Goal: Information Seeking & Learning: Learn about a topic

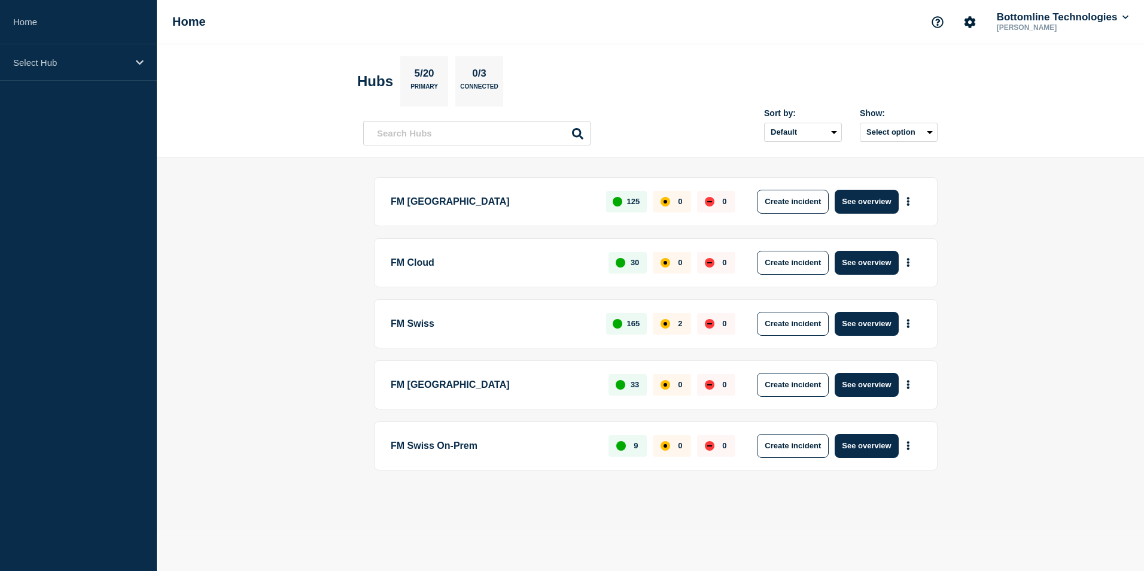
click at [422, 267] on p "FM Cloud" at bounding box center [493, 263] width 204 height 24
click at [907, 264] on icon "More actions" at bounding box center [908, 262] width 2 height 9
drag, startPoint x: 452, startPoint y: 268, endPoint x: 444, endPoint y: 268, distance: 8.4
click at [452, 268] on p "FM Cloud" at bounding box center [493, 263] width 204 height 24
click at [422, 264] on p "FM Cloud" at bounding box center [493, 263] width 204 height 24
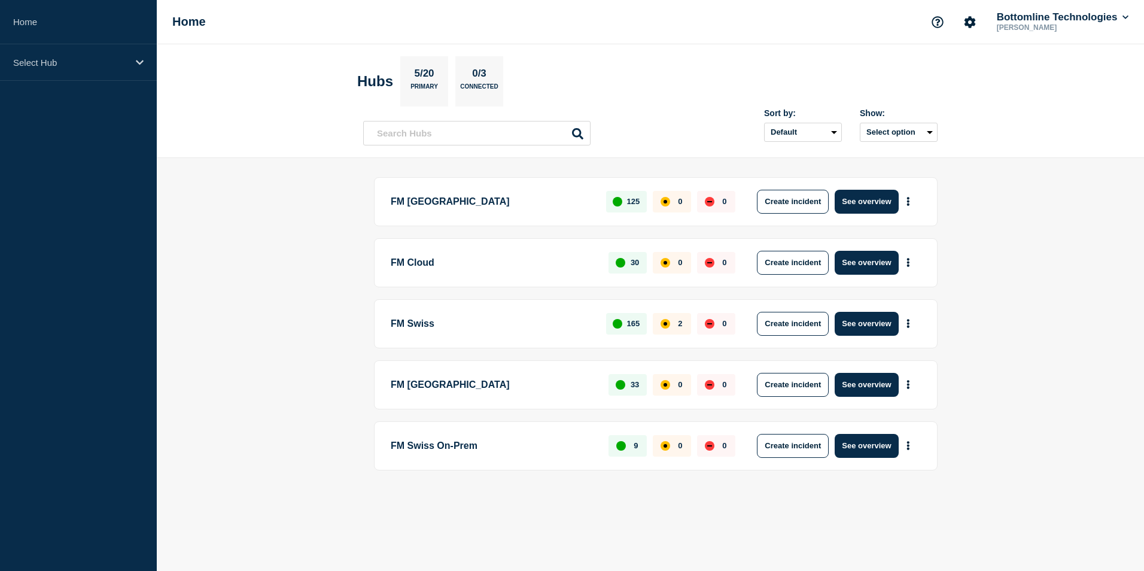
click at [484, 275] on div "FM Cloud 30 0 0 Create incident See overview" at bounding box center [655, 262] width 563 height 49
click at [904, 200] on button "More actions" at bounding box center [908, 201] width 16 height 22
click at [442, 203] on p "FM [GEOGRAPHIC_DATA]" at bounding box center [492, 202] width 202 height 24
click at [906, 205] on icon "More actions" at bounding box center [908, 201] width 4 height 9
click at [447, 200] on p "FM [GEOGRAPHIC_DATA]" at bounding box center [492, 202] width 202 height 24
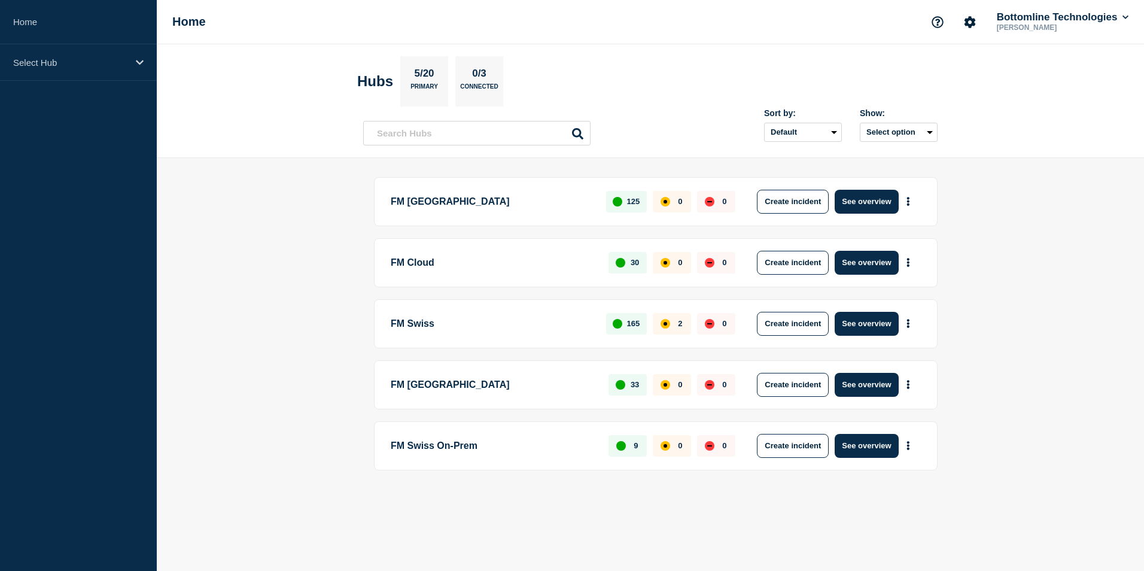
click at [404, 206] on p "FM [GEOGRAPHIC_DATA]" at bounding box center [492, 202] width 202 height 24
click at [425, 205] on p "FM [GEOGRAPHIC_DATA]" at bounding box center [492, 202] width 202 height 24
click at [554, 200] on p "FM [GEOGRAPHIC_DATA]" at bounding box center [492, 202] width 202 height 24
click at [863, 205] on button "See overview" at bounding box center [865, 202] width 63 height 24
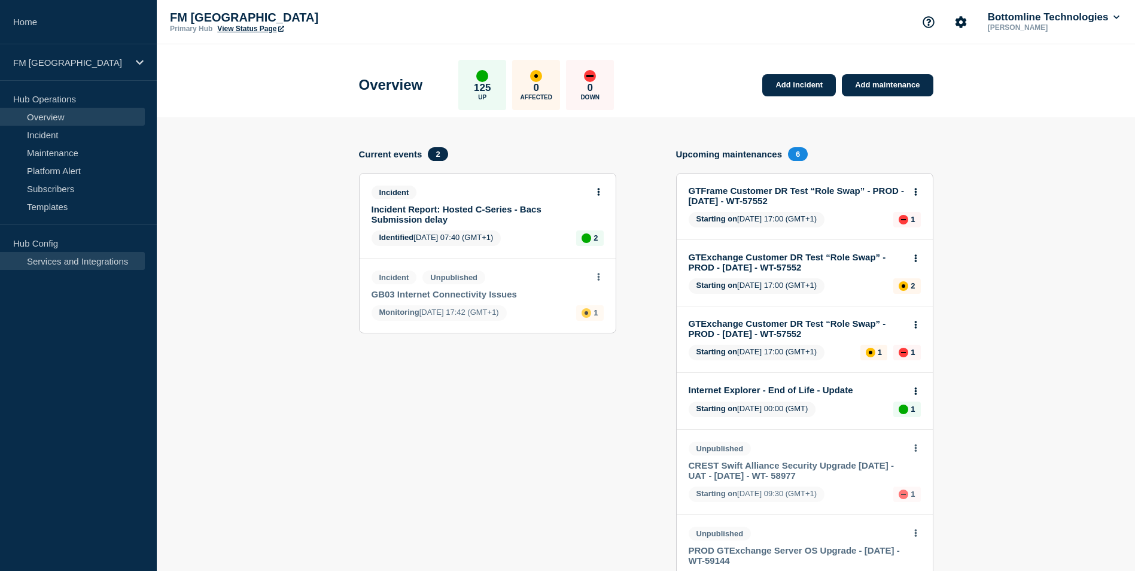
click at [69, 257] on link "Services and Integrations" at bounding box center [72, 261] width 145 height 18
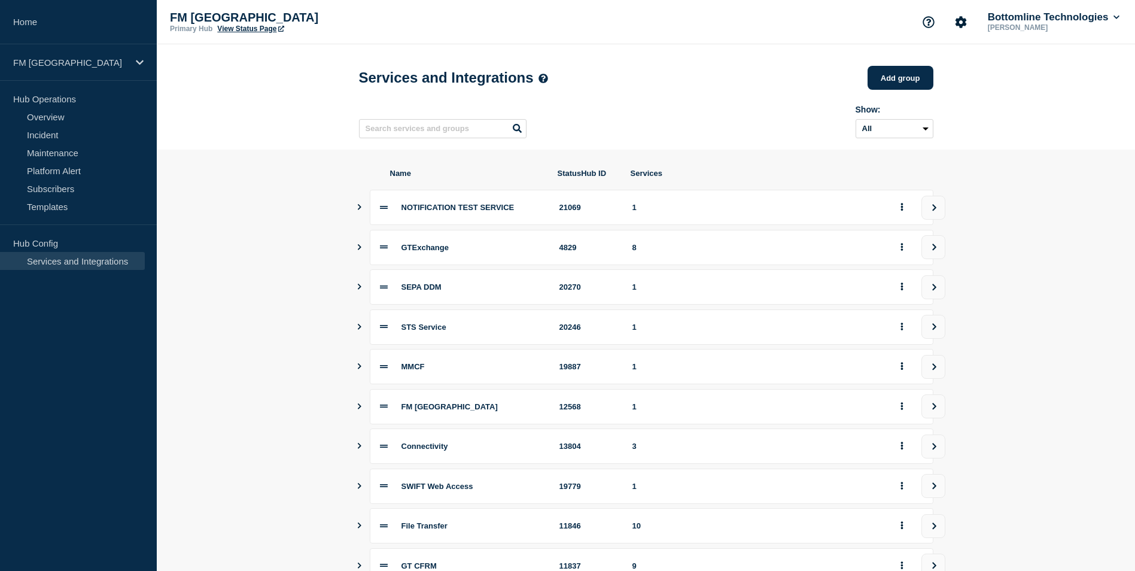
click at [434, 291] on span "SEPA DDM" at bounding box center [421, 286] width 40 height 9
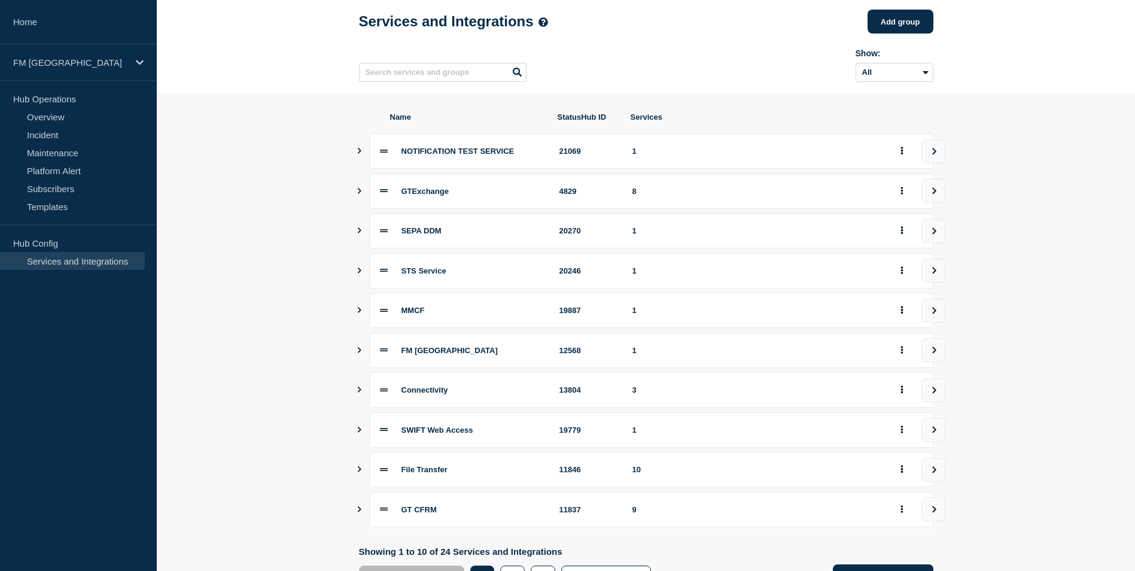
scroll to position [56, 0]
click at [448, 435] on span "SWIFT Web Access" at bounding box center [437, 430] width 72 height 9
click at [380, 434] on icon at bounding box center [384, 430] width 8 height 8
click at [419, 435] on span "SWIFT Web Access" at bounding box center [437, 430] width 72 height 9
click at [907, 440] on button "group actions" at bounding box center [901, 430] width 15 height 19
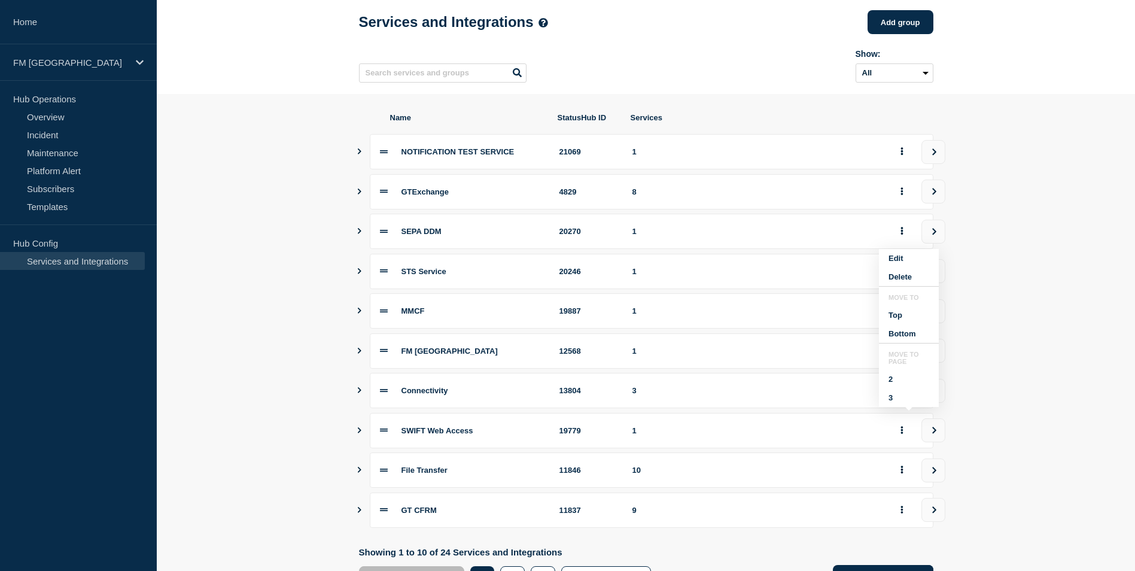
click at [495, 435] on div "SWIFT Web Access" at bounding box center [473, 430] width 144 height 9
click at [454, 441] on div "SWIFT Web Access 19779 1" at bounding box center [651, 430] width 563 height 35
click at [360, 433] on icon "Show services" at bounding box center [360, 430] width 4 height 6
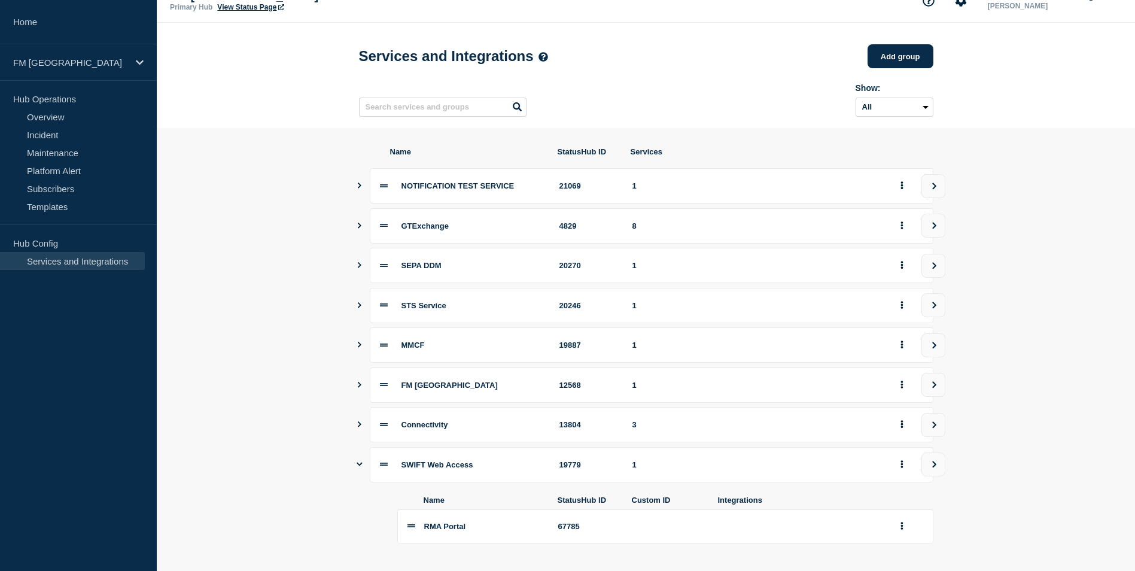
scroll to position [60, 0]
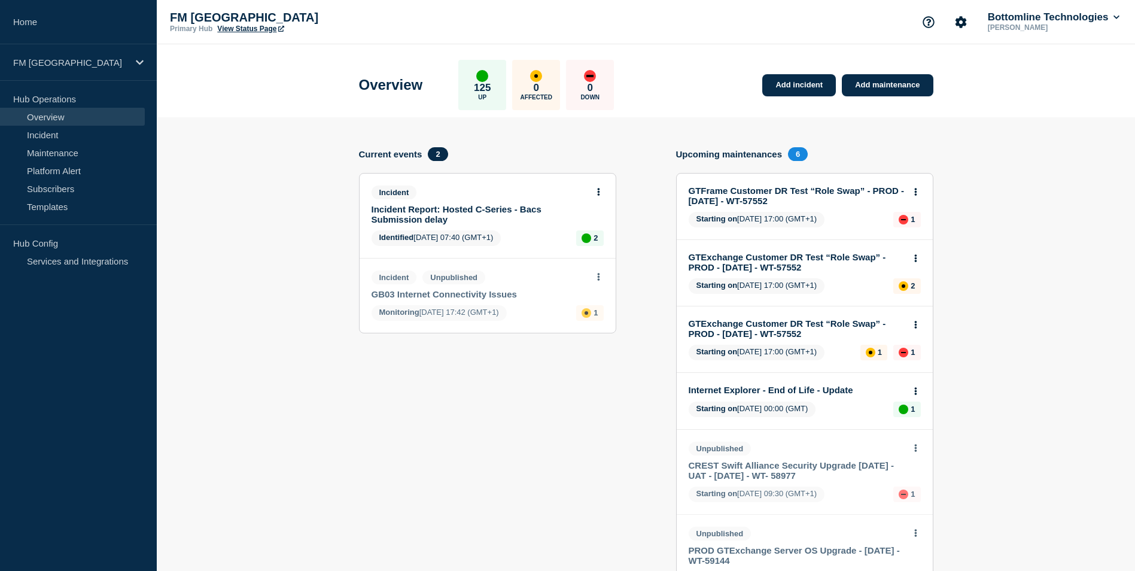
click at [33, 117] on link "Overview" at bounding box center [72, 117] width 145 height 18
click at [54, 62] on p "FM [GEOGRAPHIC_DATA]" at bounding box center [70, 62] width 115 height 10
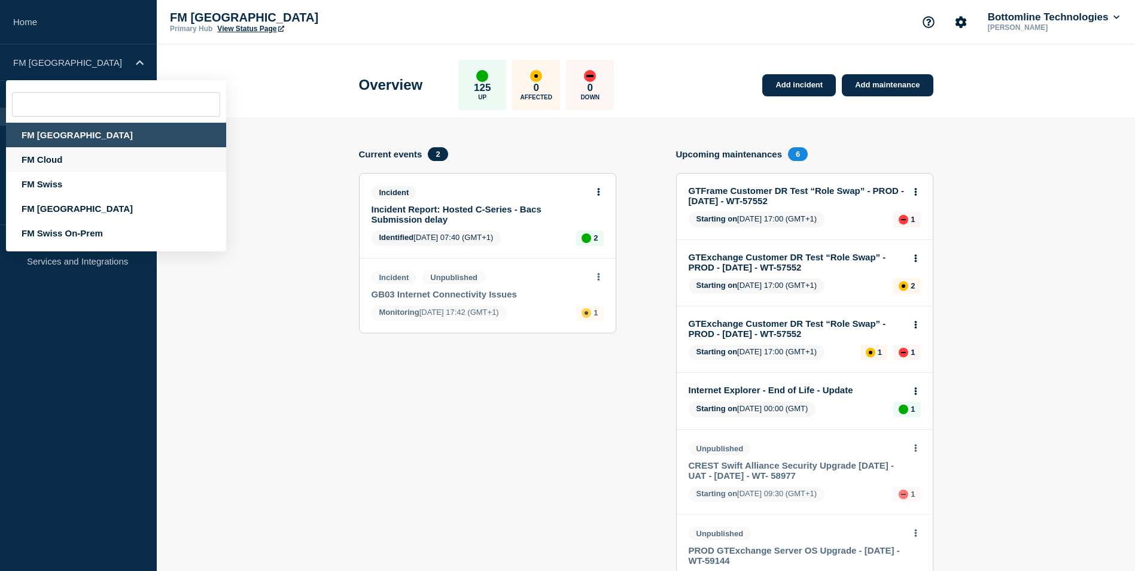
click at [51, 159] on div "FM Cloud" at bounding box center [116, 159] width 220 height 25
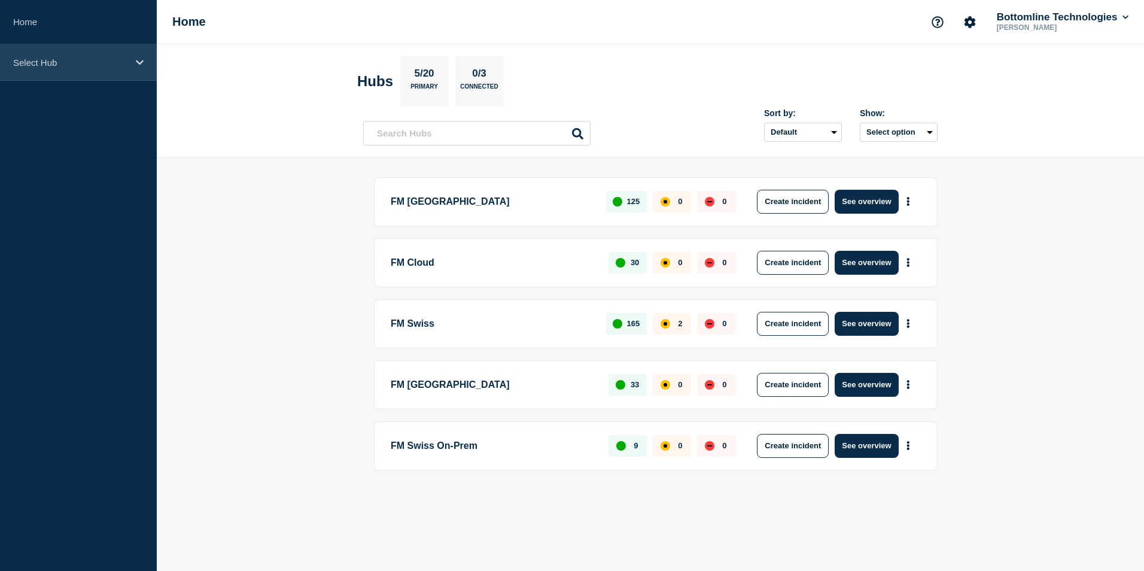
click at [60, 69] on div "Select Hub" at bounding box center [78, 62] width 157 height 36
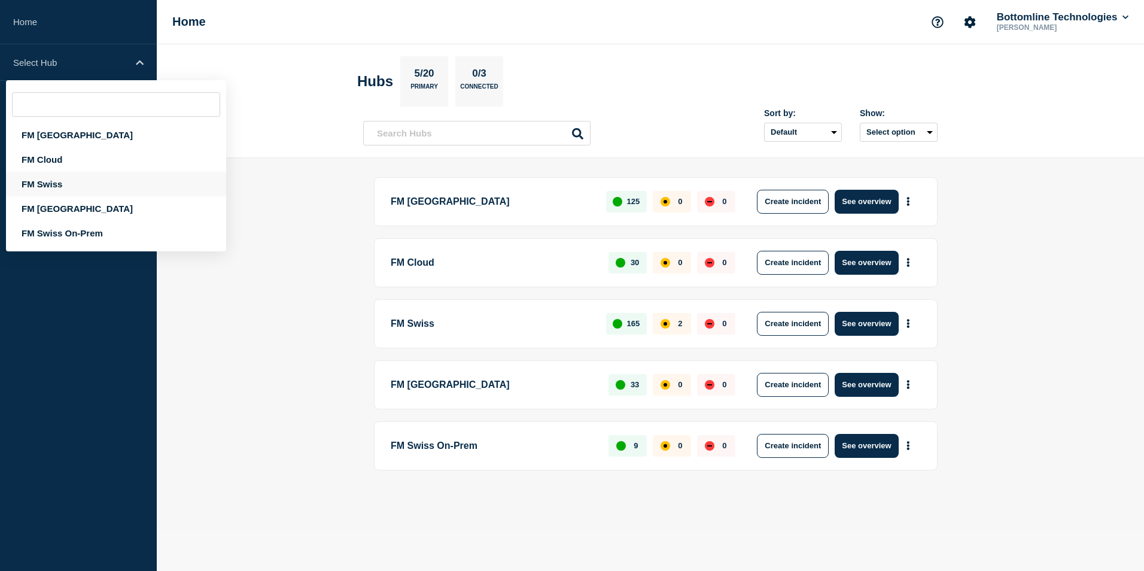
click at [50, 187] on div "FM Swiss" at bounding box center [116, 184] width 220 height 25
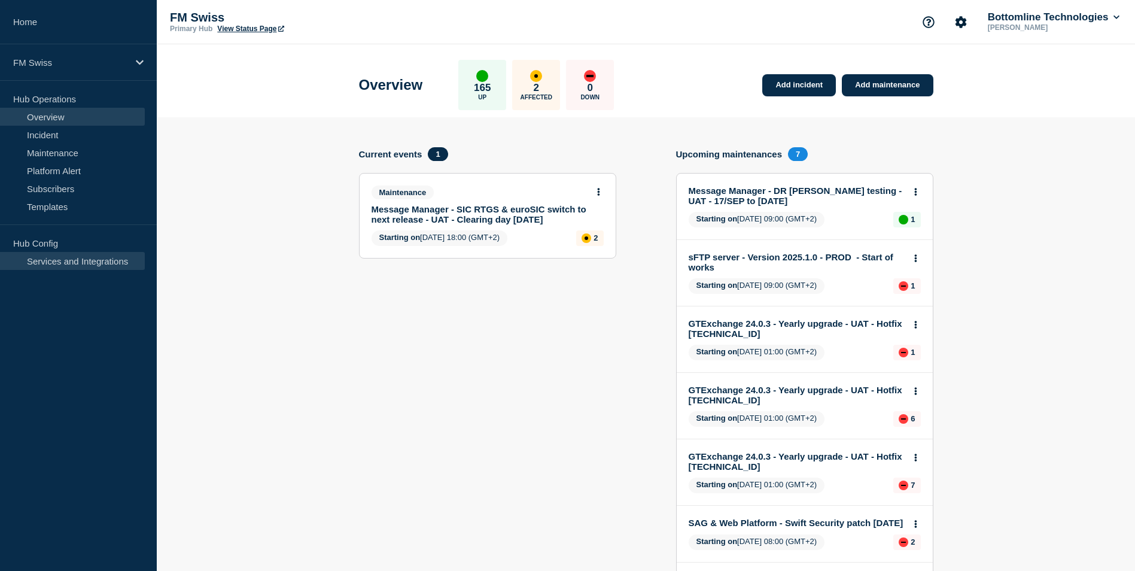
click at [108, 264] on link "Services and Integrations" at bounding box center [72, 261] width 145 height 18
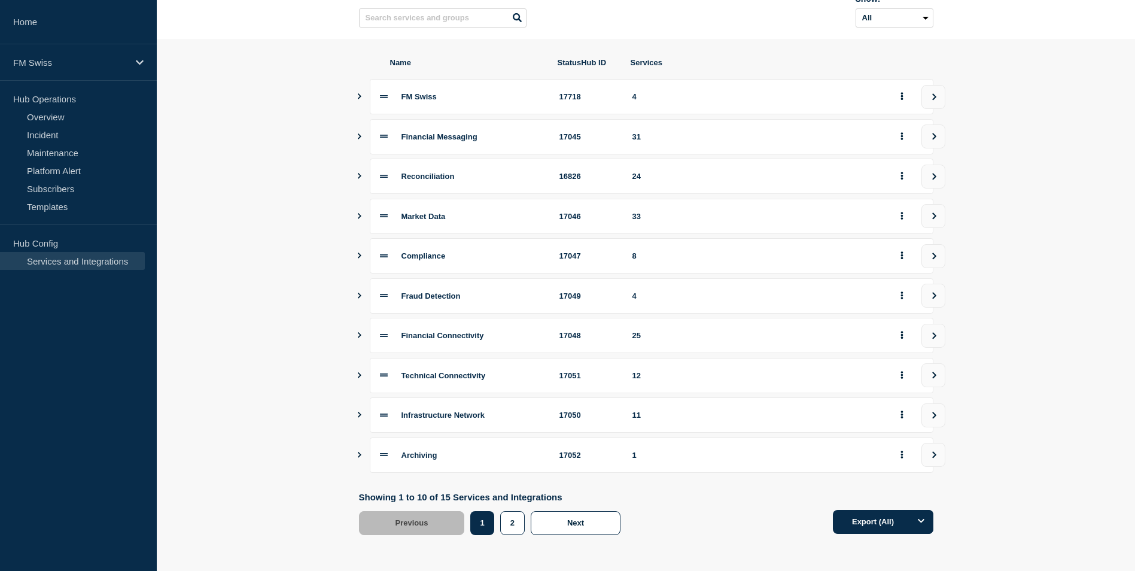
scroll to position [56, 0]
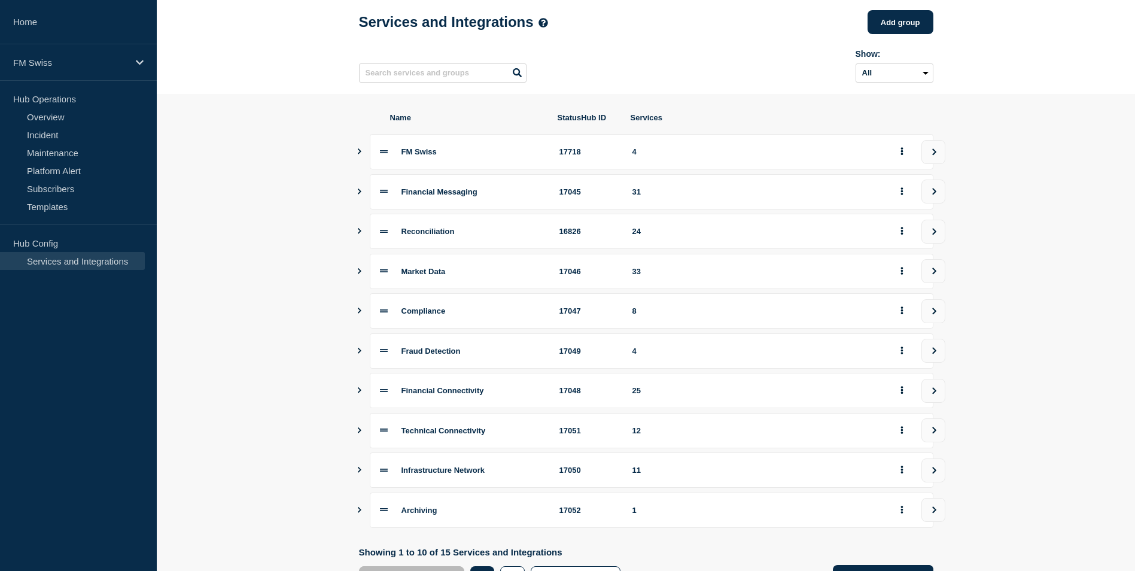
click at [361, 194] on icon "Show services" at bounding box center [359, 191] width 8 height 6
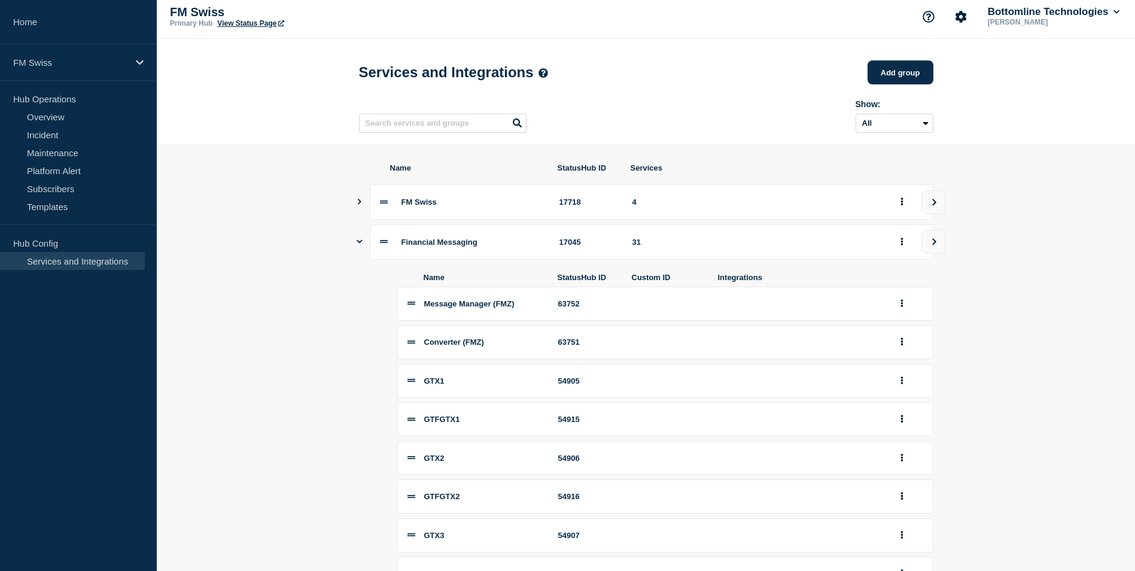
scroll to position [0, 0]
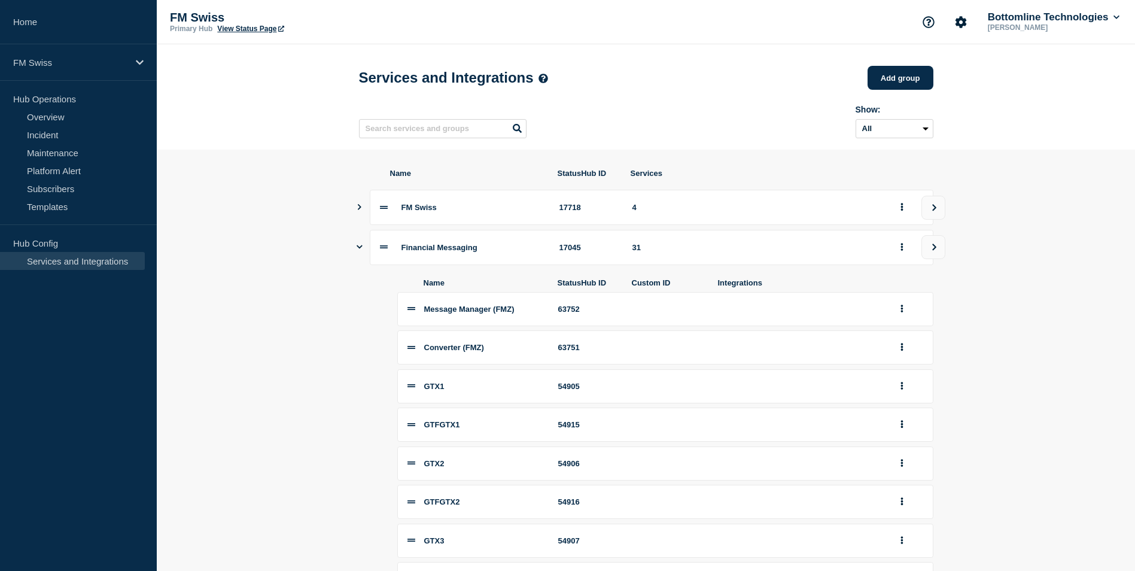
click at [387, 211] on icon at bounding box center [384, 207] width 8 height 8
click at [356, 210] on icon "Show services" at bounding box center [359, 207] width 8 height 6
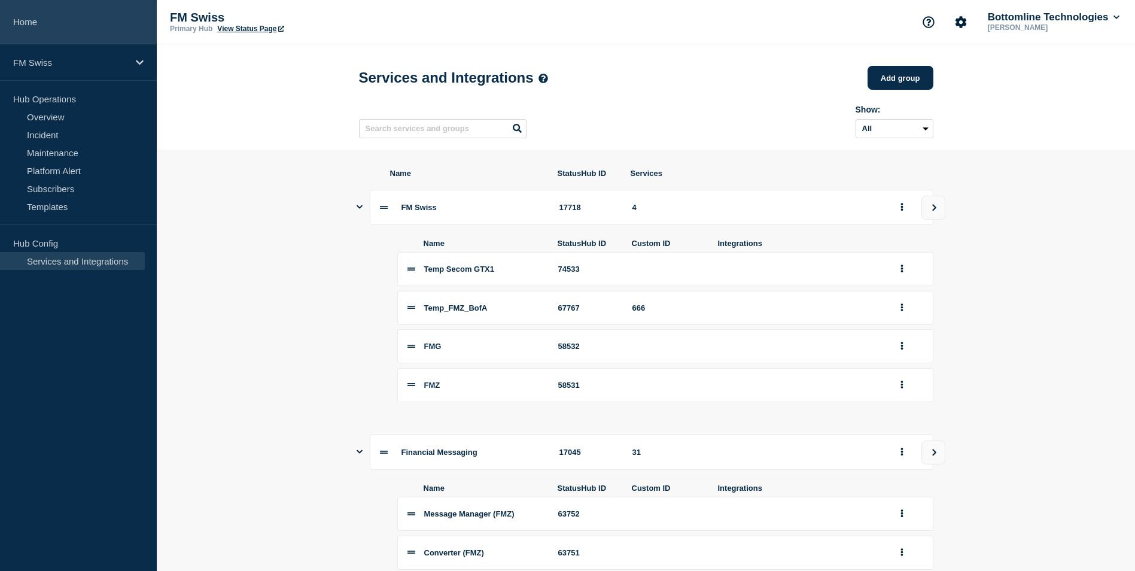
click at [21, 19] on link "Home" at bounding box center [78, 22] width 157 height 44
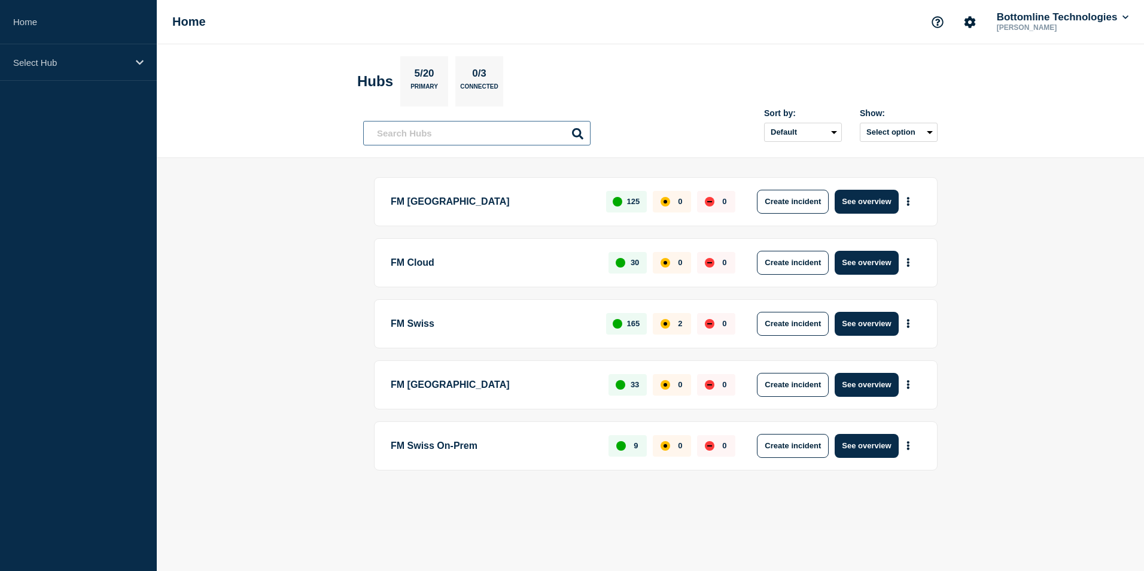
click at [398, 139] on input "text" at bounding box center [476, 133] width 227 height 25
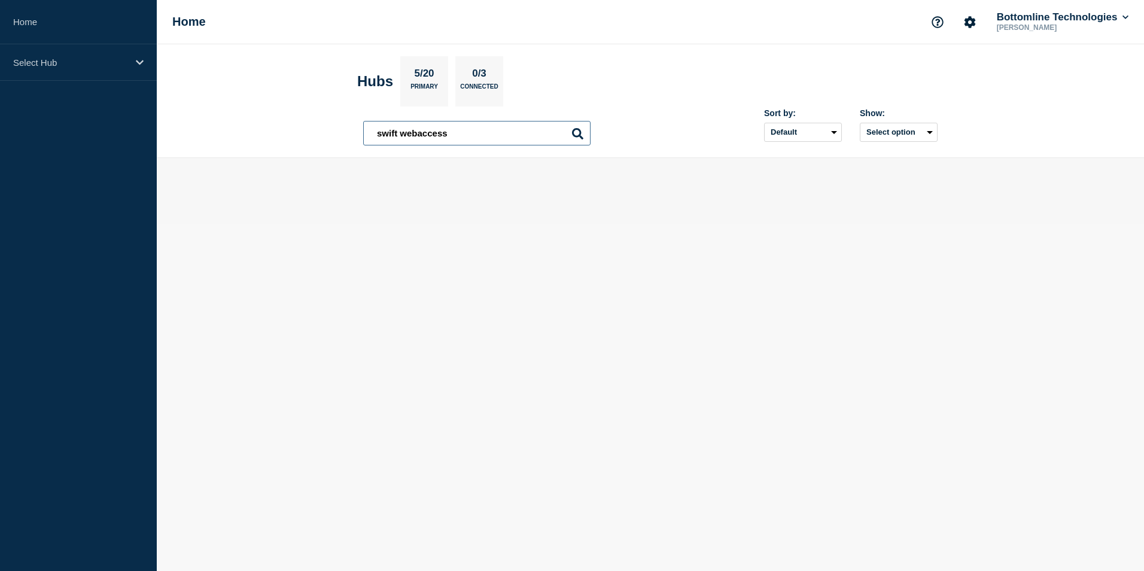
click at [419, 131] on input "swift webaccess" at bounding box center [476, 133] width 227 height 25
click at [422, 131] on input "swift webaccess" at bounding box center [476, 133] width 227 height 25
click at [419, 133] on input "swift webaccess" at bounding box center [476, 133] width 227 height 25
type input "swift web access"
click at [578, 135] on icon at bounding box center [577, 133] width 11 height 11
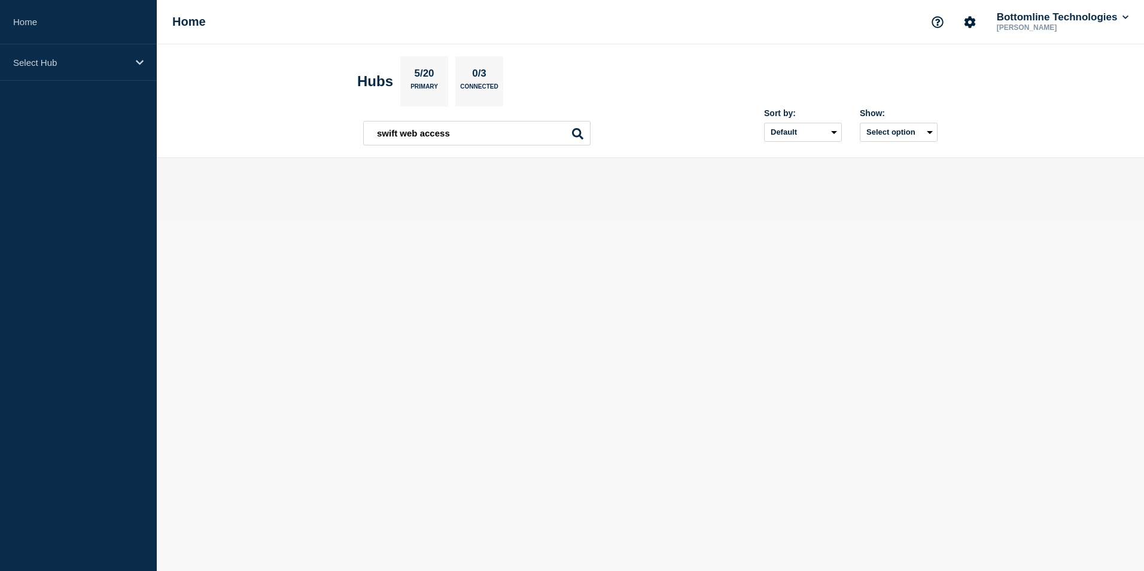
click at [578, 135] on icon at bounding box center [577, 133] width 11 height 11
click at [69, 62] on p "Select Hub" at bounding box center [70, 62] width 115 height 10
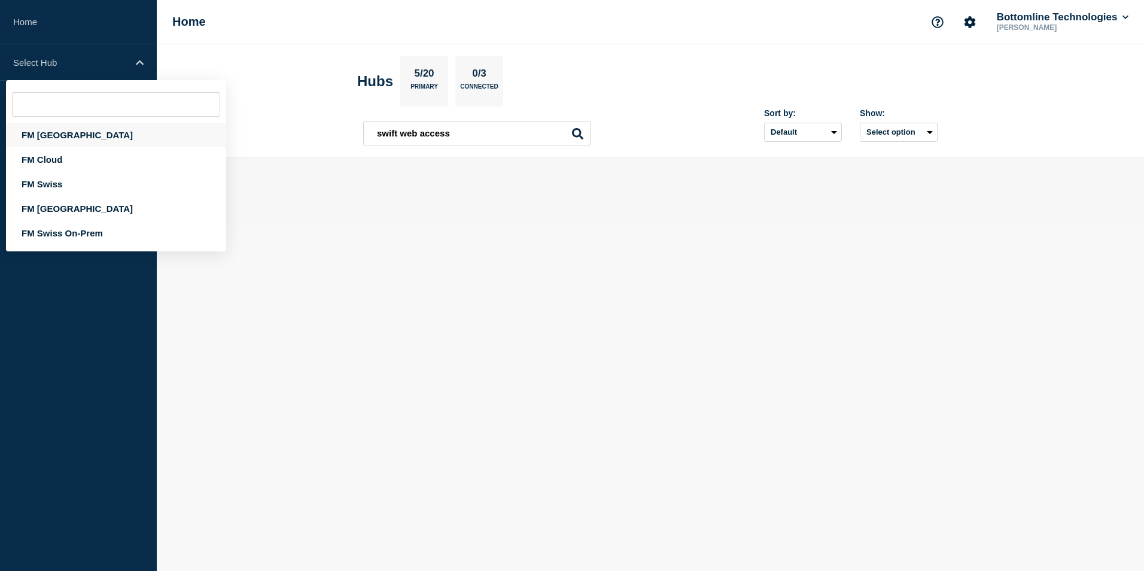
click at [50, 131] on div "FM [GEOGRAPHIC_DATA]" at bounding box center [116, 135] width 220 height 25
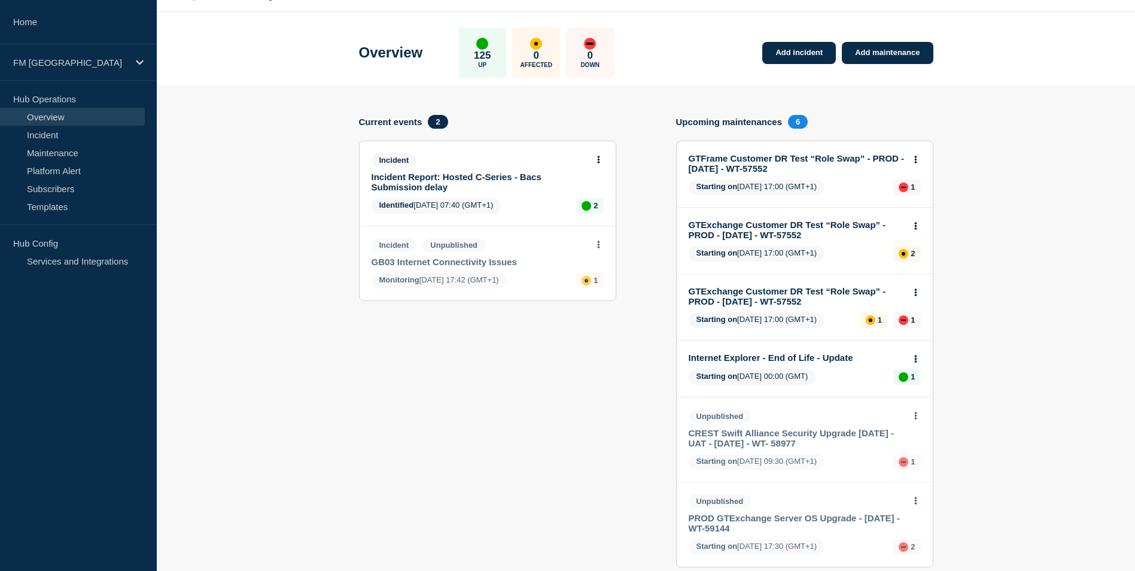
scroll to position [12, 0]
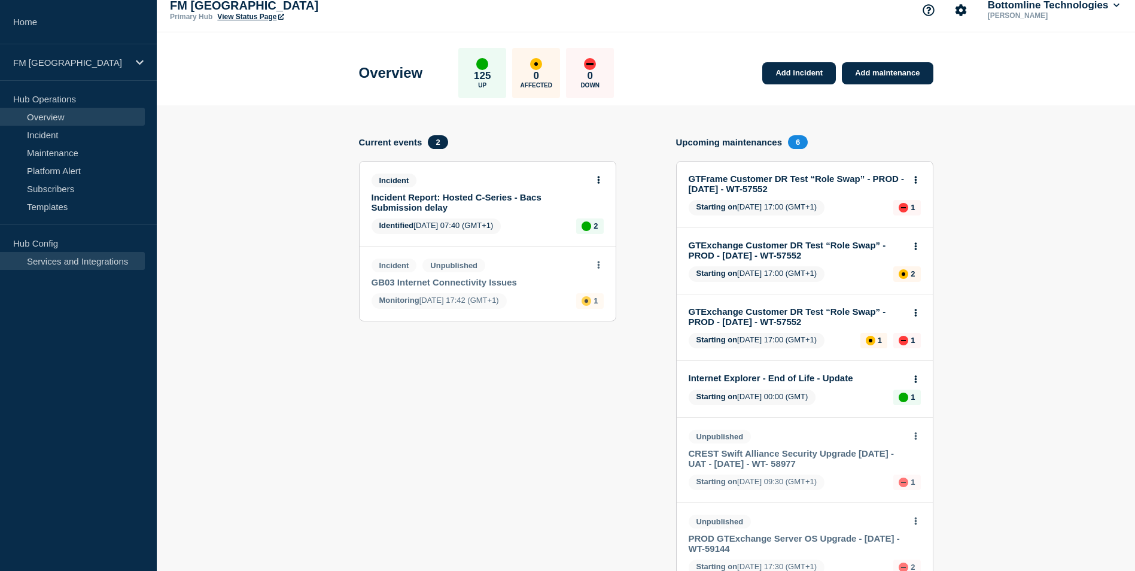
click at [59, 264] on link "Services and Integrations" at bounding box center [72, 261] width 145 height 18
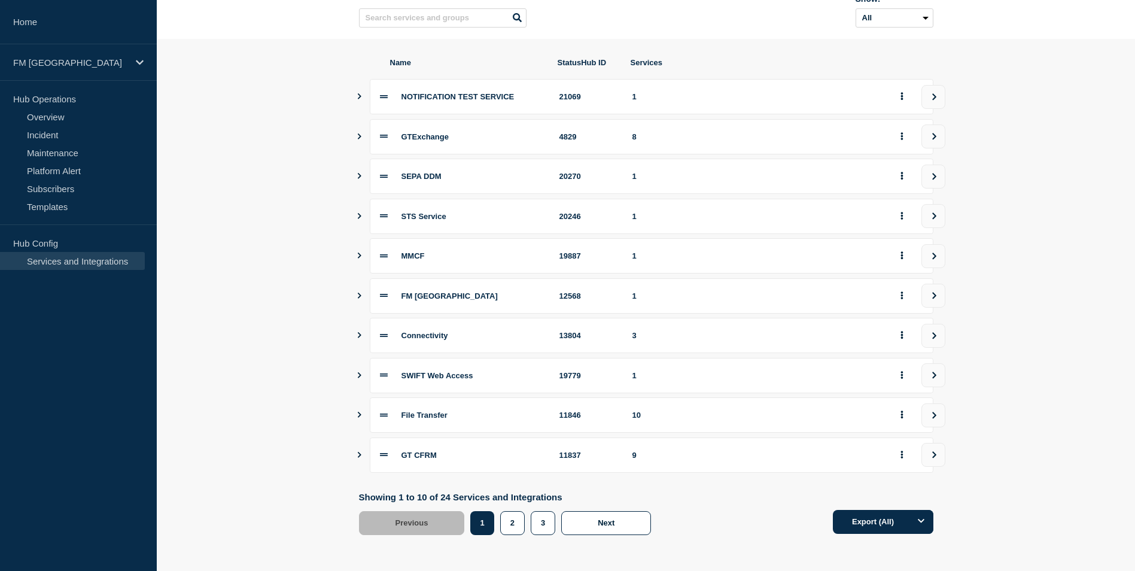
scroll to position [115, 0]
click at [362, 377] on icon "Show services" at bounding box center [359, 375] width 8 height 6
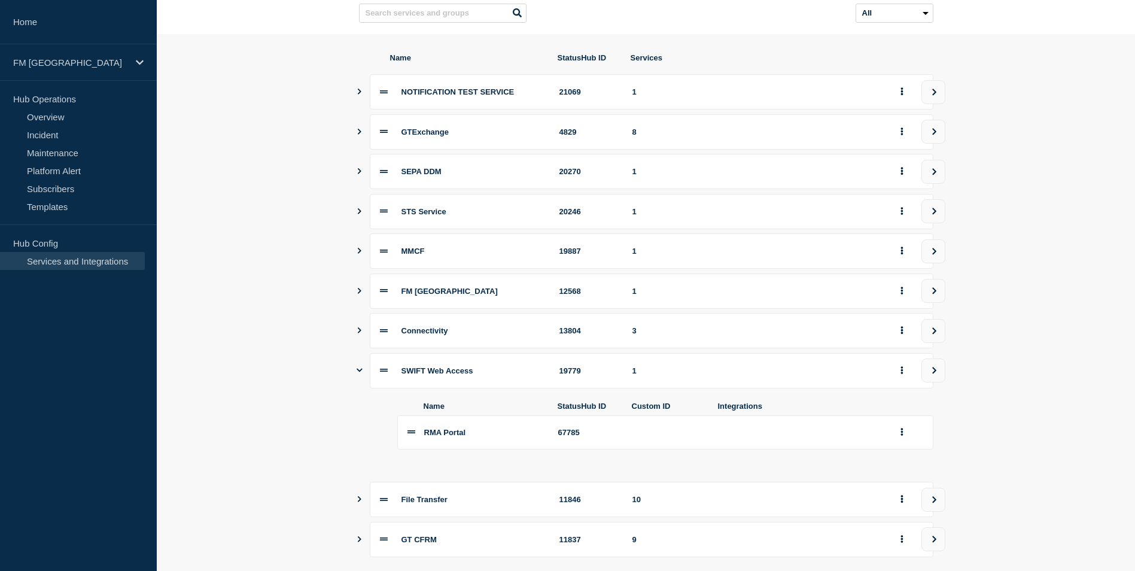
click at [359, 294] on icon "Show services" at bounding box center [360, 291] width 4 height 6
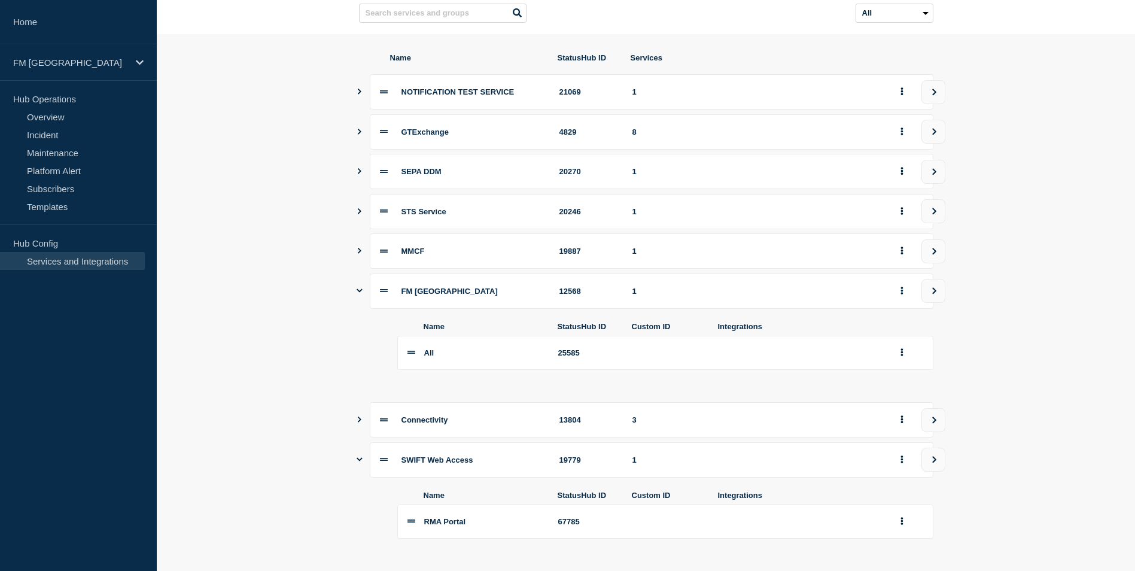
click at [359, 294] on icon "Show services" at bounding box center [360, 291] width 6 height 8
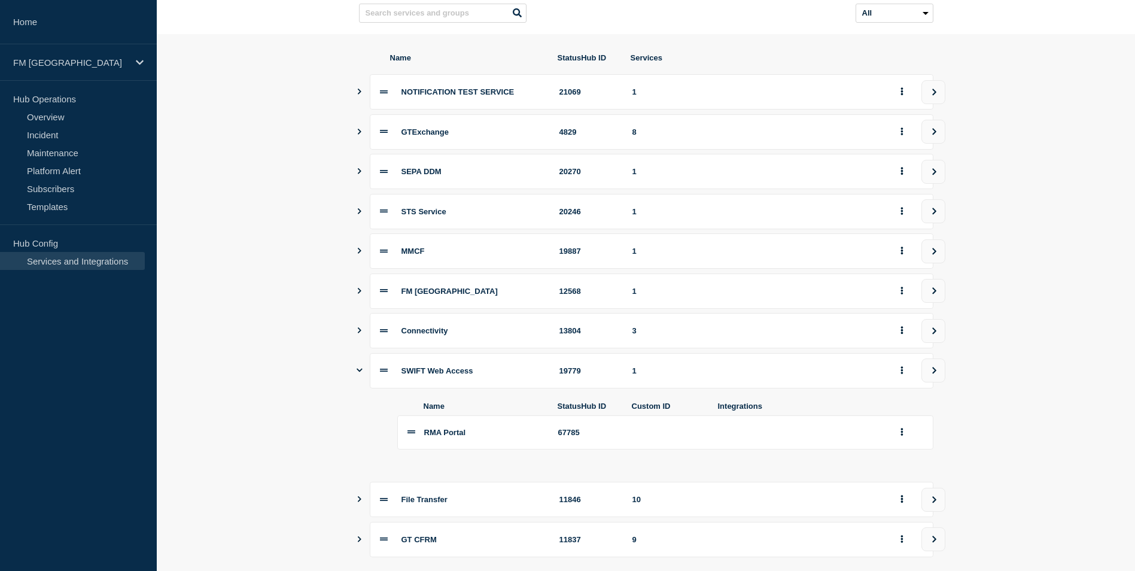
scroll to position [56, 0]
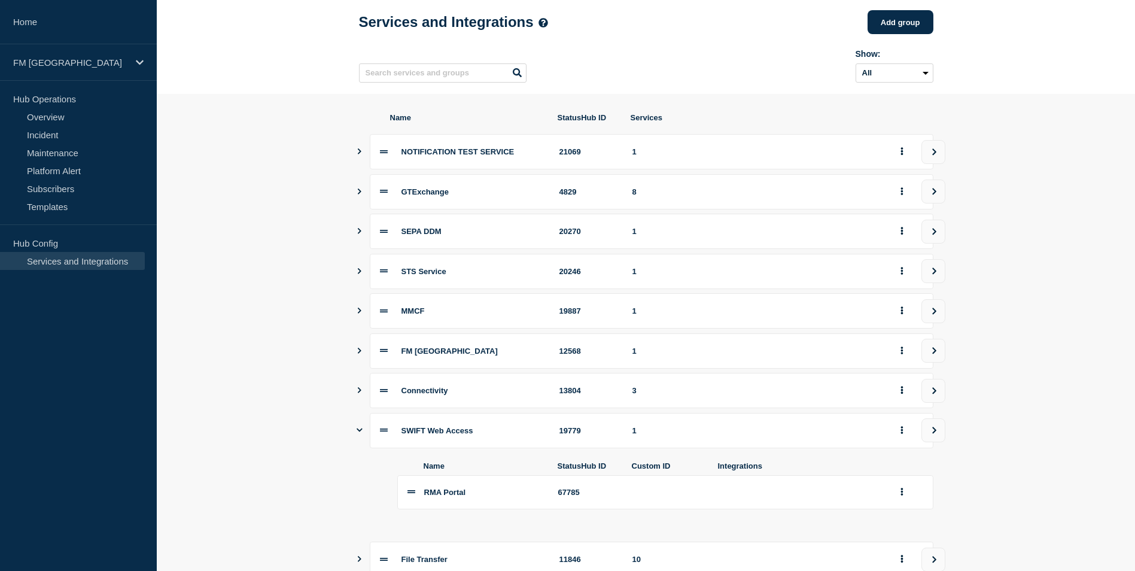
click at [362, 234] on icon "Show services" at bounding box center [359, 231] width 8 height 6
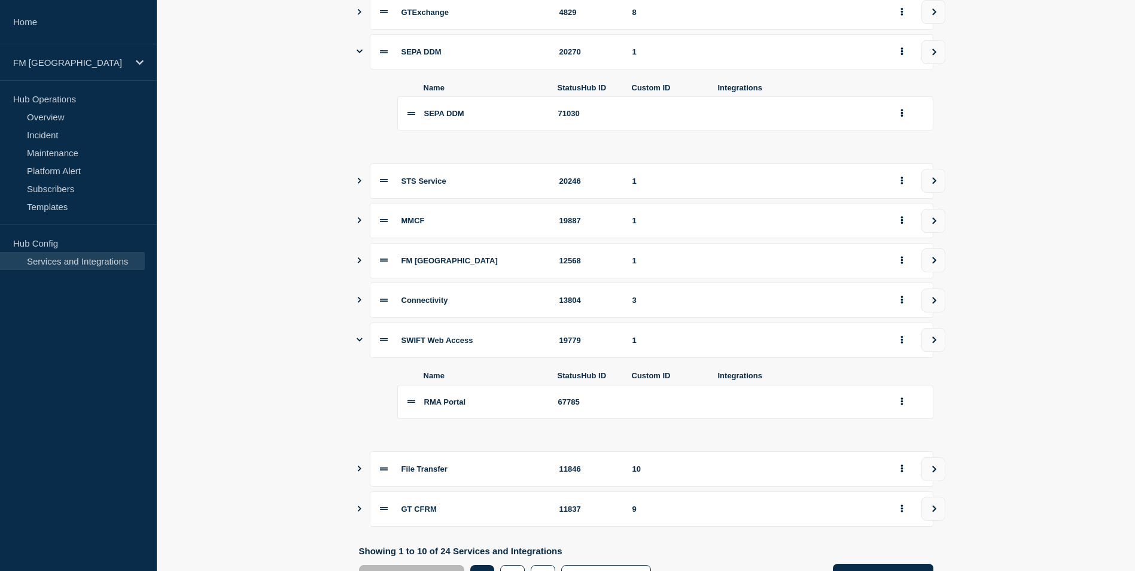
scroll to position [295, 0]
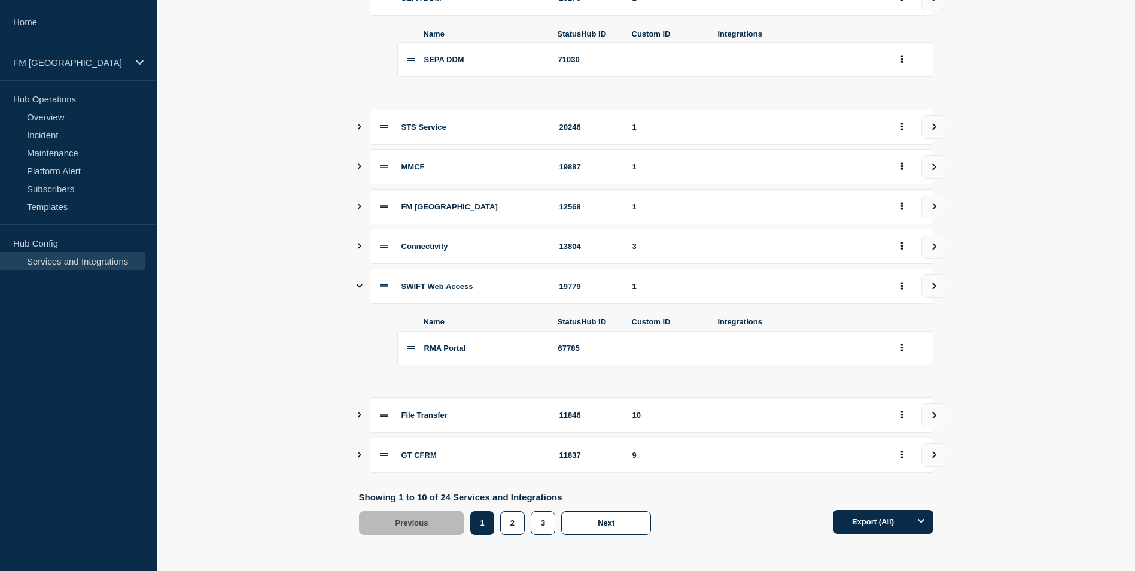
click at [357, 251] on button "Show services" at bounding box center [360, 245] width 6 height 35
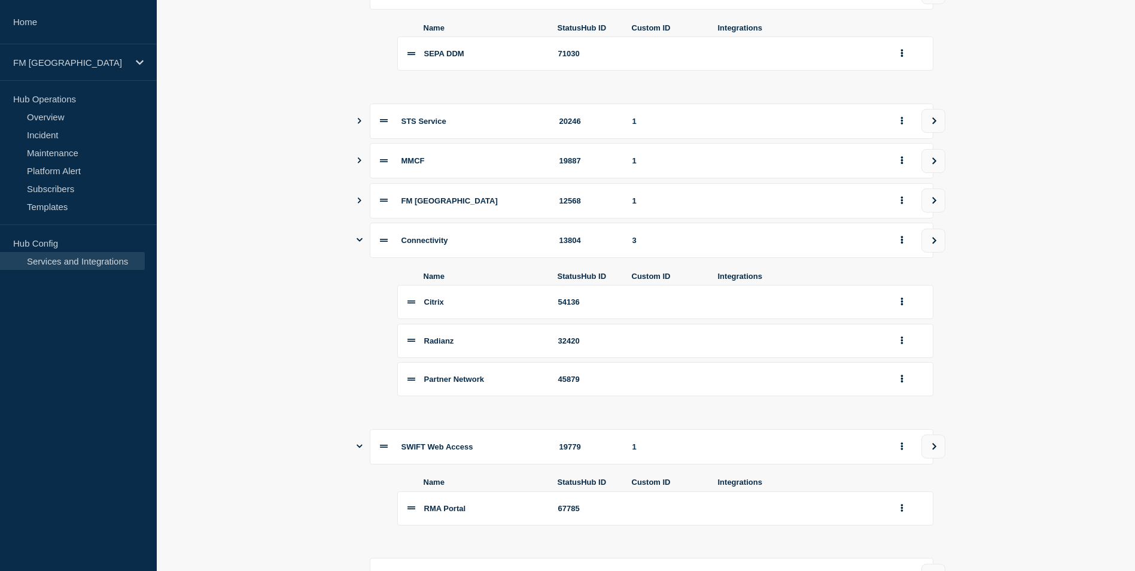
click at [365, 249] on div "Connectivity 13804 3" at bounding box center [646, 240] width 574 height 35
click at [361, 242] on icon "Show services" at bounding box center [360, 240] width 6 height 4
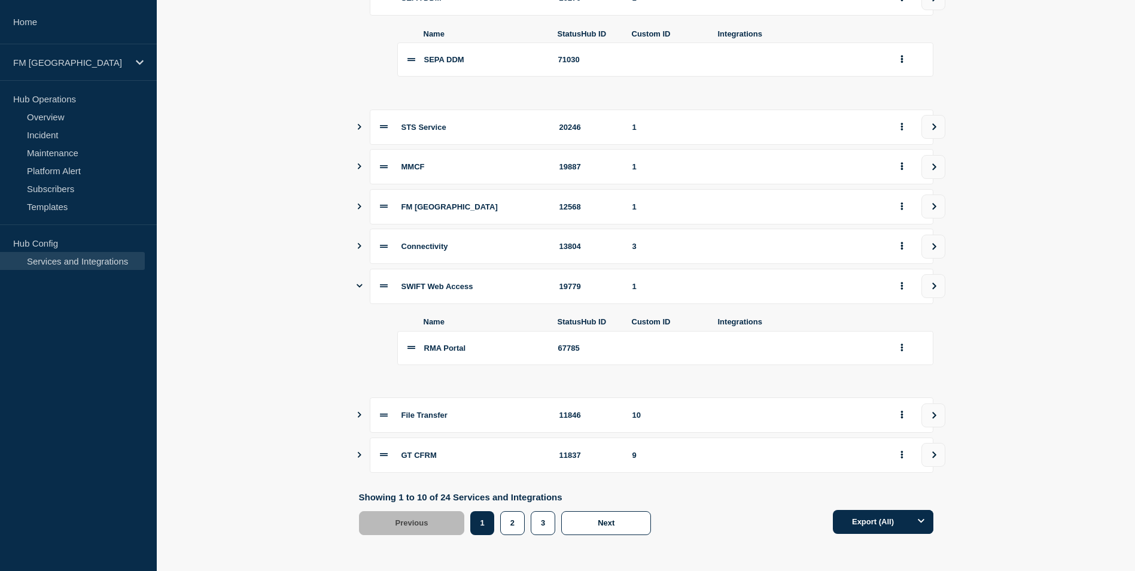
scroll to position [297, 0]
click at [361, 419] on button "Show services" at bounding box center [360, 414] width 6 height 35
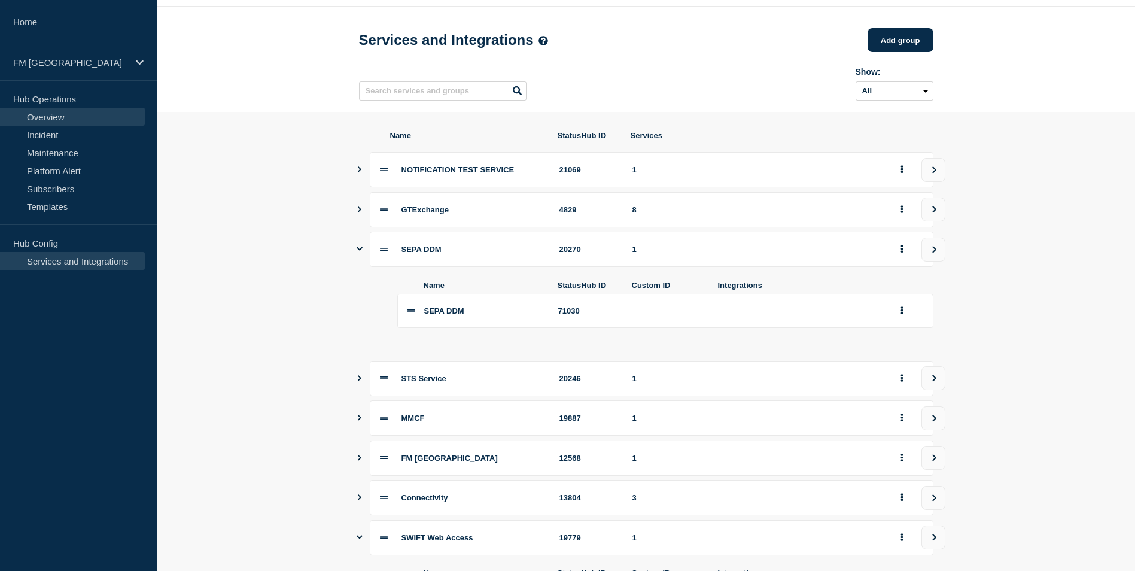
scroll to position [17, 0]
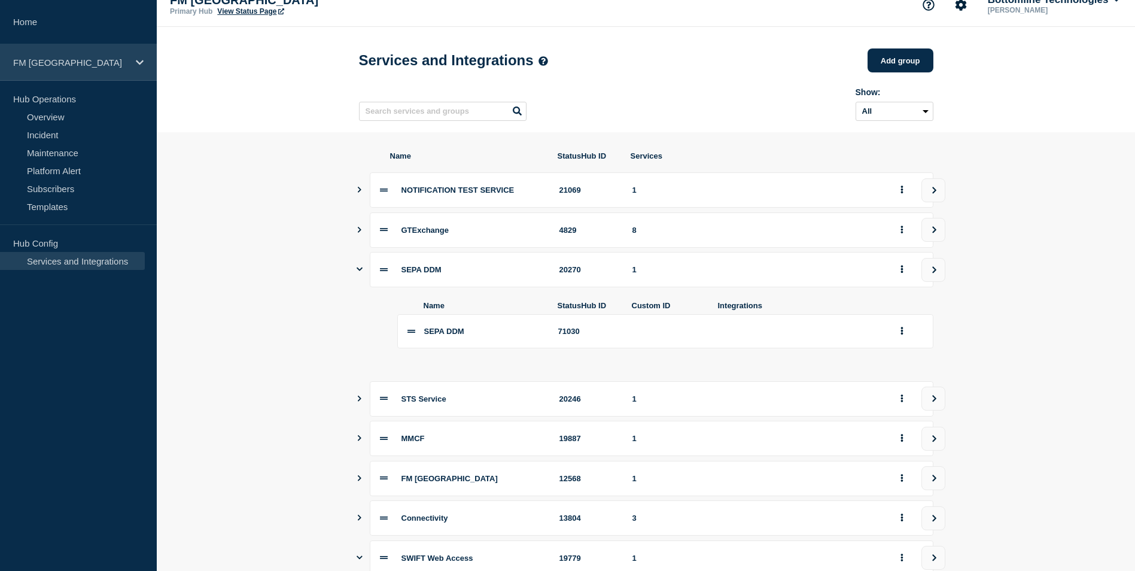
click at [47, 65] on p "FM [GEOGRAPHIC_DATA]" at bounding box center [70, 62] width 115 height 10
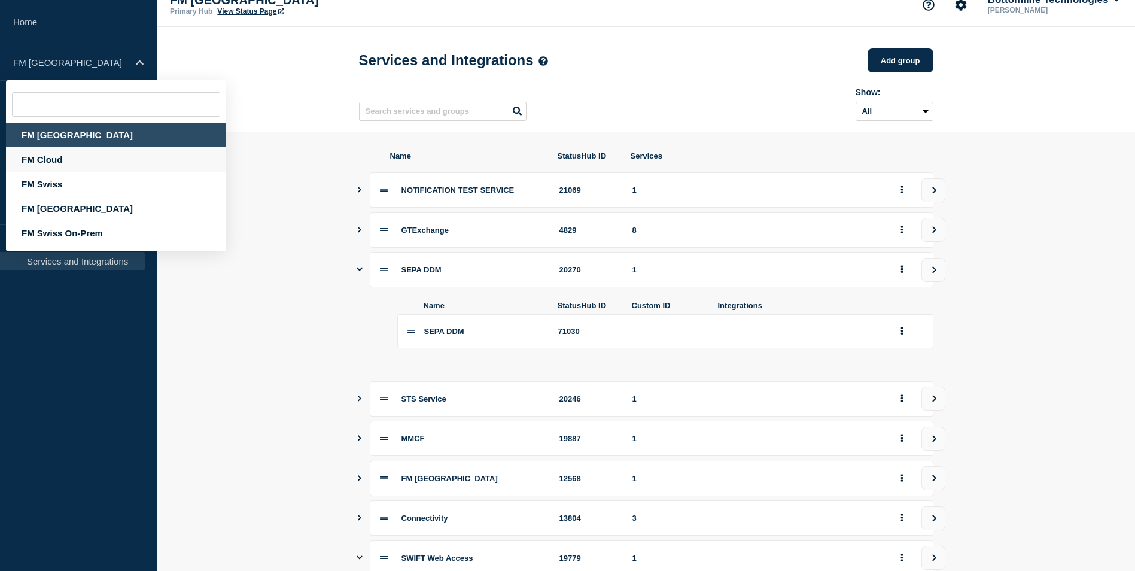
click at [57, 165] on div "FM Cloud" at bounding box center [116, 159] width 220 height 25
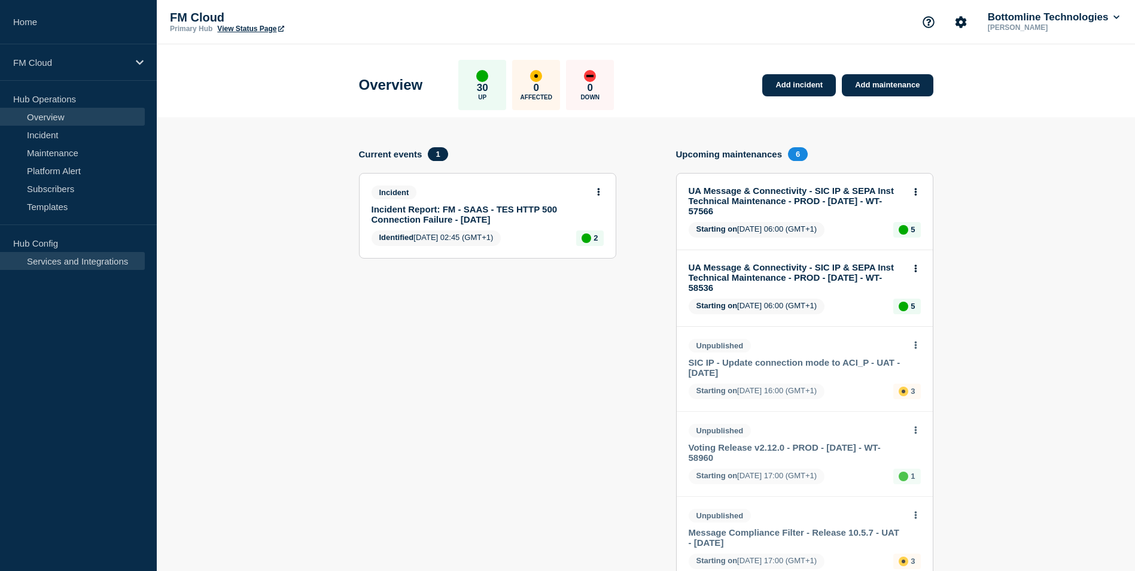
click at [51, 258] on link "Services and Integrations" at bounding box center [72, 261] width 145 height 18
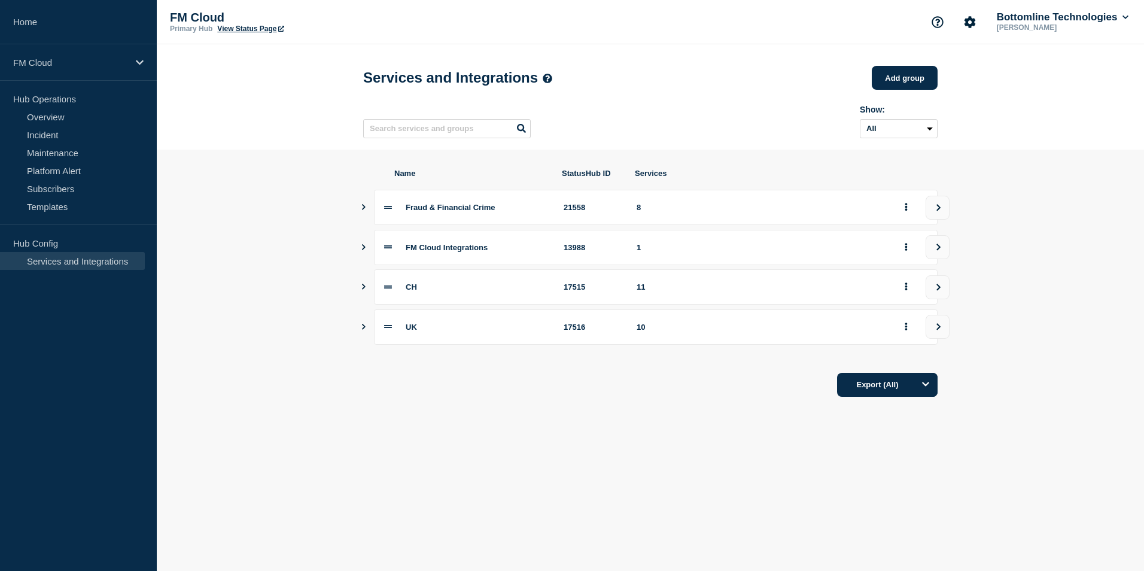
click at [362, 290] on icon "Show services" at bounding box center [363, 287] width 8 height 6
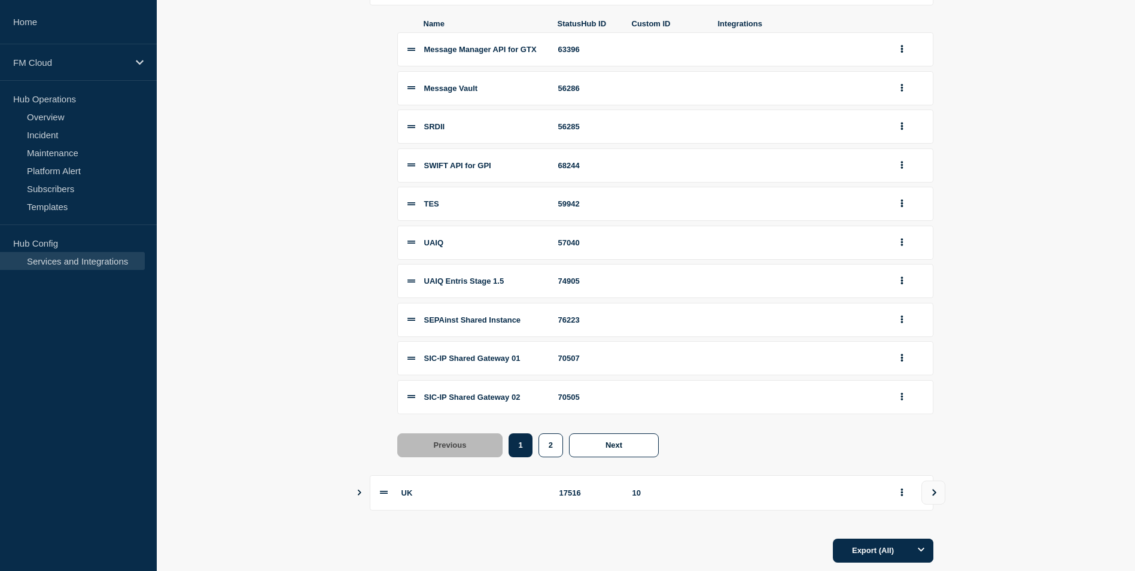
scroll to position [337, 0]
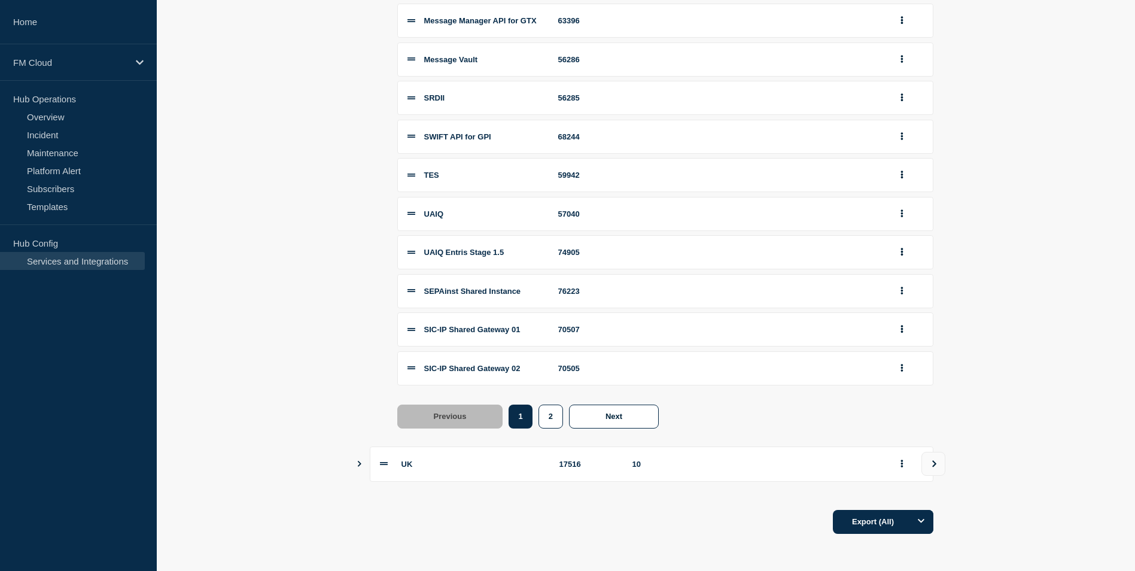
click at [358, 462] on icon "Show services" at bounding box center [360, 464] width 4 height 6
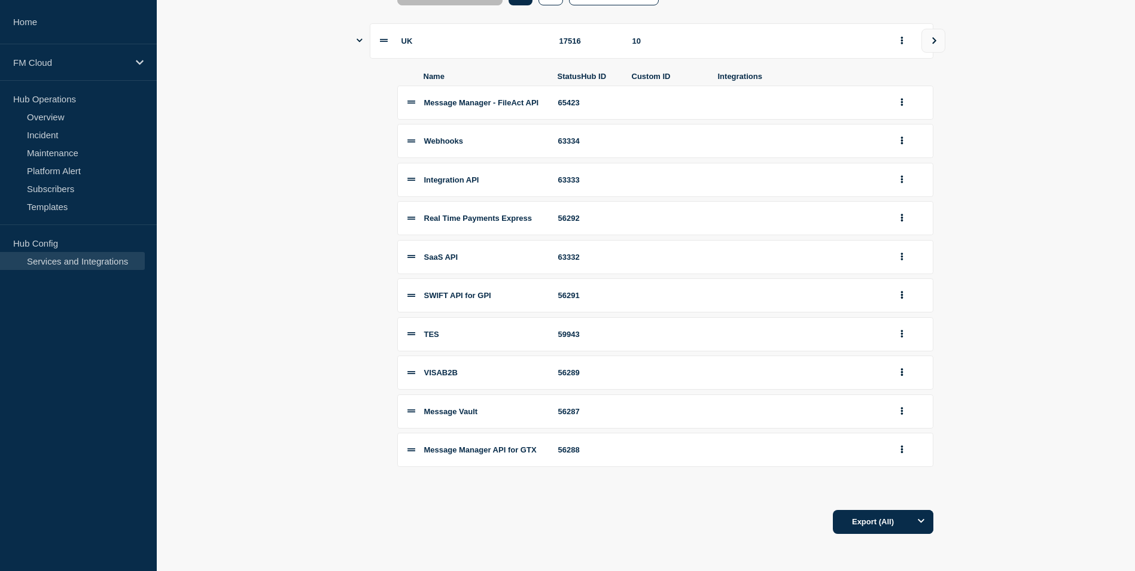
scroll to position [696, 0]
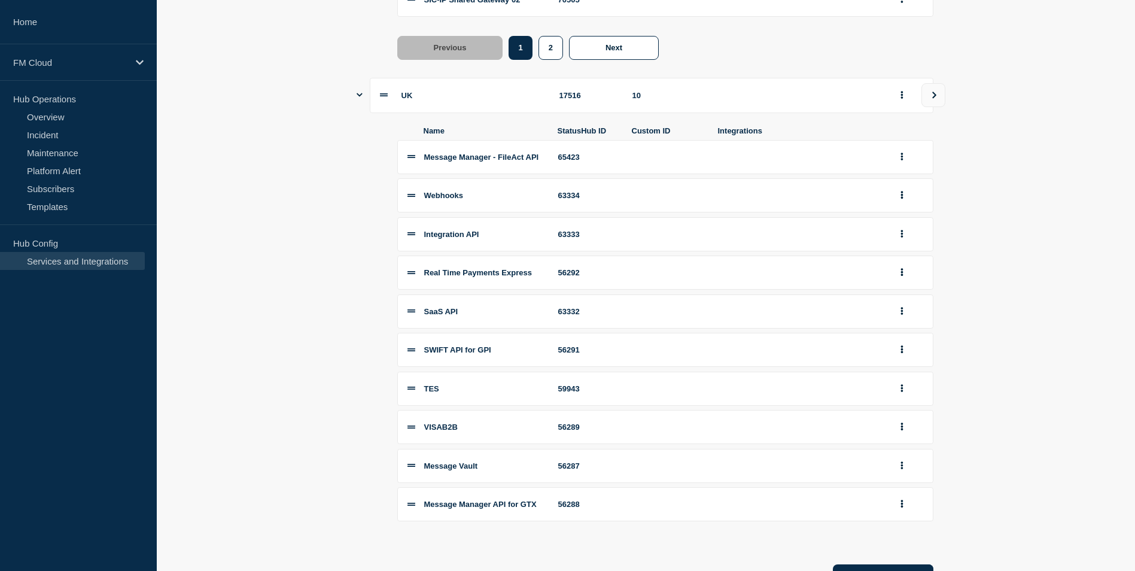
click at [406, 288] on li "Real Time Payments Express 56292" at bounding box center [665, 272] width 536 height 34
click at [410, 274] on icon at bounding box center [411, 272] width 8 height 3
click at [446, 277] on span "Real Time Payments Express" at bounding box center [478, 272] width 108 height 9
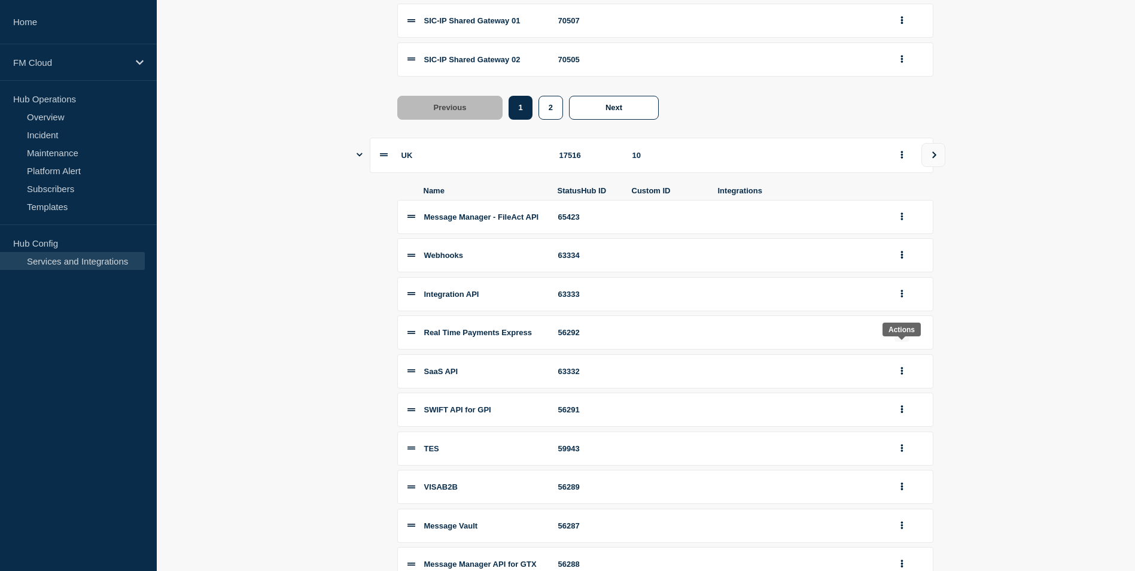
click at [903, 342] on button "group actions" at bounding box center [901, 332] width 15 height 19
click at [417, 347] on li "Real Time Payments Express 56292 Edit Delete Move to Top Bottom" at bounding box center [665, 332] width 536 height 34
click at [441, 337] on span "Real Time Payments Express" at bounding box center [478, 332] width 108 height 9
click at [408, 336] on icon at bounding box center [411, 332] width 8 height 8
click at [423, 305] on li "Integration API 63333" at bounding box center [665, 294] width 536 height 34
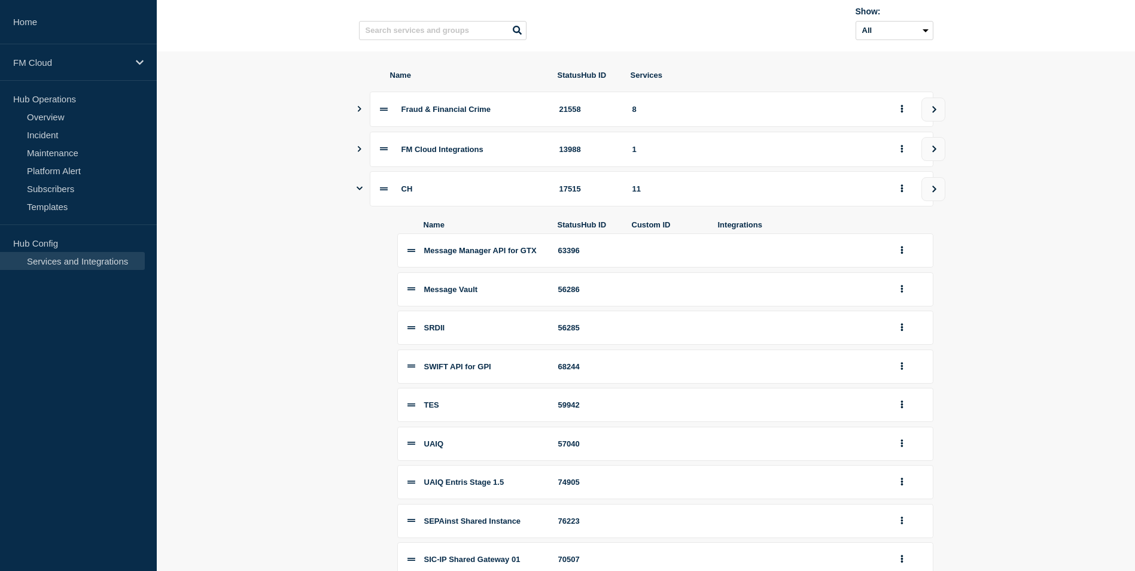
scroll to position [38, 0]
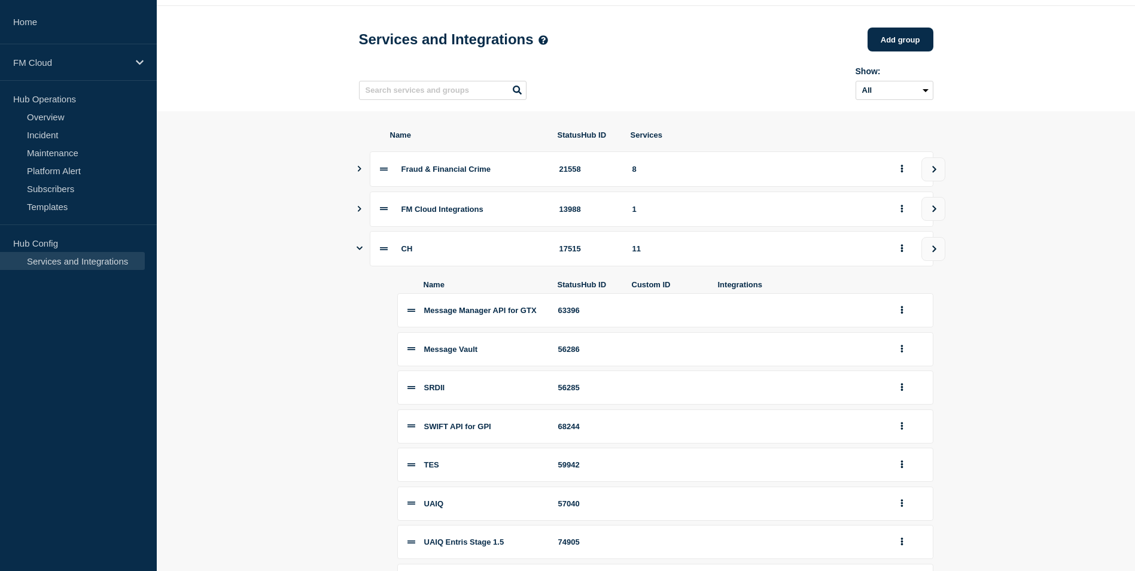
click at [359, 252] on icon "Show services" at bounding box center [360, 248] width 6 height 8
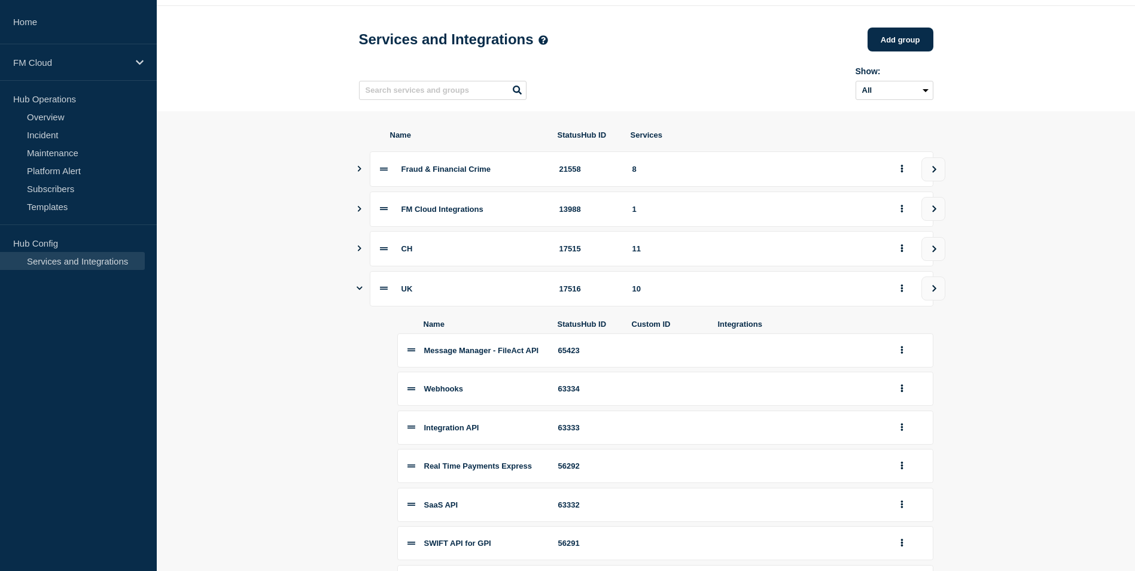
click at [362, 292] on icon "Show services" at bounding box center [360, 288] width 6 height 8
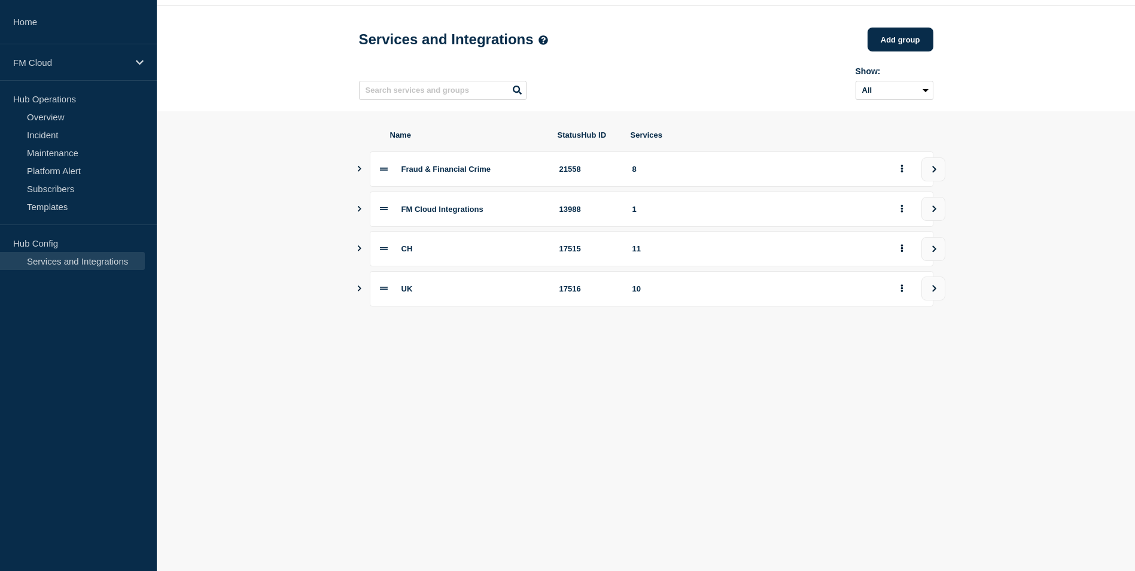
scroll to position [0, 0]
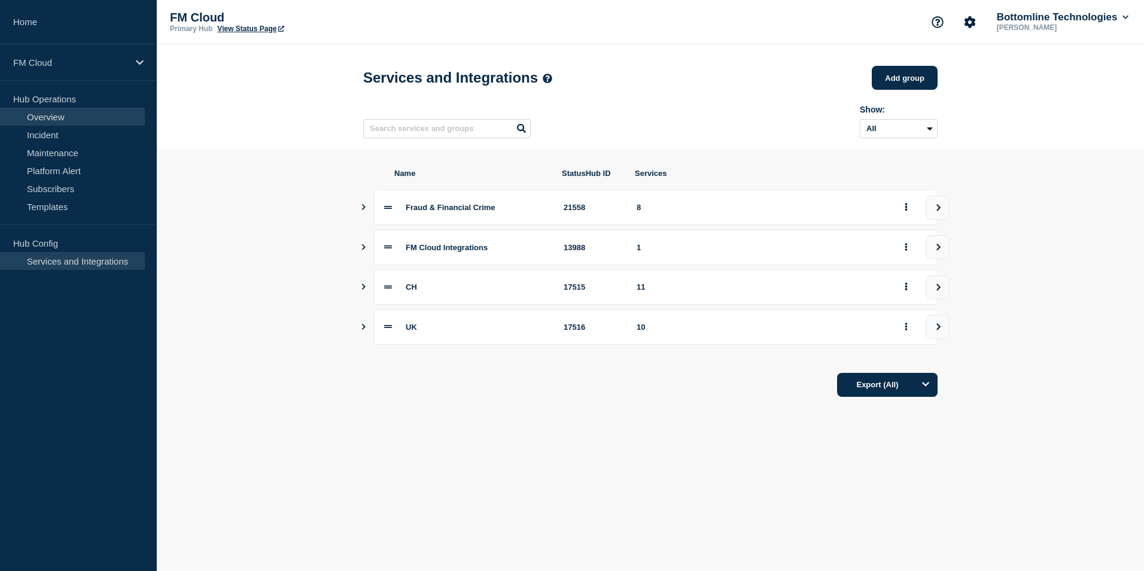
click at [44, 120] on link "Overview" at bounding box center [72, 117] width 145 height 18
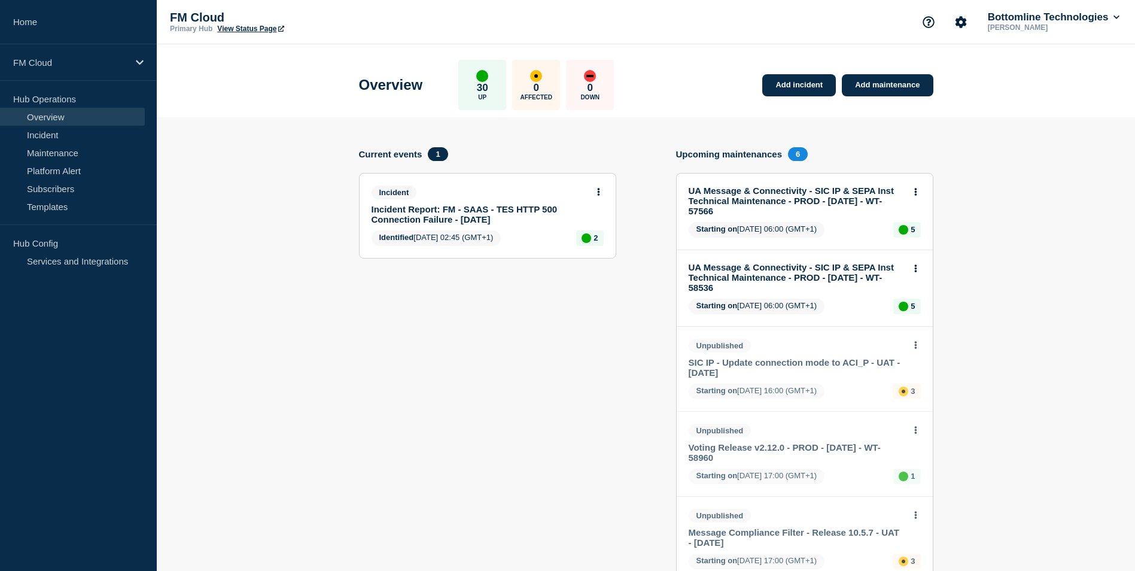
click at [52, 99] on p "Hub Operations" at bounding box center [78, 99] width 157 height 18
click at [44, 65] on p "FM Cloud" at bounding box center [70, 62] width 115 height 10
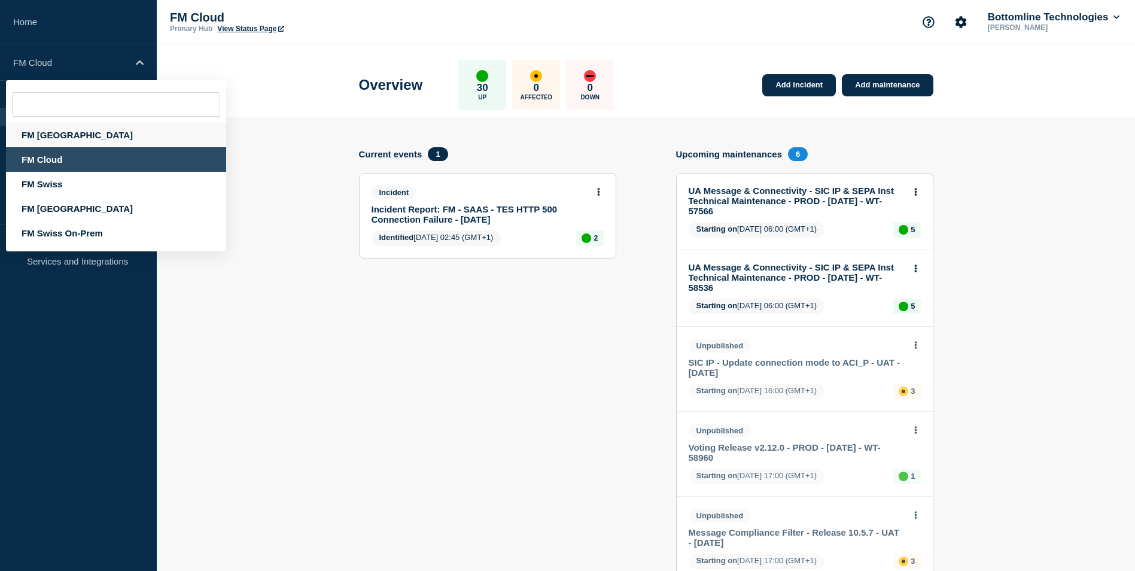
click at [54, 136] on div "FM [GEOGRAPHIC_DATA]" at bounding box center [116, 135] width 220 height 25
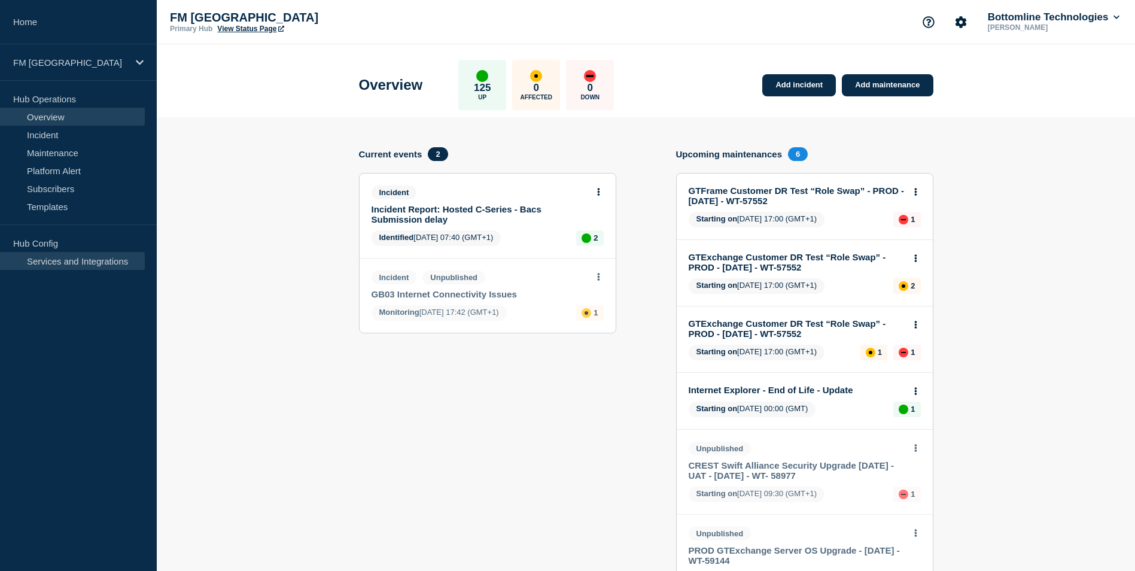
click at [89, 260] on link "Services and Integrations" at bounding box center [72, 261] width 145 height 18
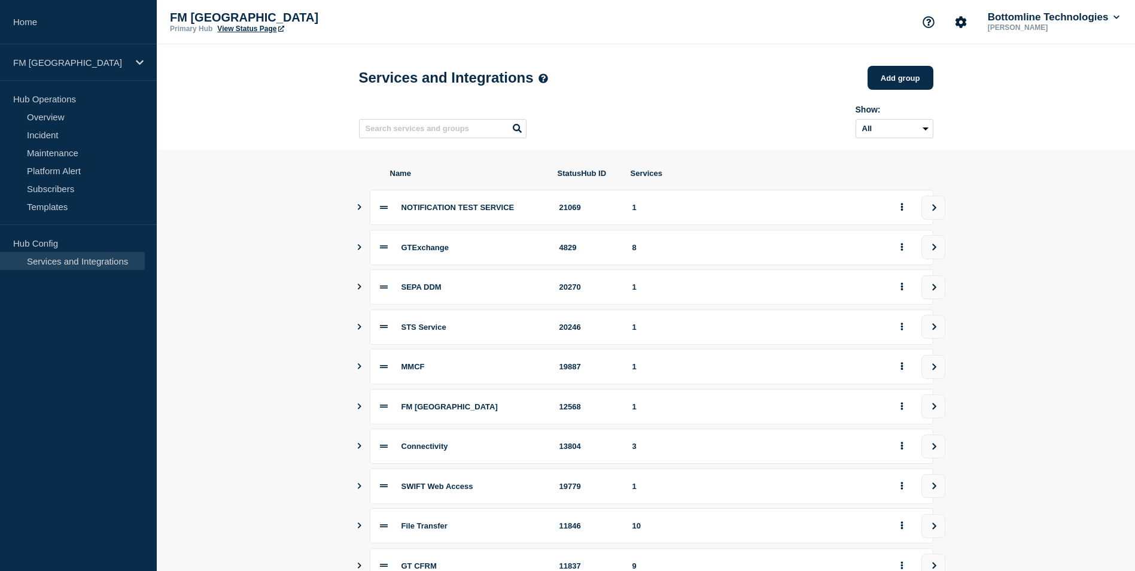
click at [358, 250] on icon "Show services" at bounding box center [359, 247] width 8 height 6
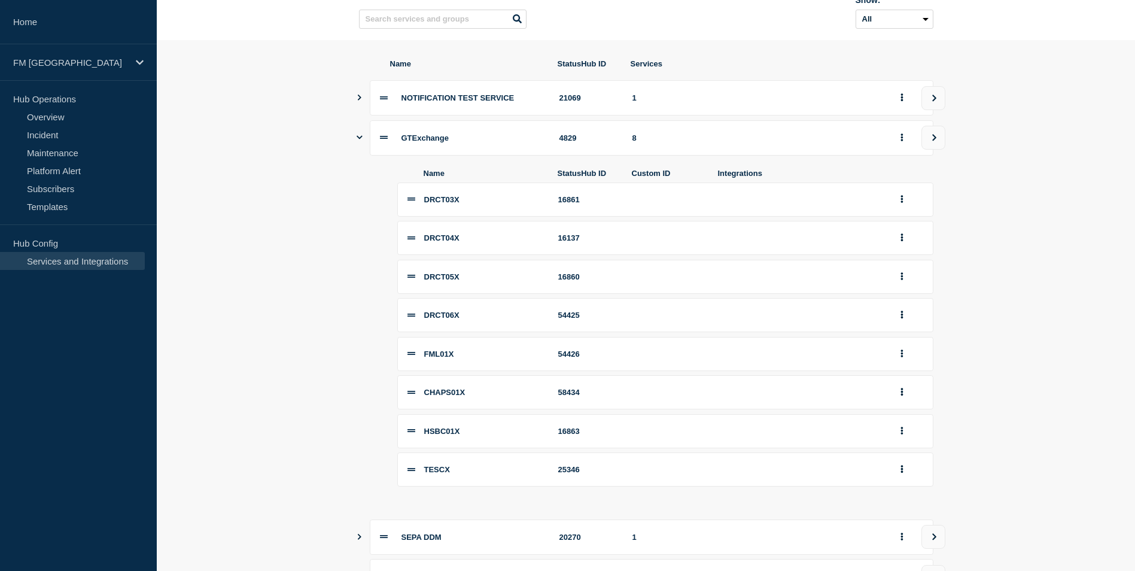
scroll to position [120, 0]
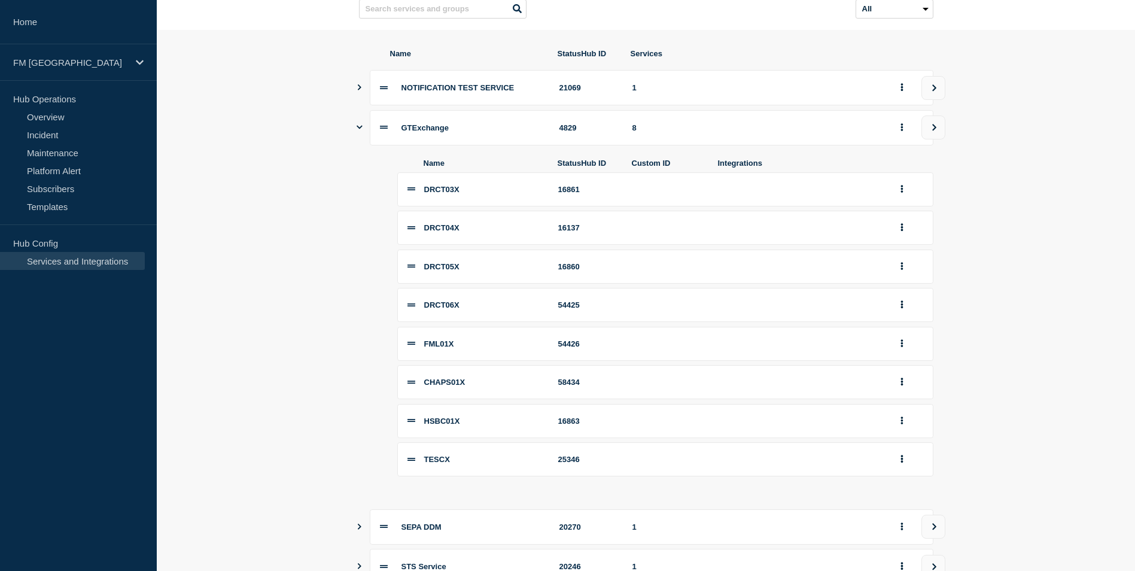
click at [362, 131] on icon "Show services" at bounding box center [360, 127] width 6 height 8
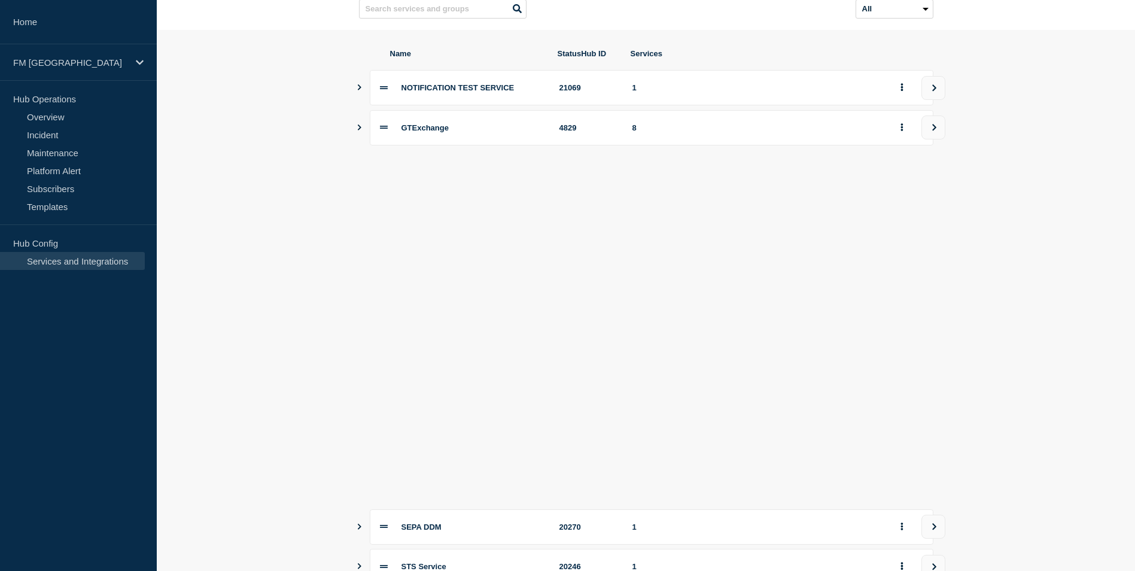
scroll to position [115, 0]
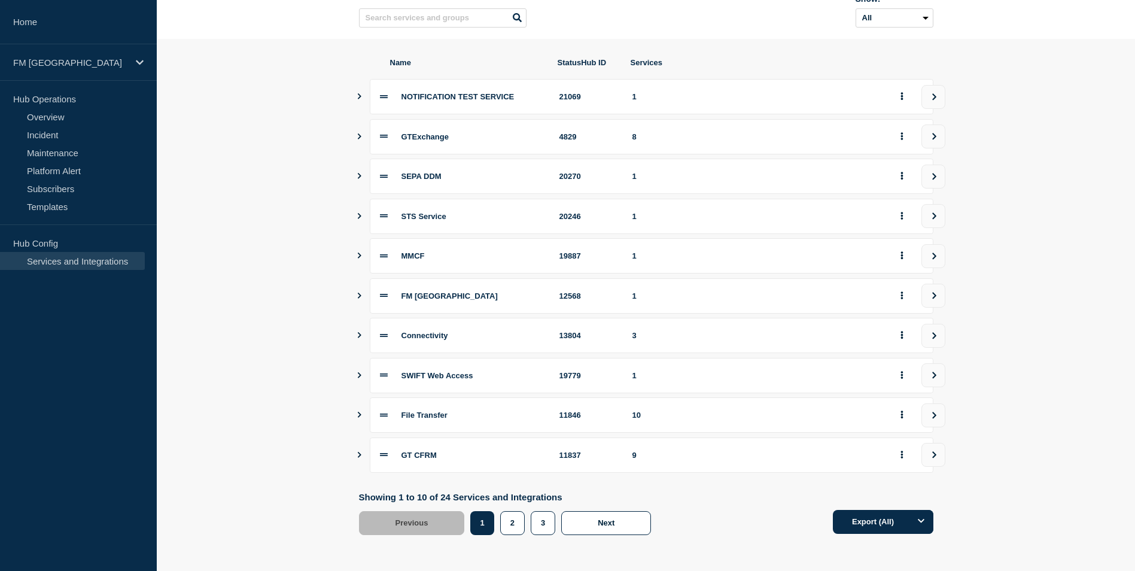
click at [359, 173] on icon "Show services" at bounding box center [359, 176] width 8 height 6
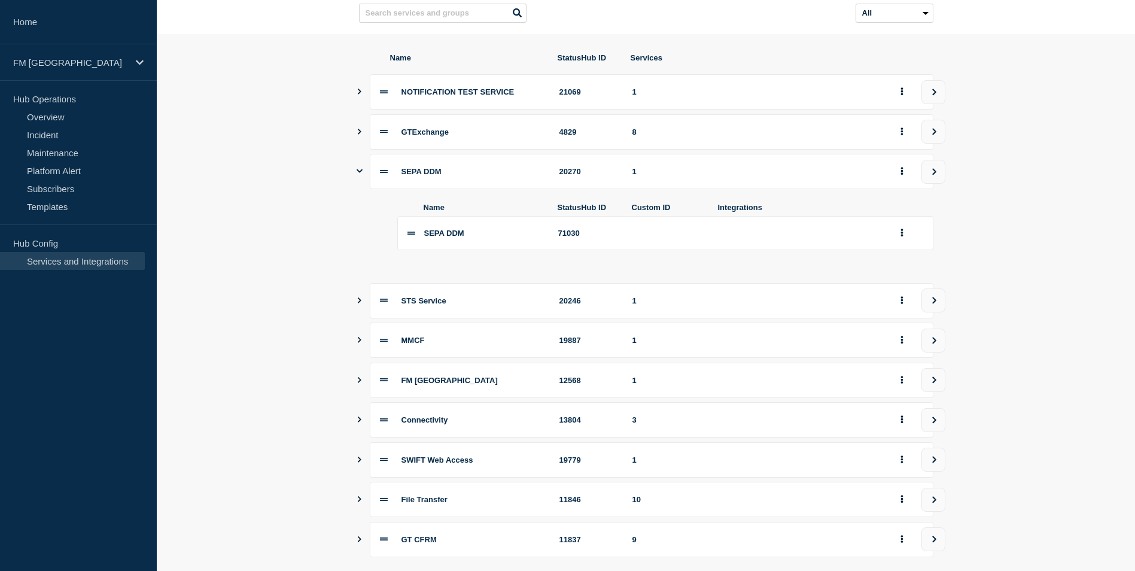
click at [359, 173] on icon "Show services" at bounding box center [360, 171] width 6 height 8
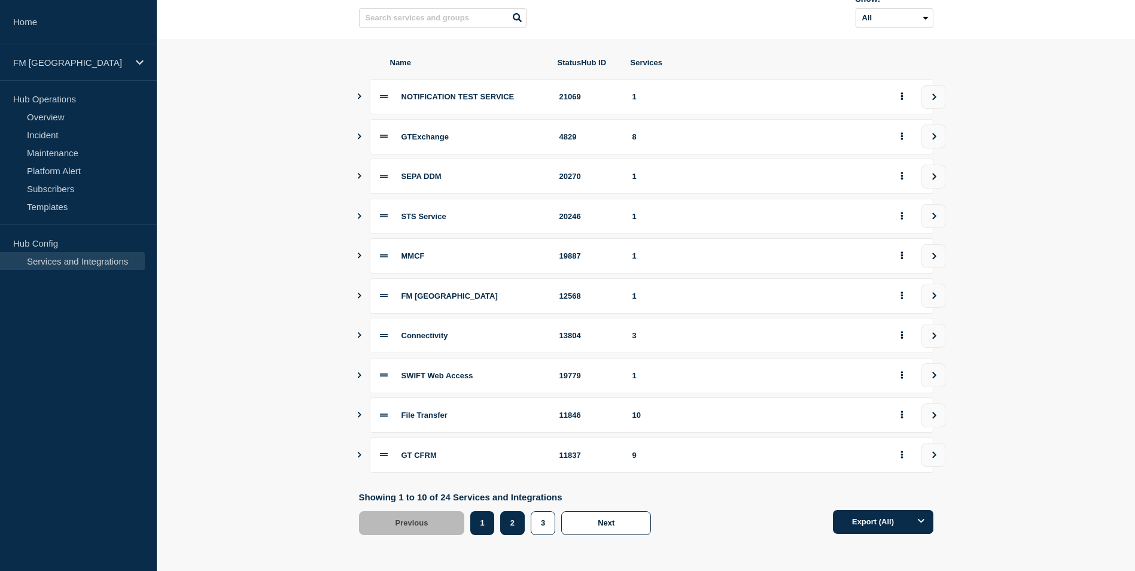
click at [512, 526] on button "2" at bounding box center [512, 523] width 25 height 24
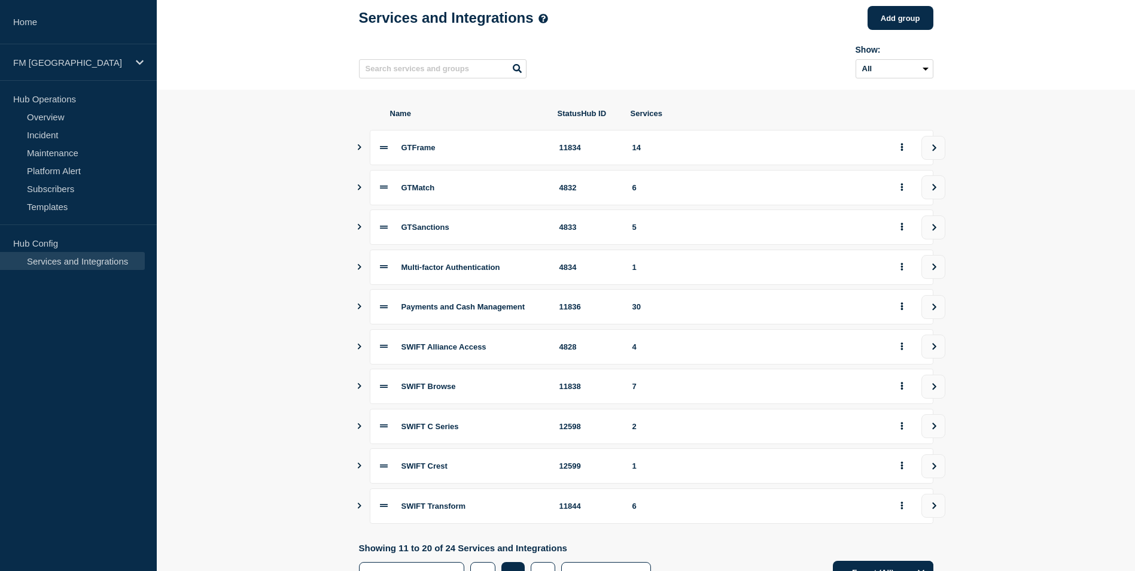
scroll to position [115, 0]
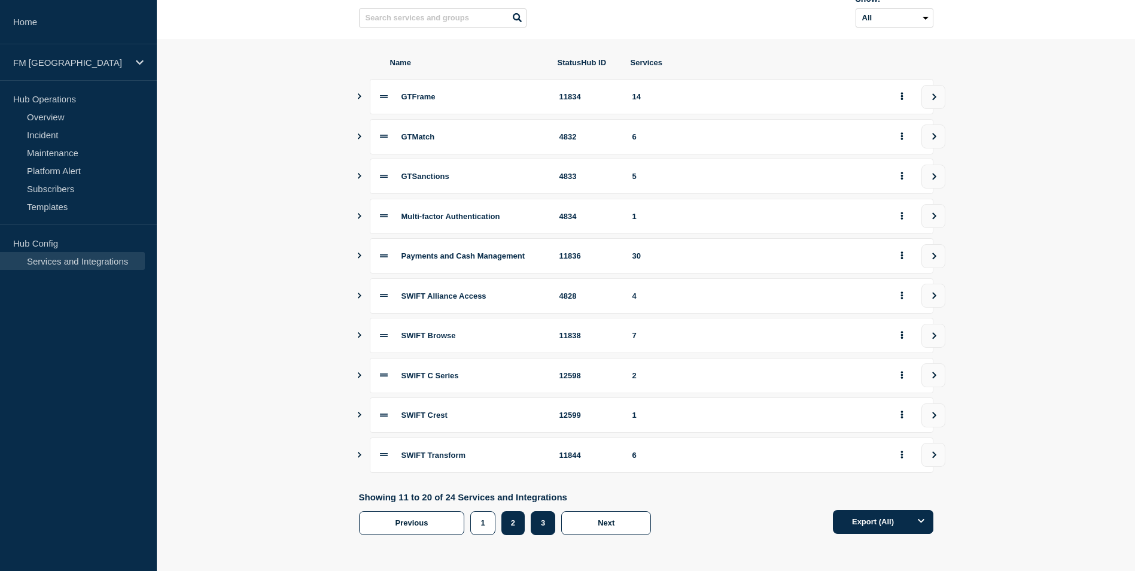
click at [540, 523] on button "3" at bounding box center [543, 523] width 25 height 24
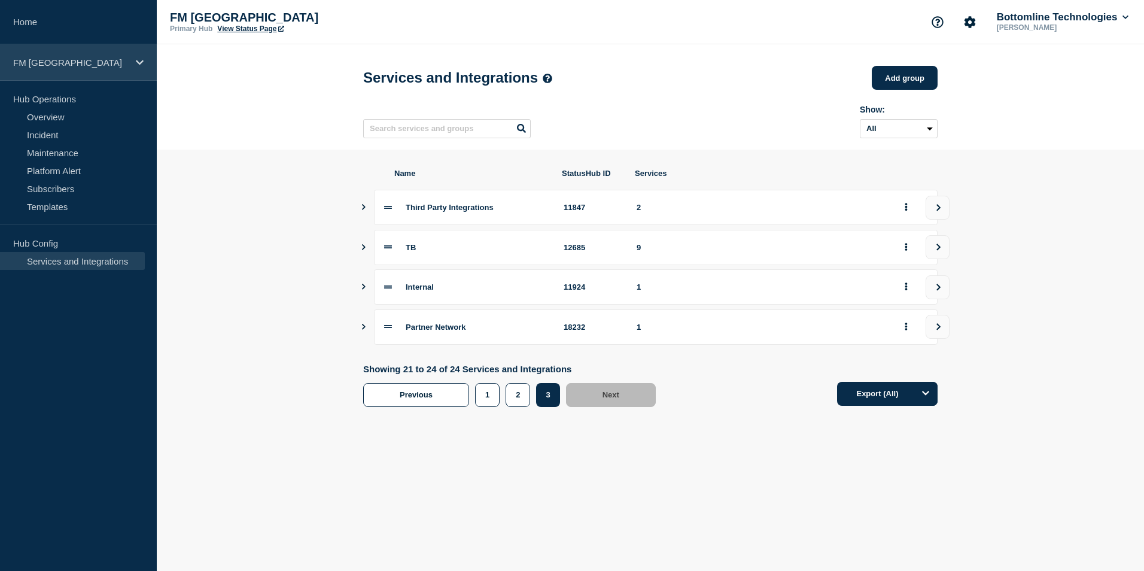
click at [37, 58] on p "FM [GEOGRAPHIC_DATA]" at bounding box center [70, 62] width 115 height 10
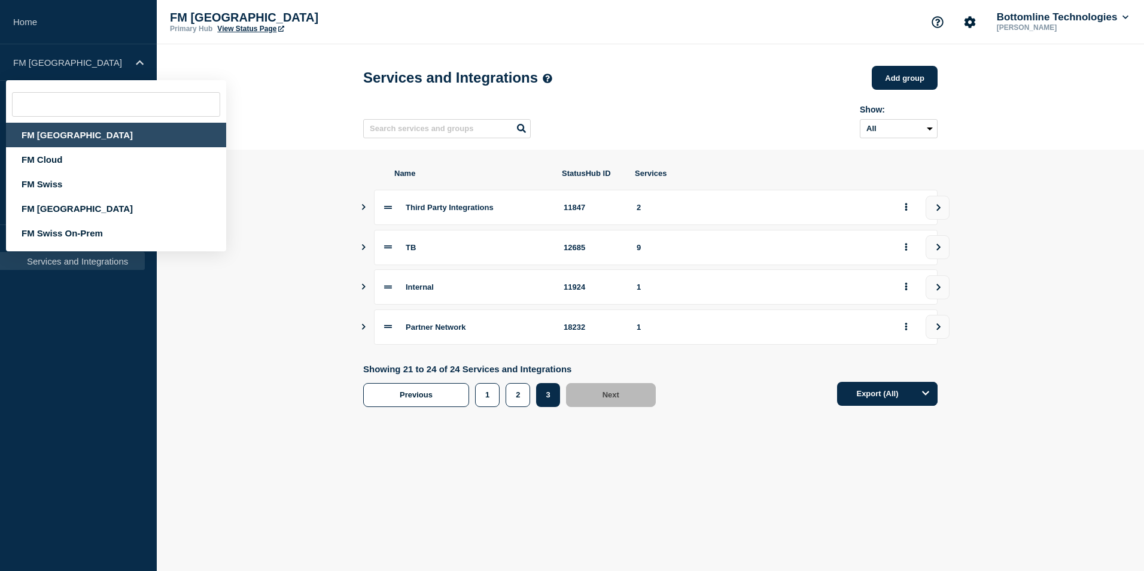
click at [50, 103] on input "text" at bounding box center [116, 104] width 208 height 25
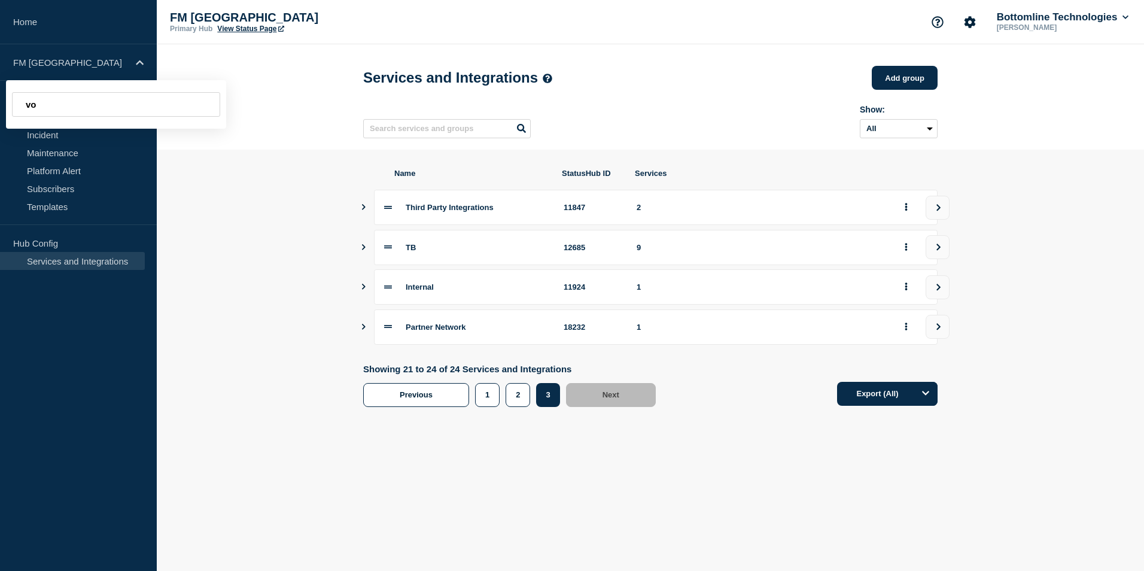
type input "v"
type input "cop"
click at [62, 94] on input "cop" at bounding box center [116, 104] width 208 height 25
click at [74, 291] on aside "Home FM London cop Hub Operations Overview Incident Maintenance Platform Alert …" at bounding box center [78, 285] width 157 height 571
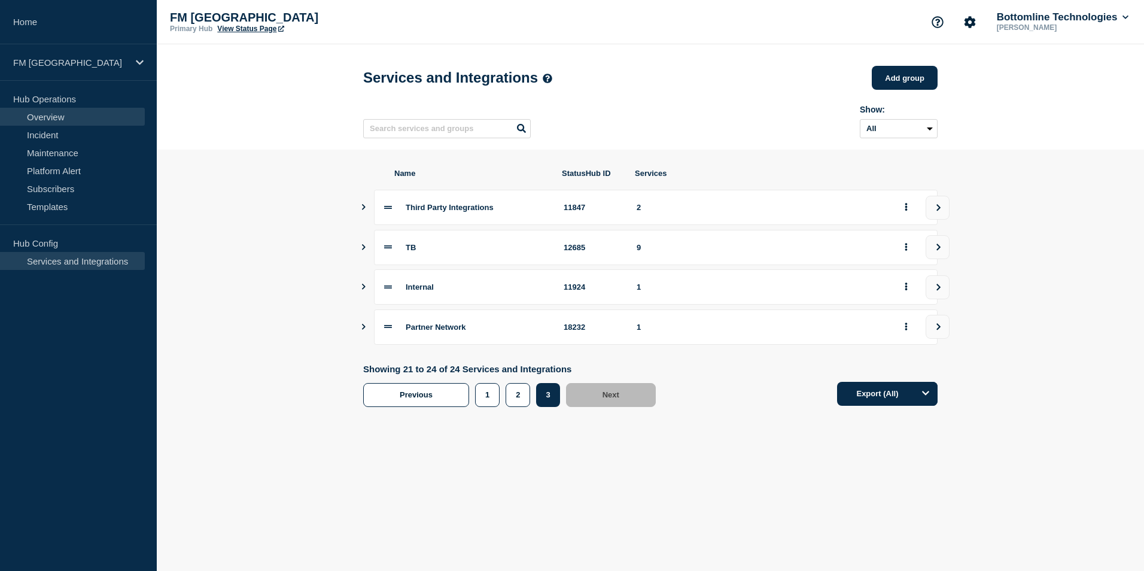
click at [45, 112] on link "Overview" at bounding box center [72, 117] width 145 height 18
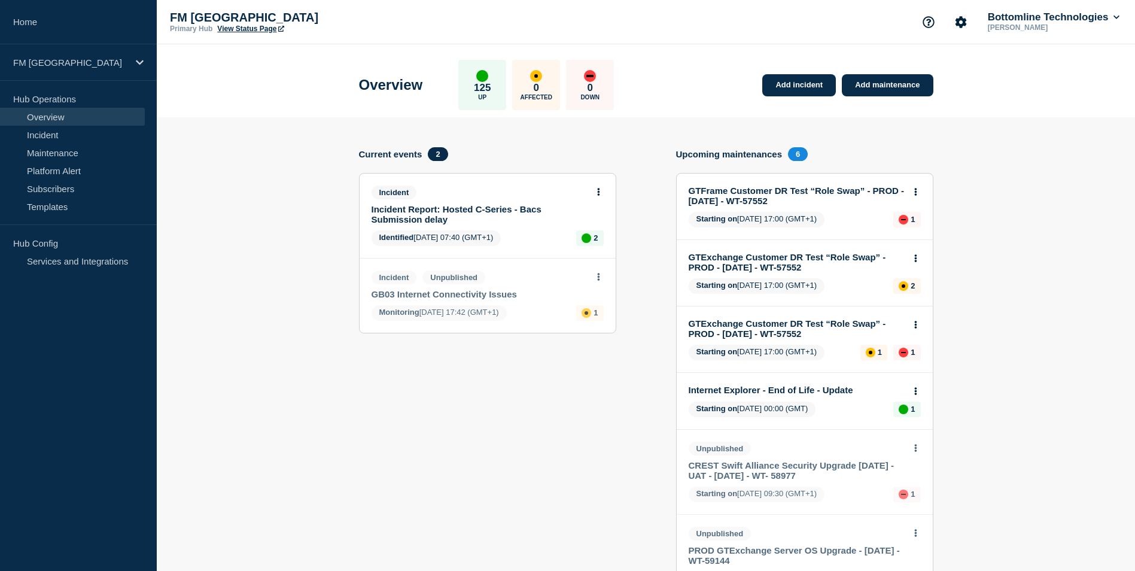
drag, startPoint x: 239, startPoint y: 333, endPoint x: 230, endPoint y: 323, distance: 13.6
click at [239, 333] on section "Add incident Add maintenance Current events 2 Incident Incident Report: Hosted …" at bounding box center [646, 550] width 978 height 866
click at [45, 65] on p "FM [GEOGRAPHIC_DATA]" at bounding box center [70, 62] width 115 height 10
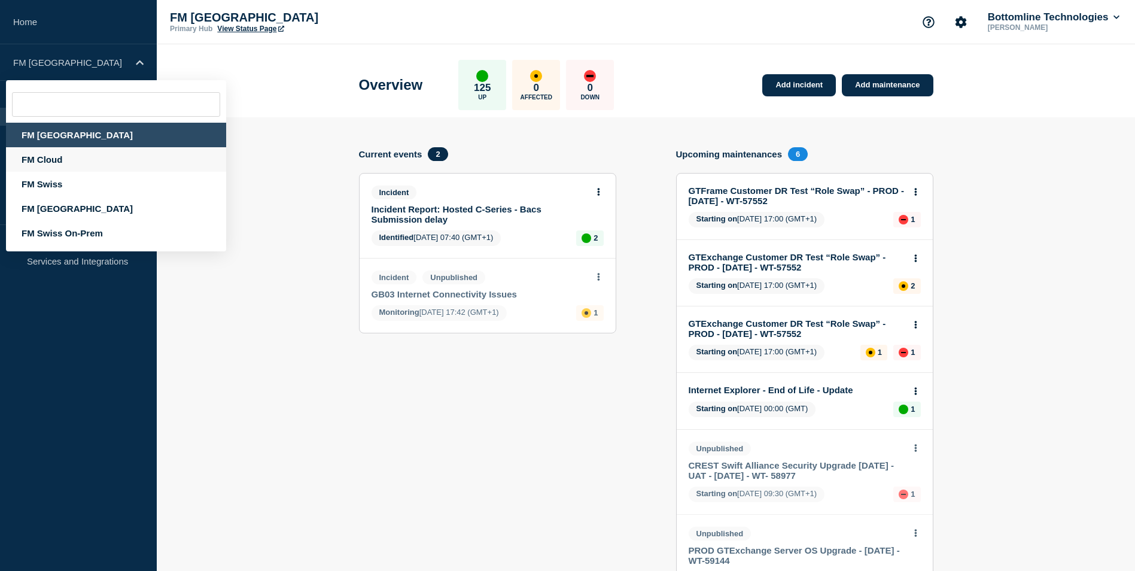
click at [52, 164] on div "FM Cloud" at bounding box center [116, 159] width 220 height 25
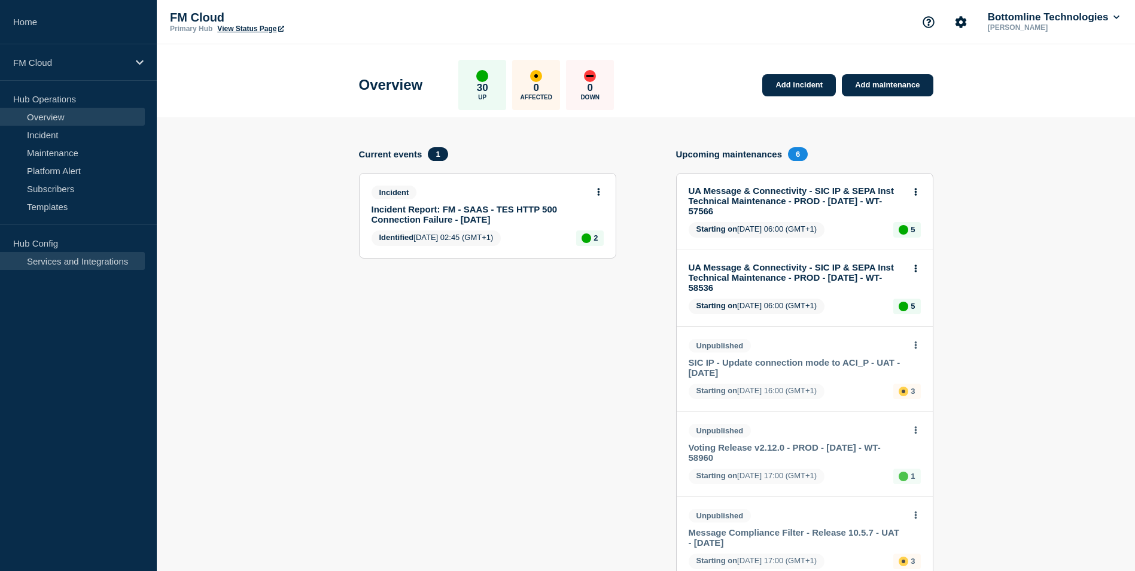
click at [53, 259] on link "Services and Integrations" at bounding box center [72, 261] width 145 height 18
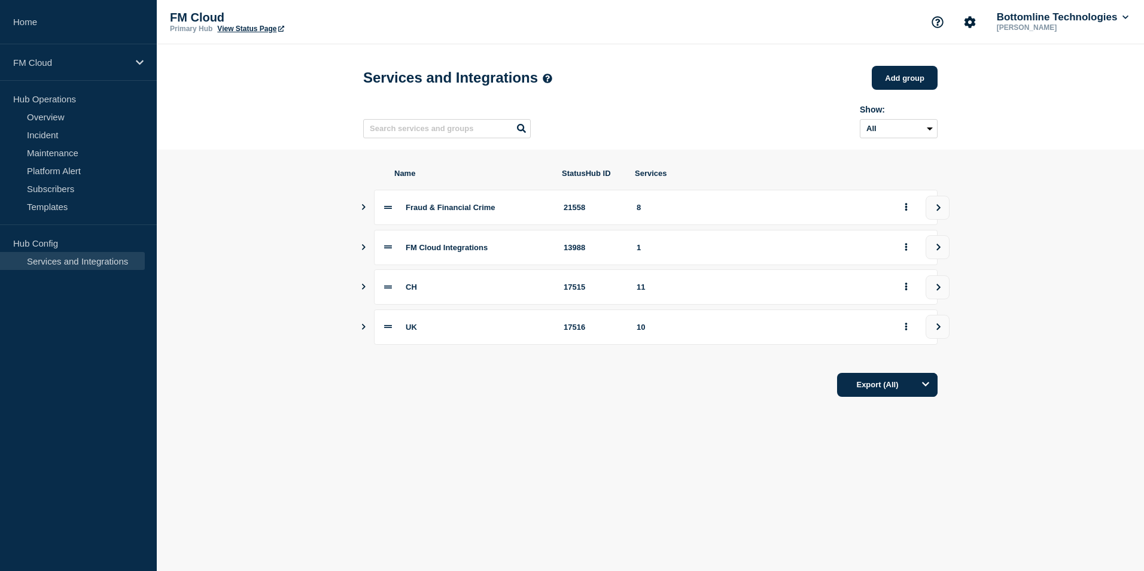
click at [364, 330] on icon "Show services" at bounding box center [363, 327] width 8 height 6
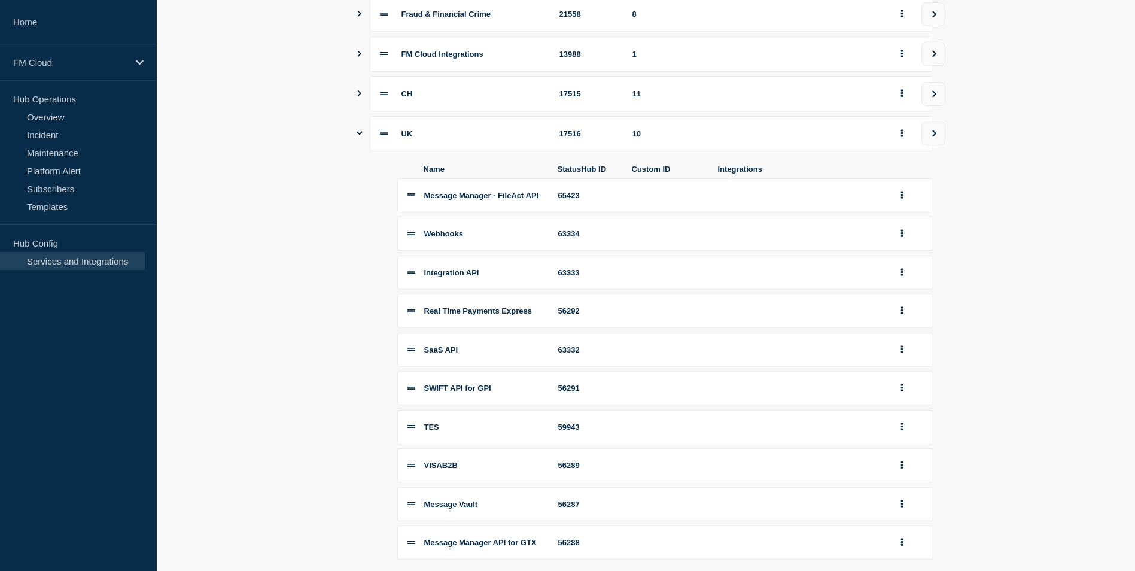
scroll to position [120, 0]
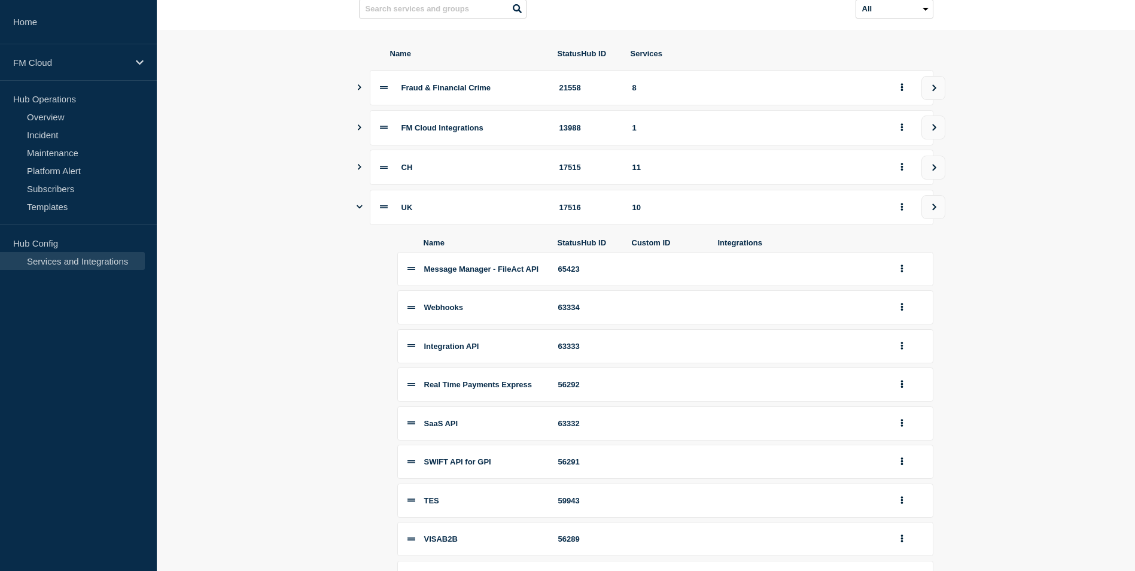
click at [359, 170] on icon "Show services" at bounding box center [359, 167] width 8 height 6
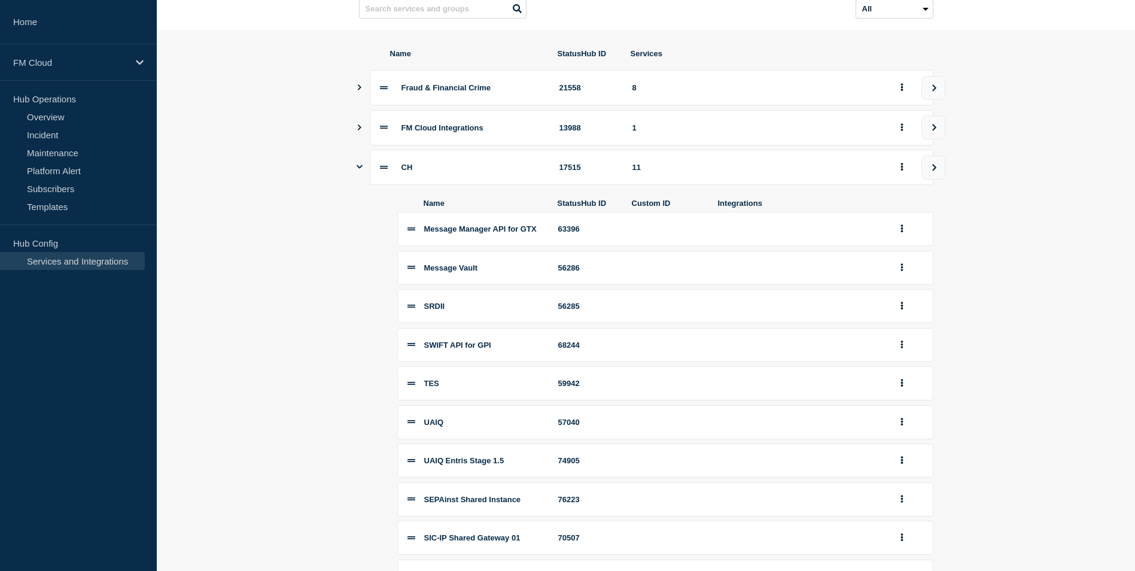
click at [360, 95] on button "Show services" at bounding box center [360, 87] width 6 height 35
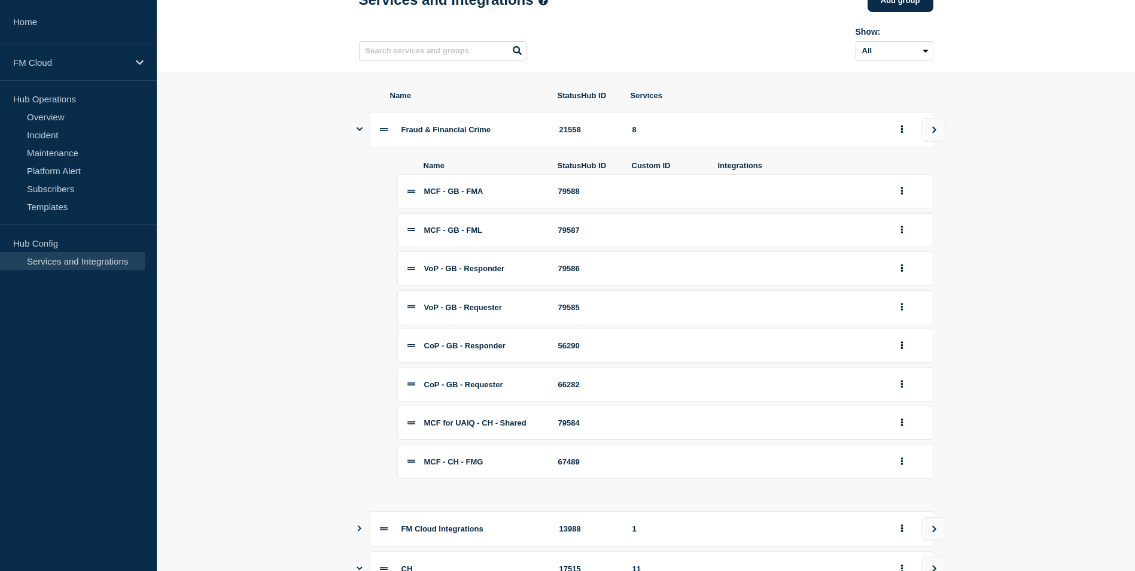
scroll to position [0, 0]
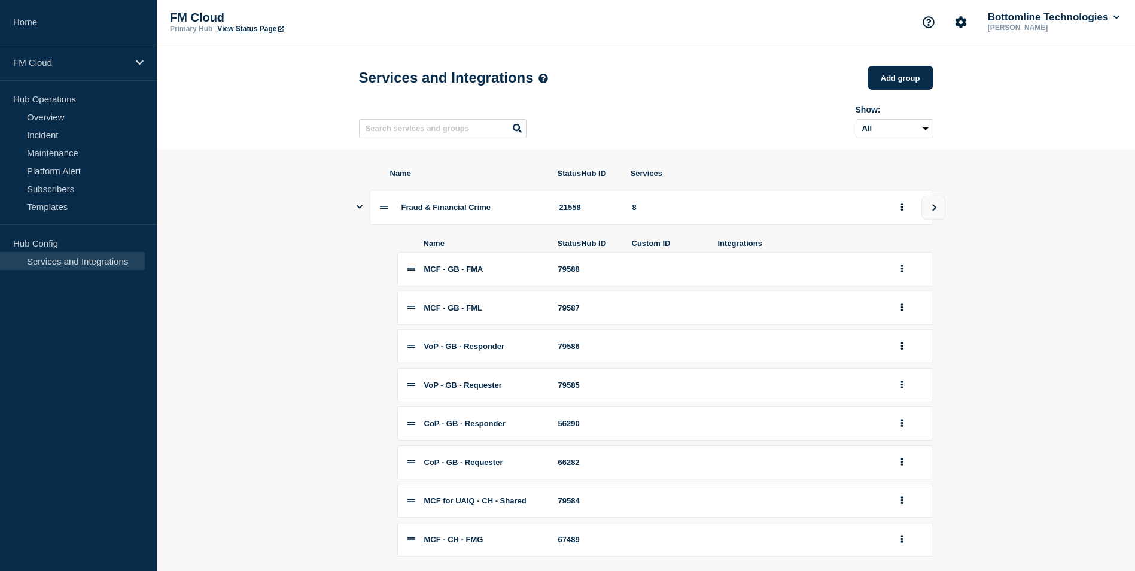
click at [45, 65] on p "FM Cloud" at bounding box center [70, 62] width 115 height 10
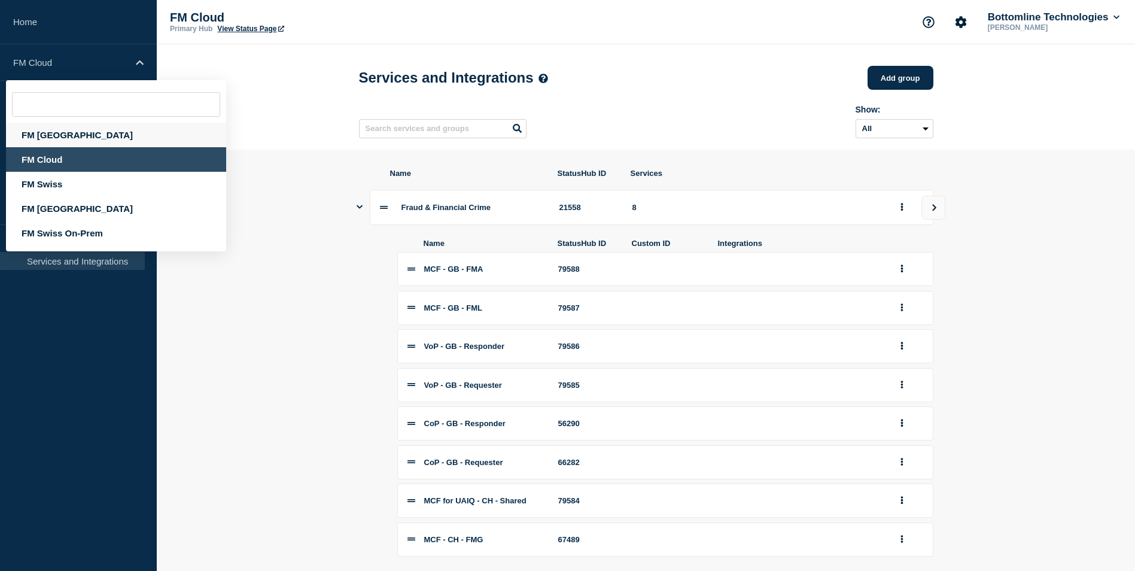
click at [47, 136] on div "FM [GEOGRAPHIC_DATA]" at bounding box center [116, 135] width 220 height 25
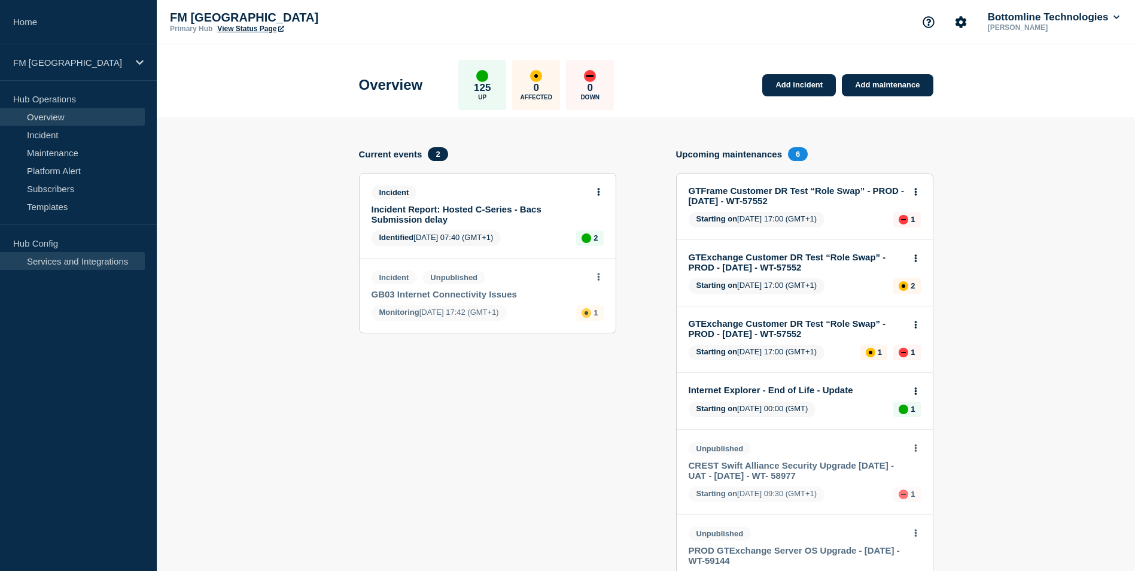
click at [65, 260] on link "Services and Integrations" at bounding box center [72, 261] width 145 height 18
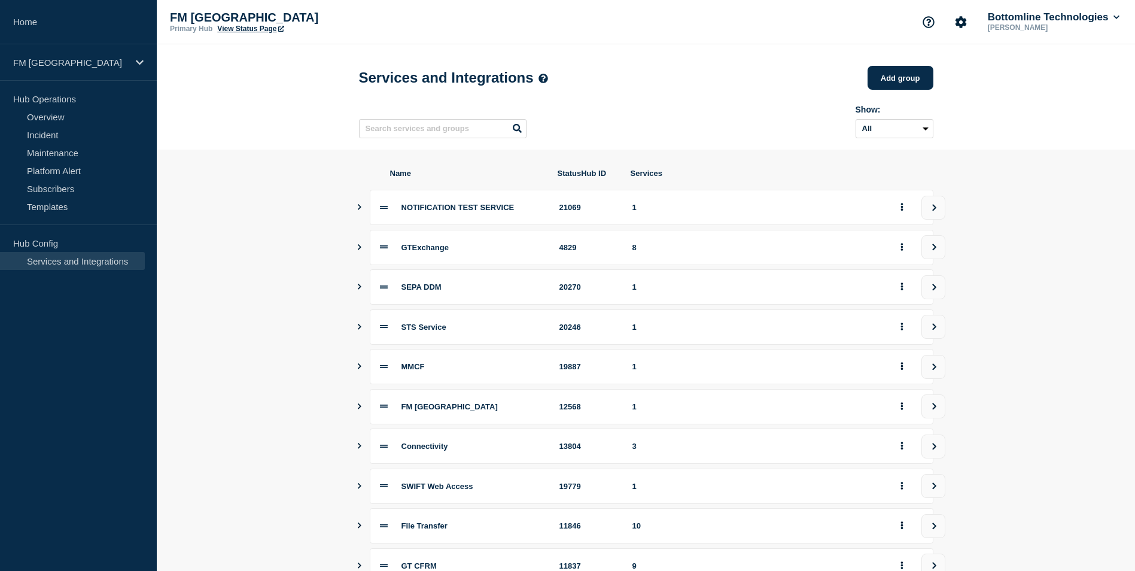
click at [359, 409] on icon "Show services" at bounding box center [360, 406] width 4 height 6
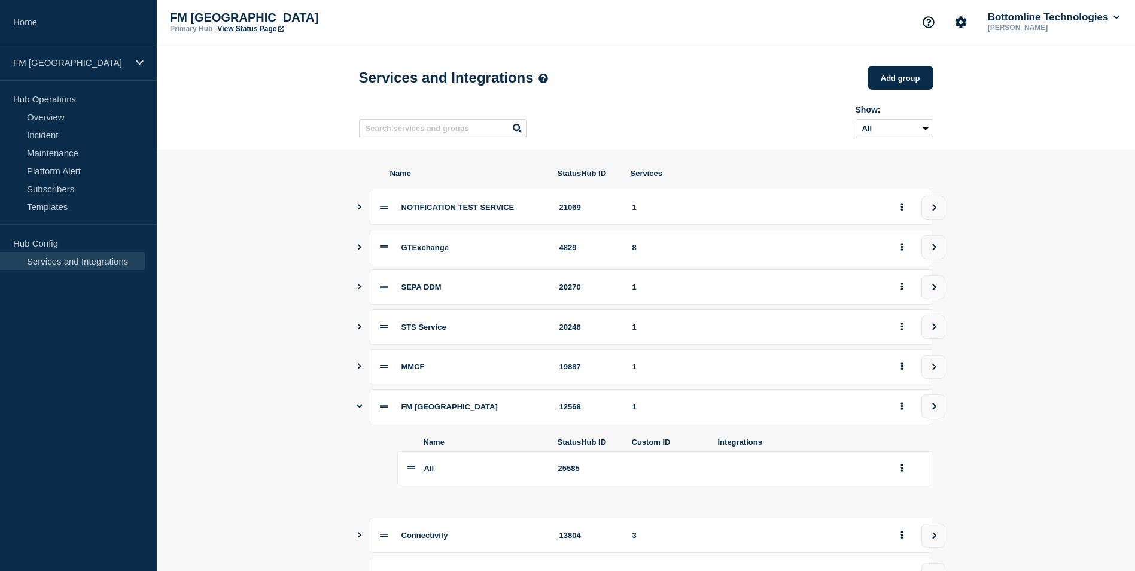
click at [359, 408] on icon "Show services" at bounding box center [360, 406] width 6 height 4
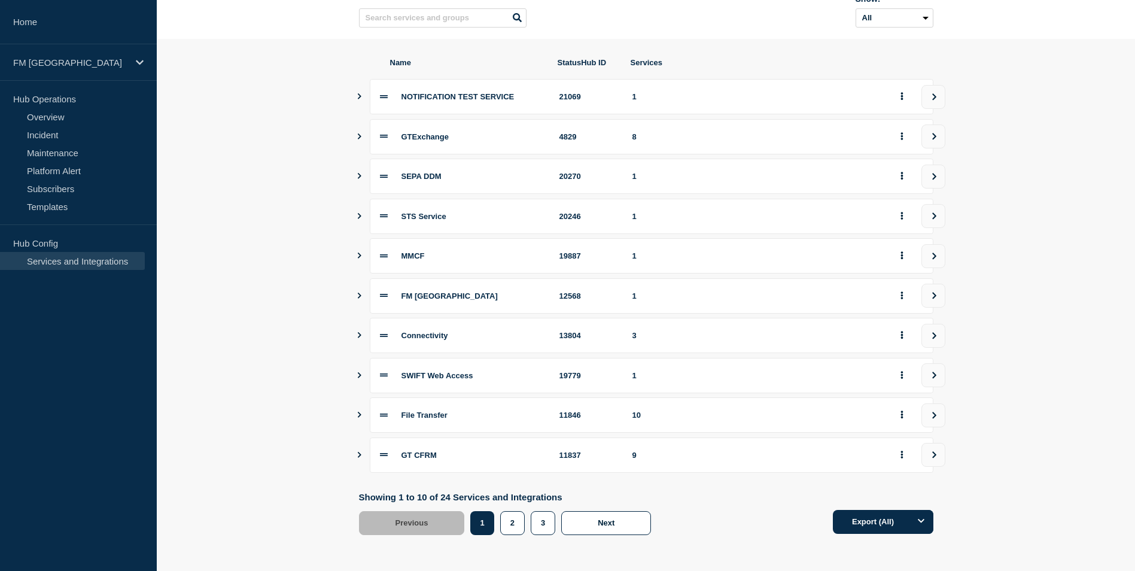
scroll to position [56, 0]
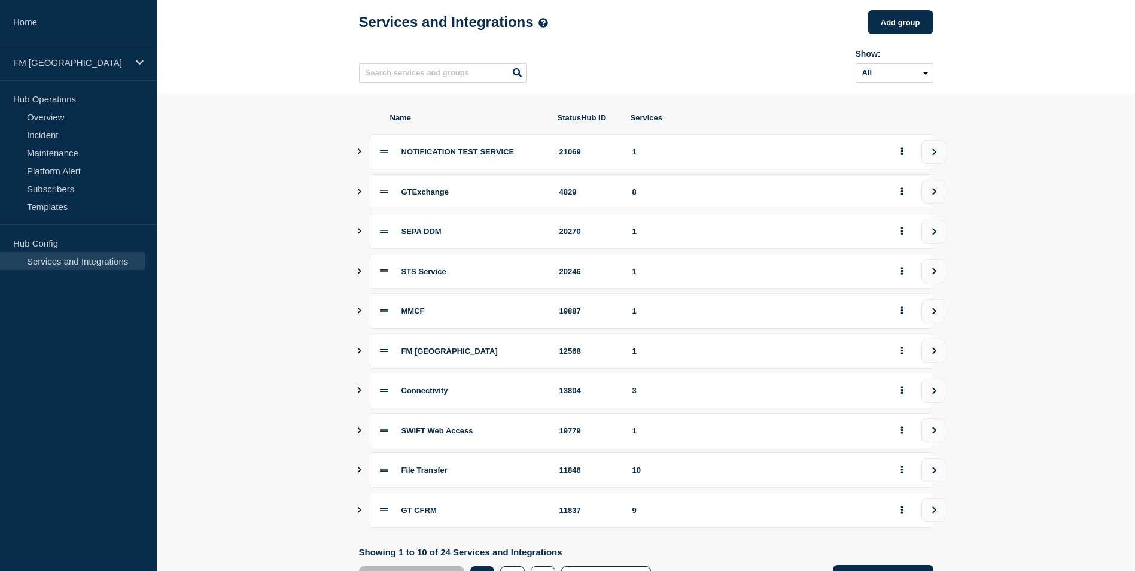
click at [56, 263] on link "Services and Integrations" at bounding box center [72, 261] width 145 height 18
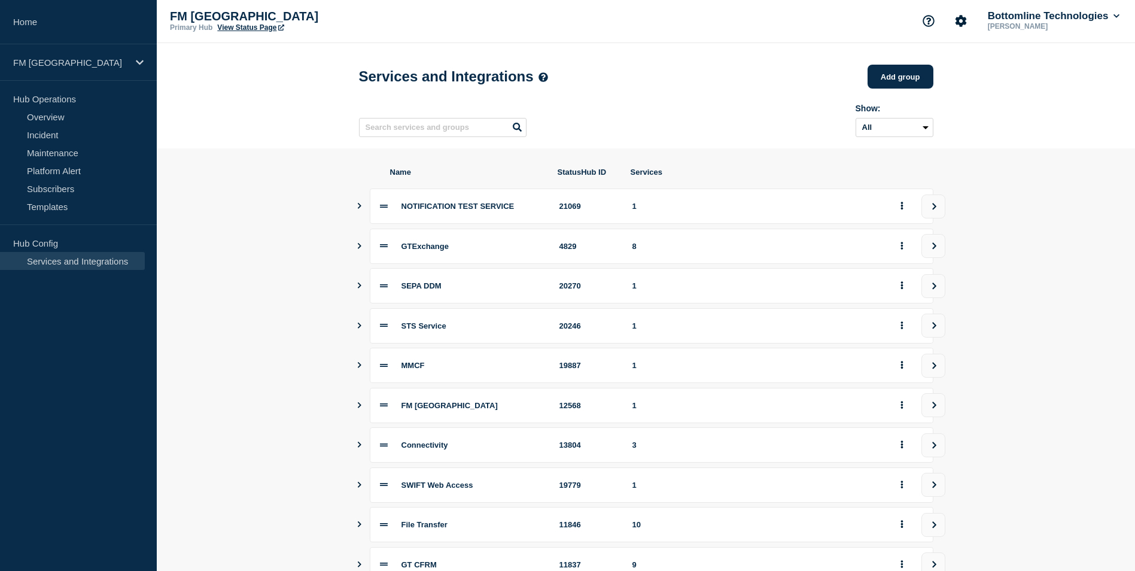
scroll to position [0, 0]
click at [50, 66] on p "FM [GEOGRAPHIC_DATA]" at bounding box center [70, 62] width 115 height 10
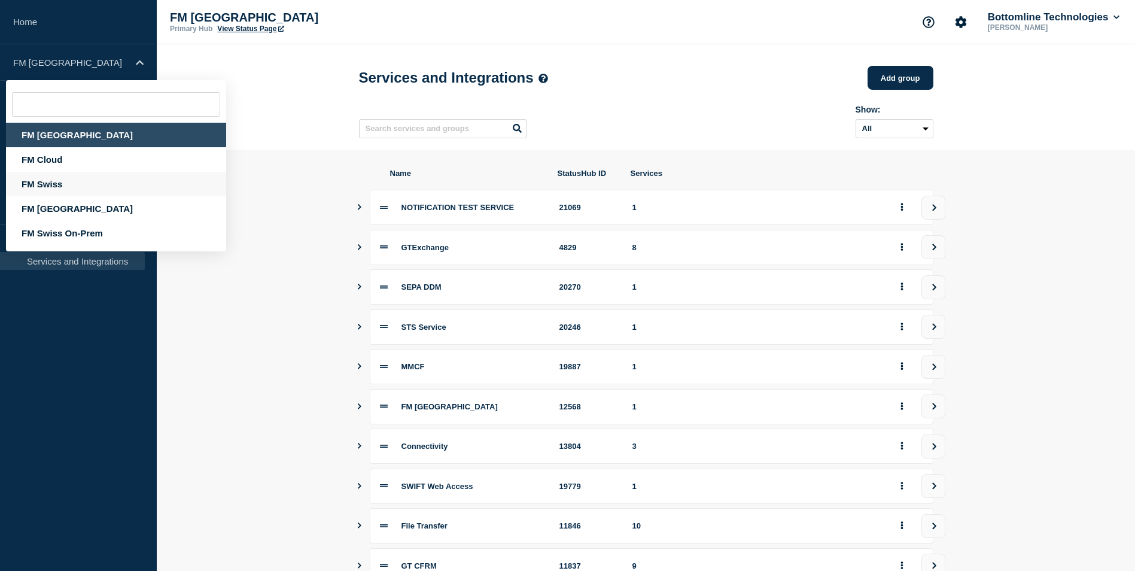
click at [56, 187] on div "FM Swiss" at bounding box center [116, 184] width 220 height 25
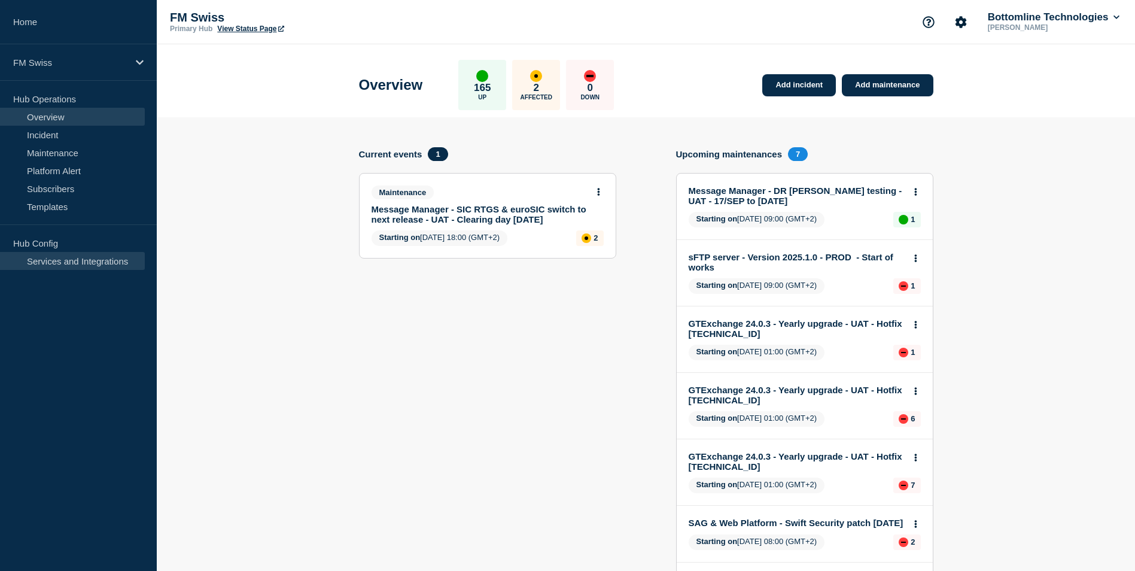
click at [77, 266] on link "Services and Integrations" at bounding box center [72, 261] width 145 height 18
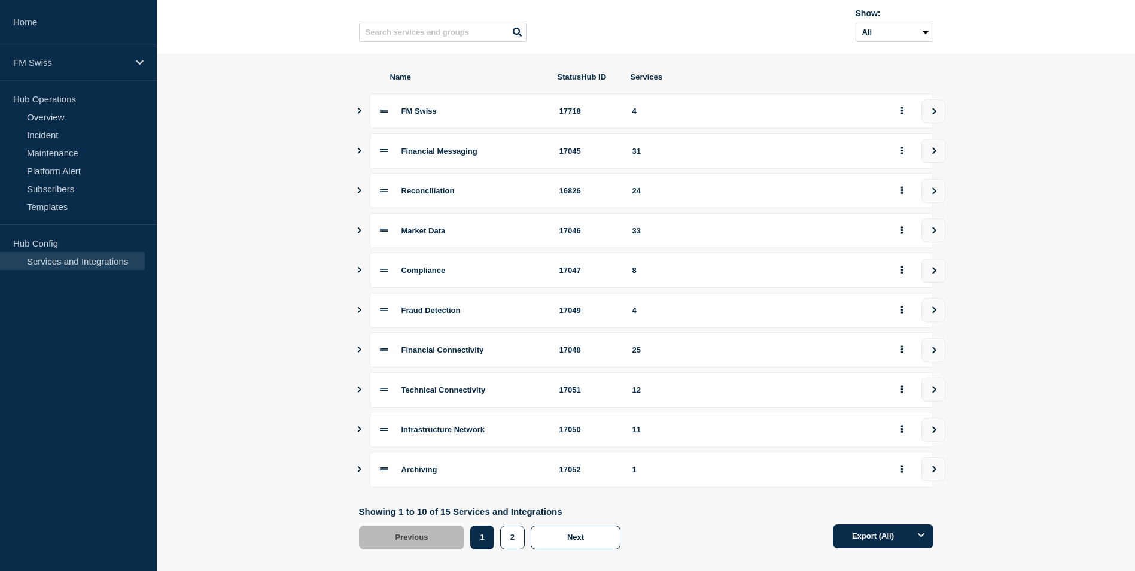
scroll to position [115, 0]
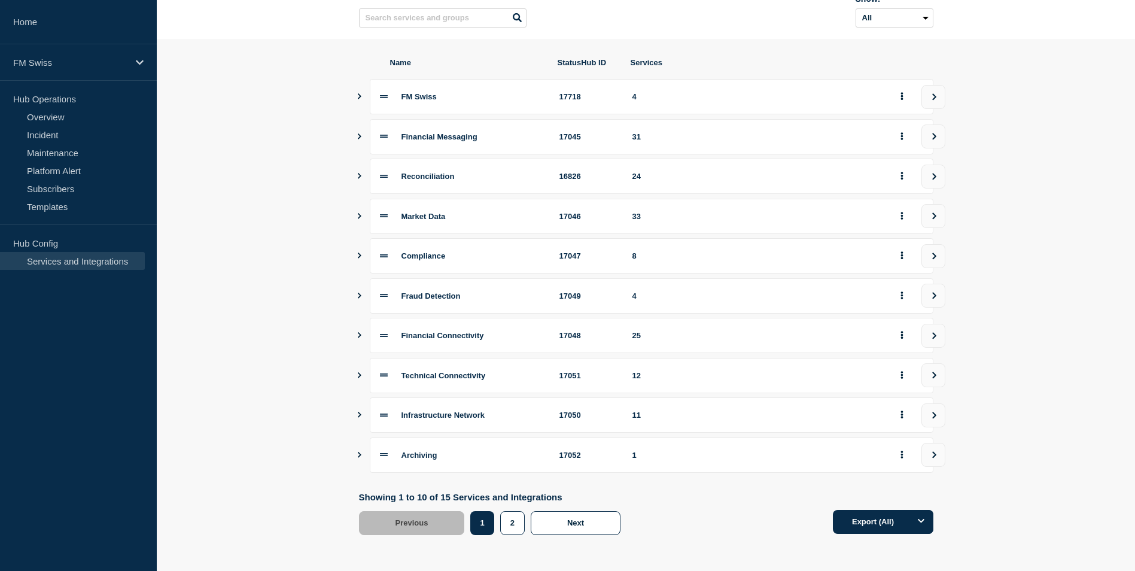
click at [357, 334] on icon "Show services" at bounding box center [359, 335] width 8 height 6
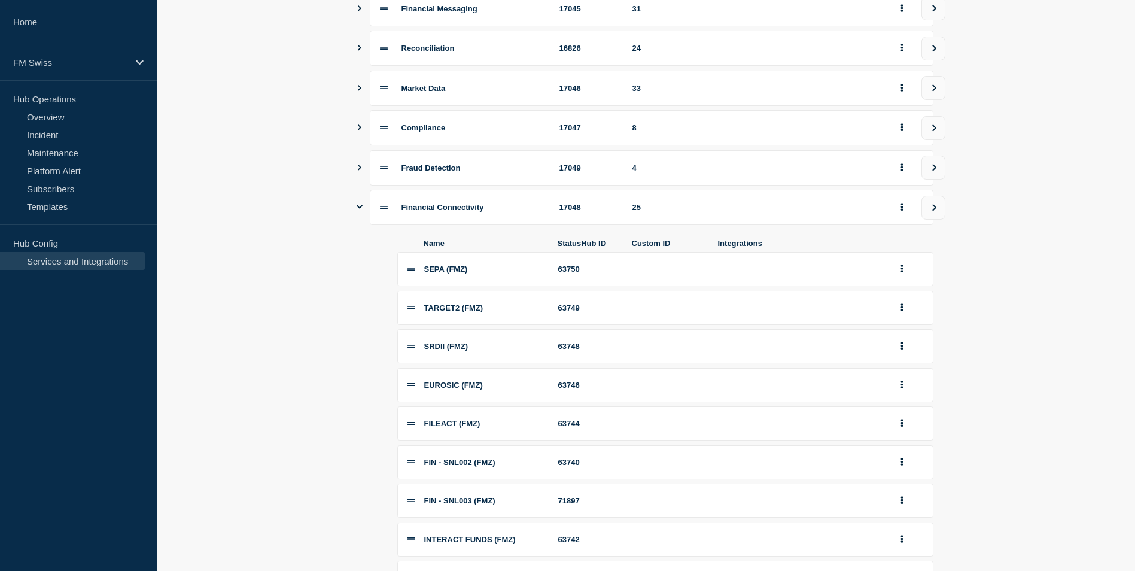
scroll to position [175, 0]
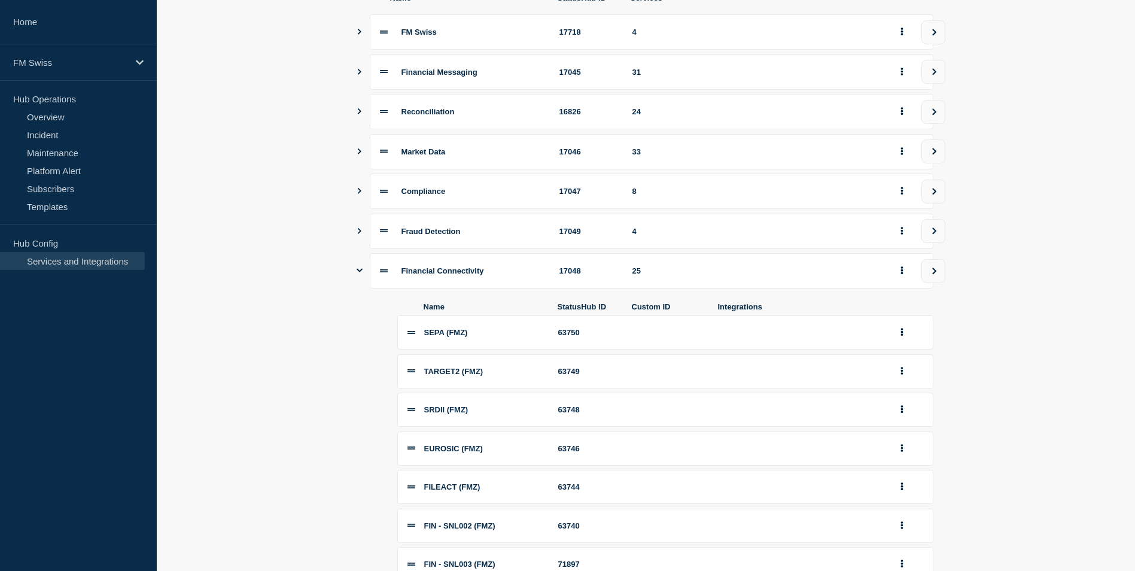
click at [359, 274] on icon "Show services" at bounding box center [360, 270] width 6 height 8
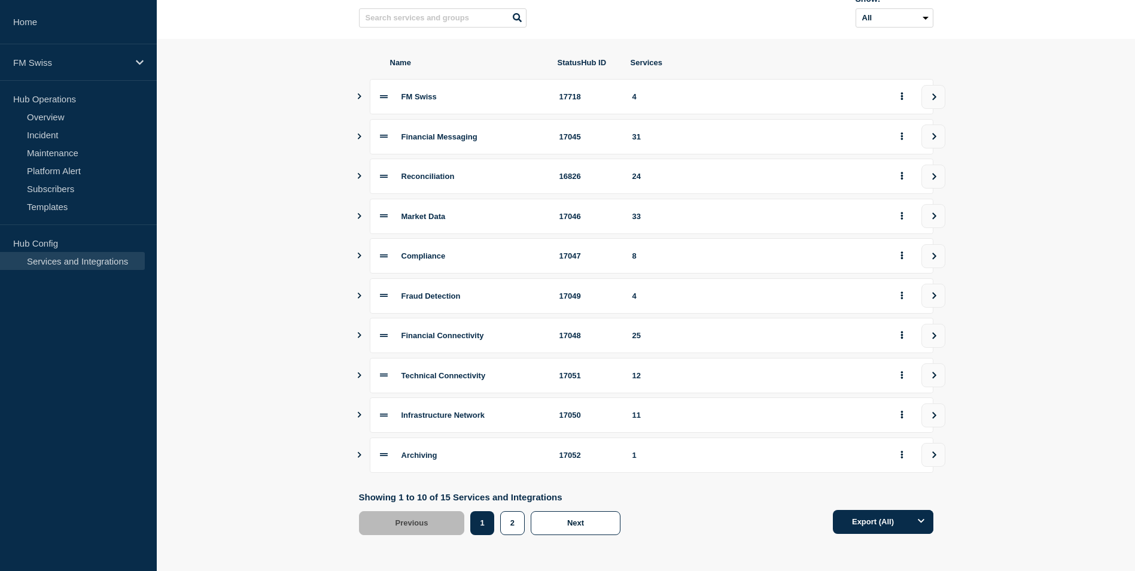
scroll to position [115, 0]
click at [349, 371] on section "Name StatusHub ID Services FM [GEOGRAPHIC_DATA] 17718 4 Financial Messaging 170…" at bounding box center [646, 296] width 978 height 514
click at [362, 374] on icon "Show services" at bounding box center [359, 375] width 8 height 6
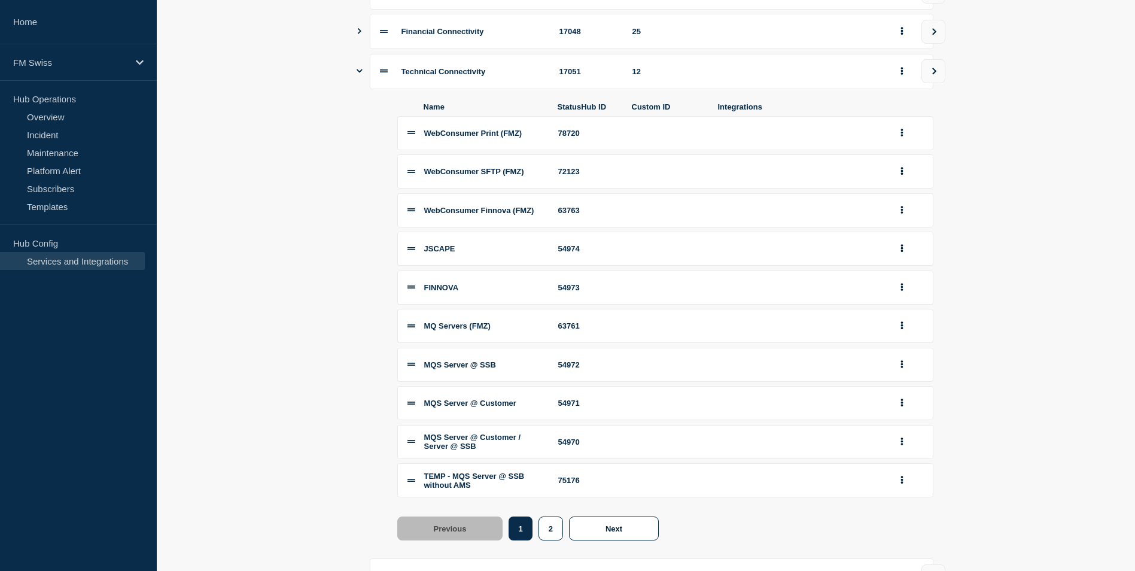
scroll to position [235, 0]
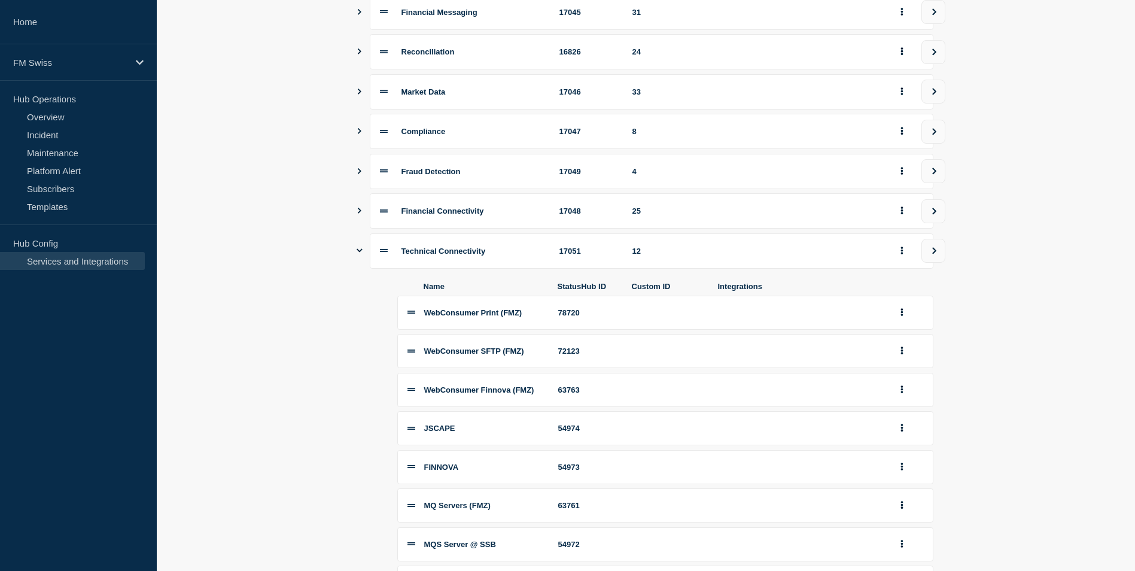
click at [359, 252] on icon "Show services" at bounding box center [360, 251] width 6 height 4
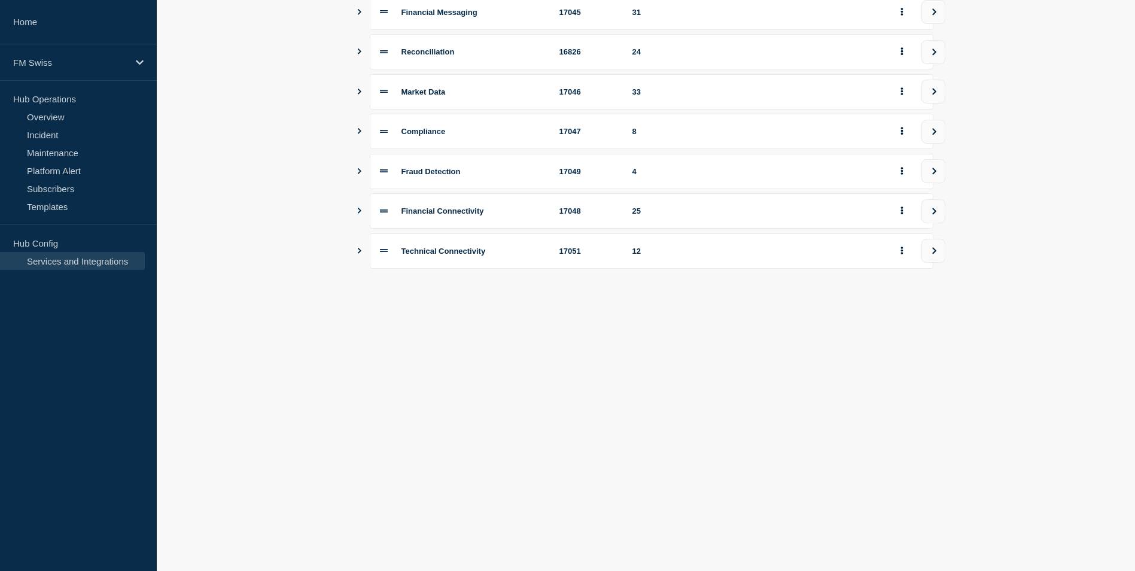
scroll to position [115, 0]
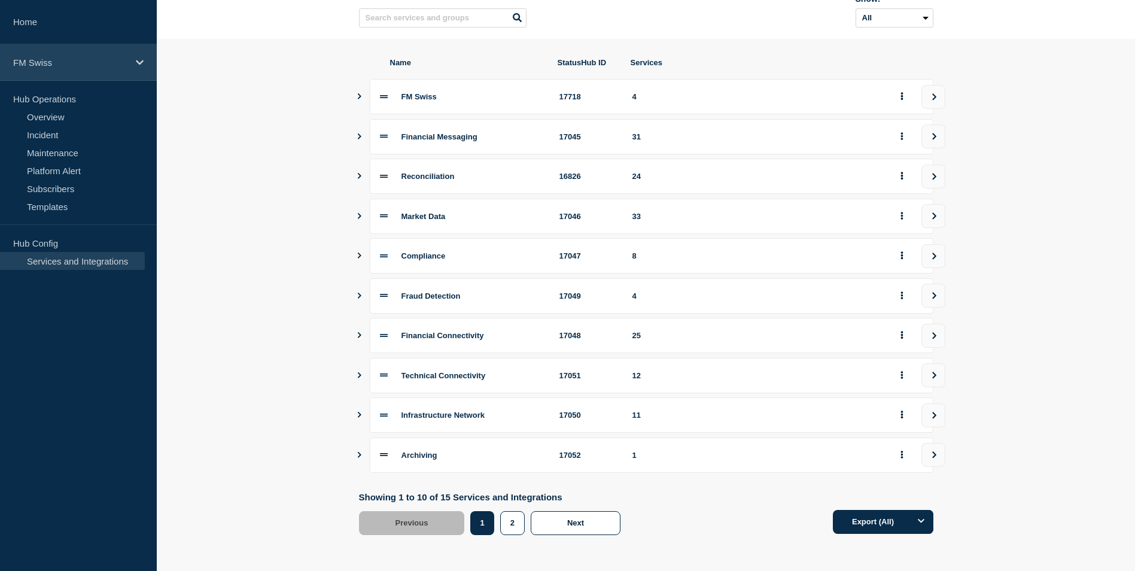
click at [59, 68] on div "FM Swiss" at bounding box center [78, 62] width 157 height 36
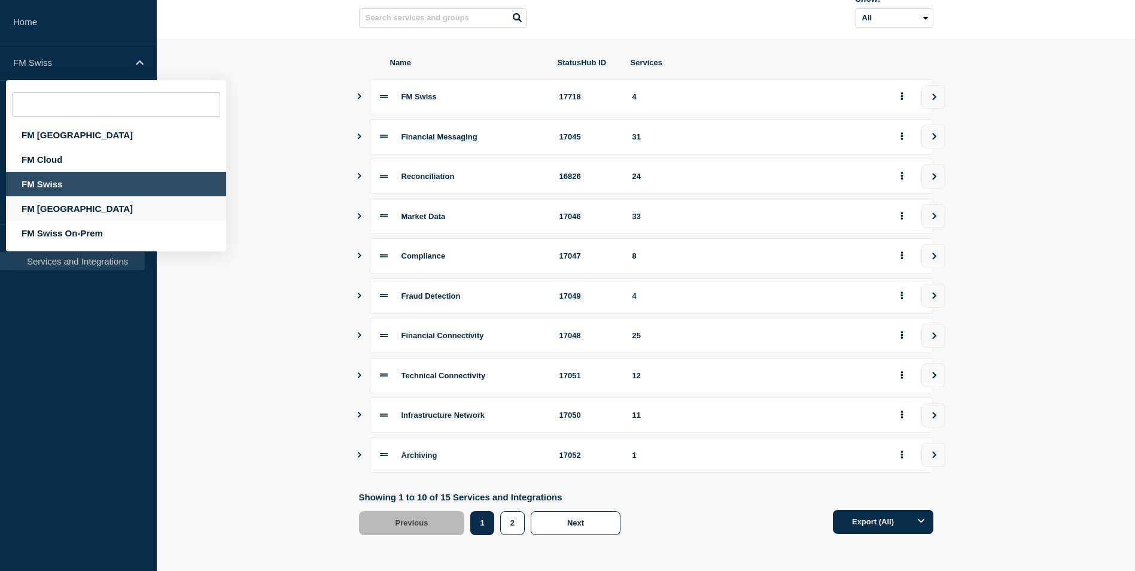
click at [45, 206] on div "FM [GEOGRAPHIC_DATA]" at bounding box center [116, 208] width 220 height 25
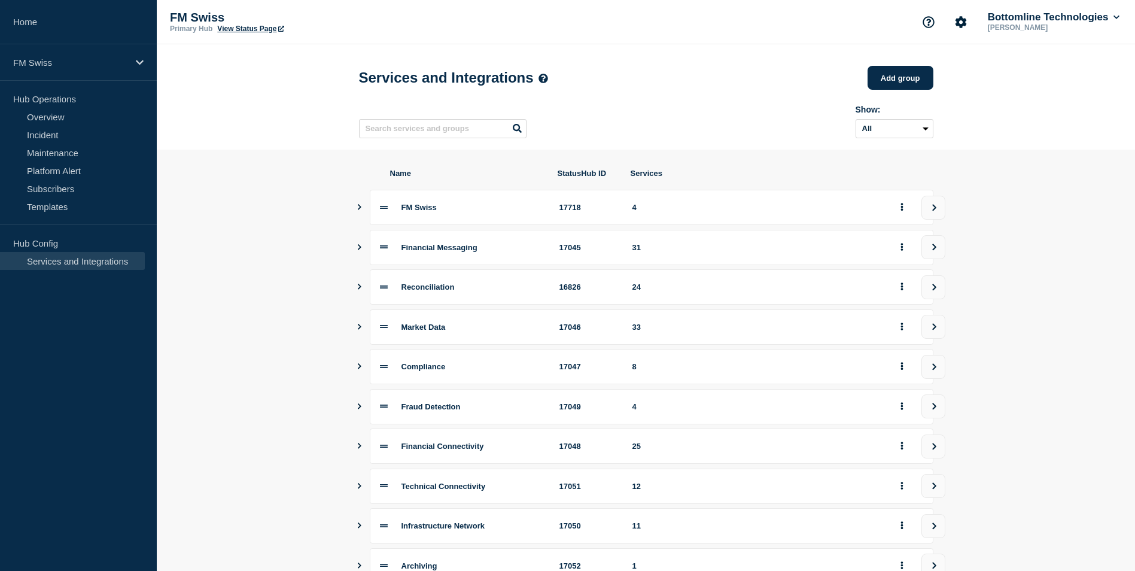
scroll to position [60, 0]
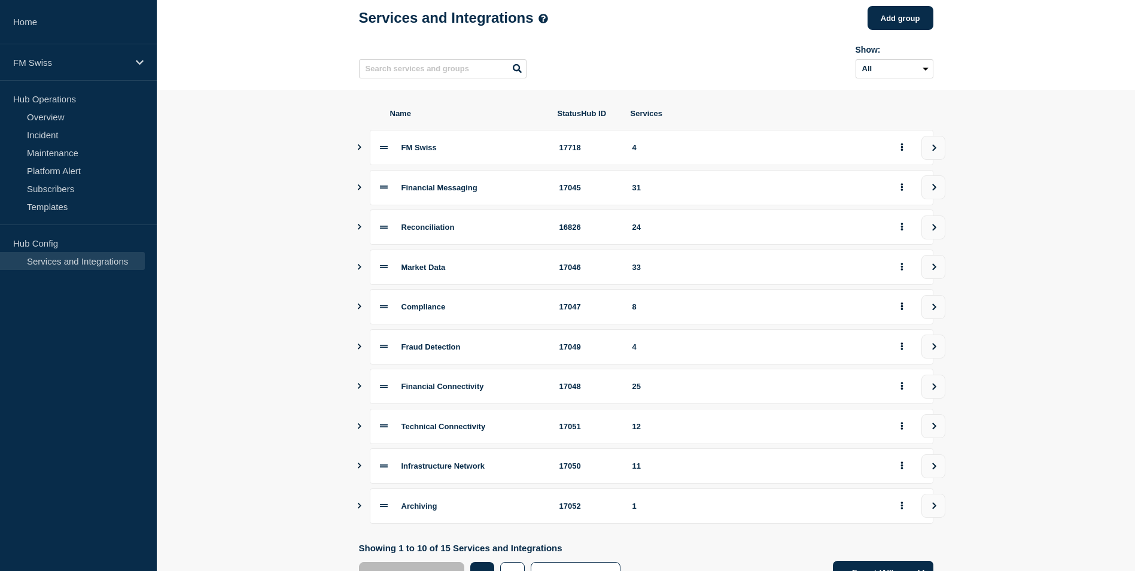
click at [45, 261] on link "Services and Integrations" at bounding box center [72, 261] width 145 height 18
click at [28, 261] on link "Services and Integrations" at bounding box center [72, 261] width 145 height 18
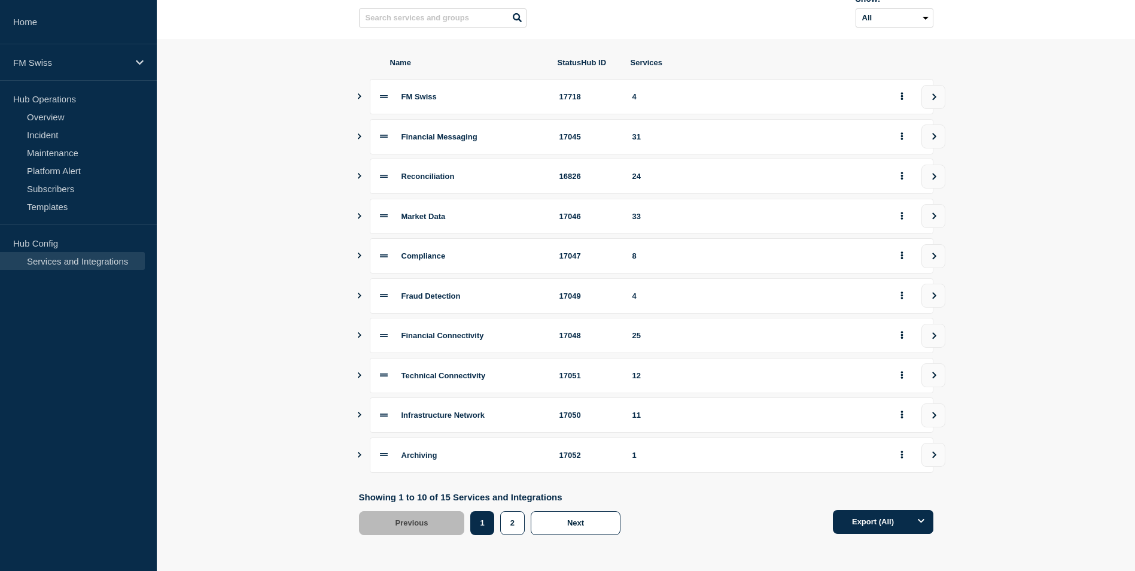
scroll to position [0, 0]
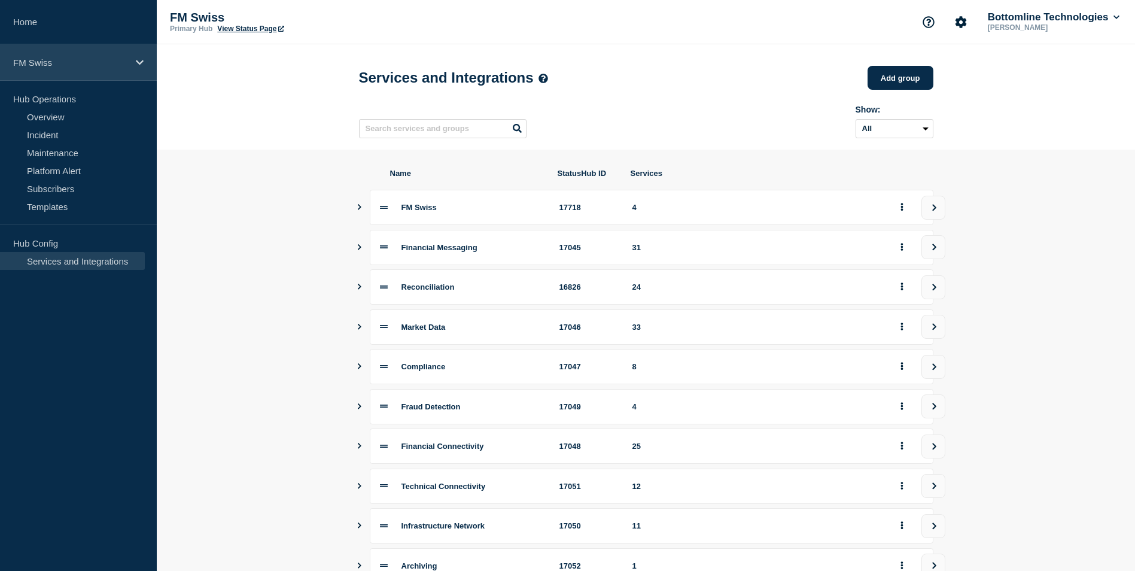
click at [60, 71] on div "FM Swiss" at bounding box center [78, 62] width 157 height 36
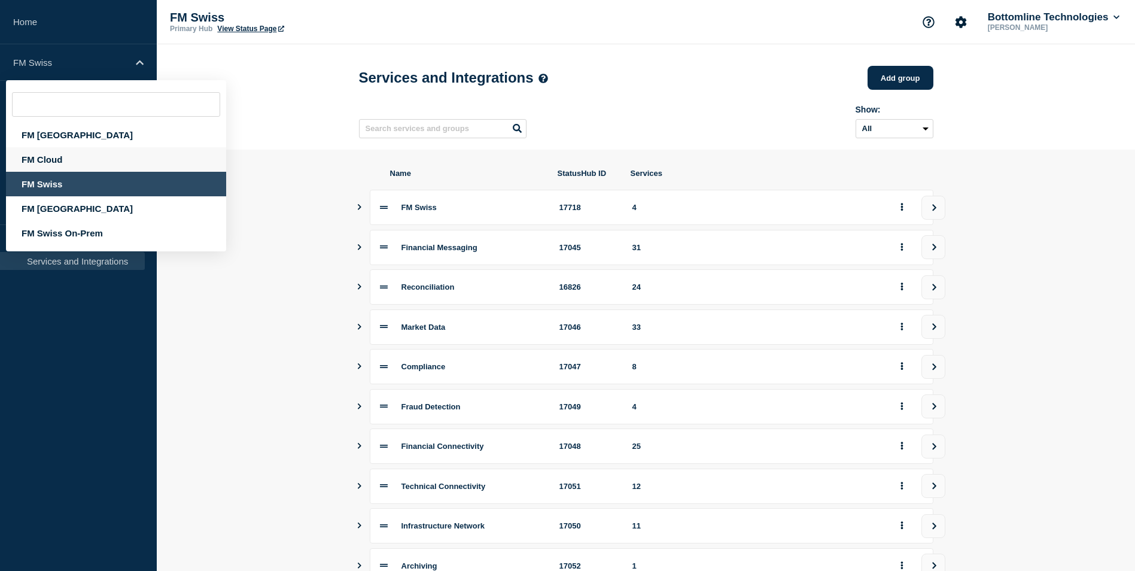
click at [45, 160] on div "FM Cloud" at bounding box center [116, 159] width 220 height 25
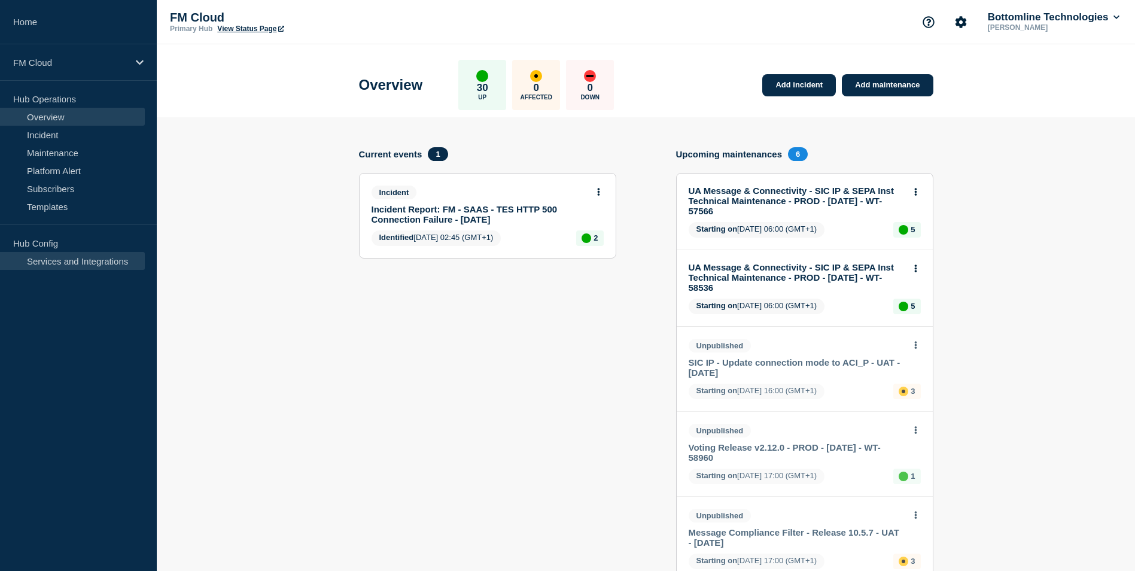
click at [108, 258] on link "Services and Integrations" at bounding box center [72, 261] width 145 height 18
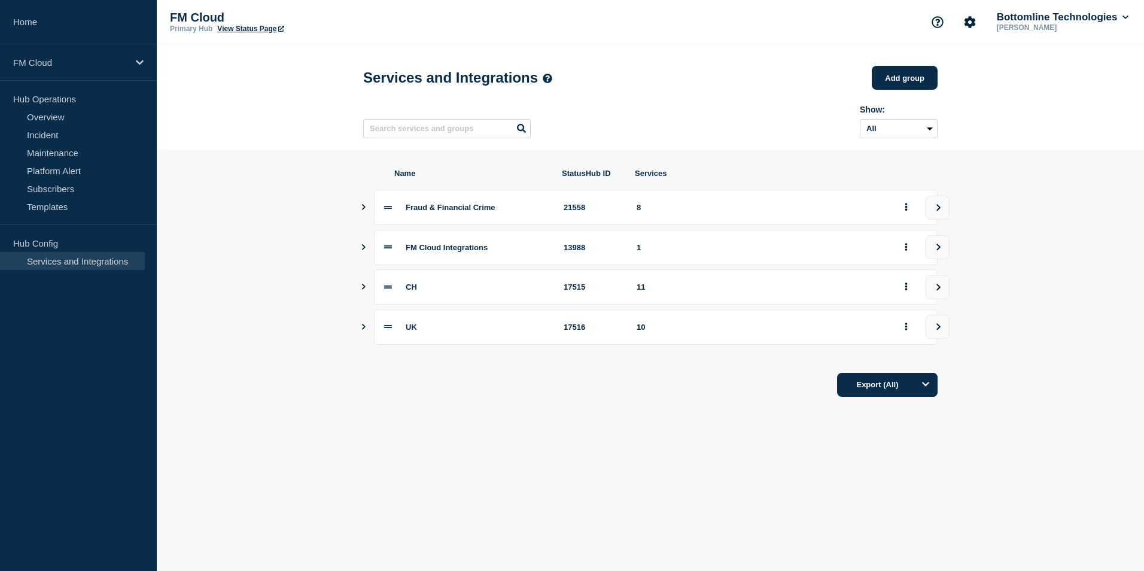
click at [362, 210] on icon "Show services" at bounding box center [363, 207] width 8 height 6
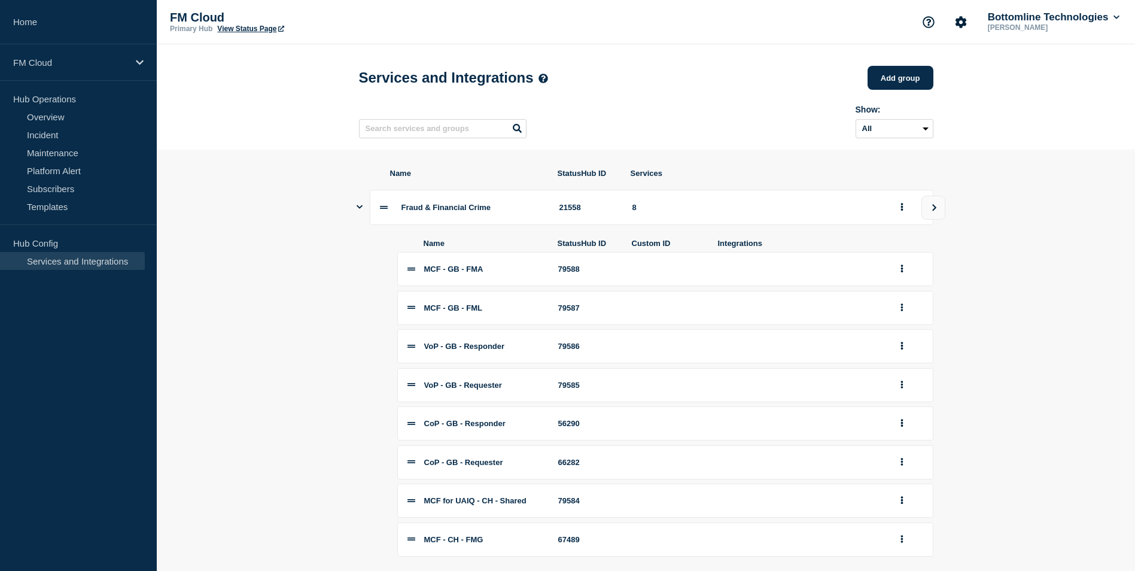
click at [362, 211] on icon "Show services" at bounding box center [360, 207] width 6 height 8
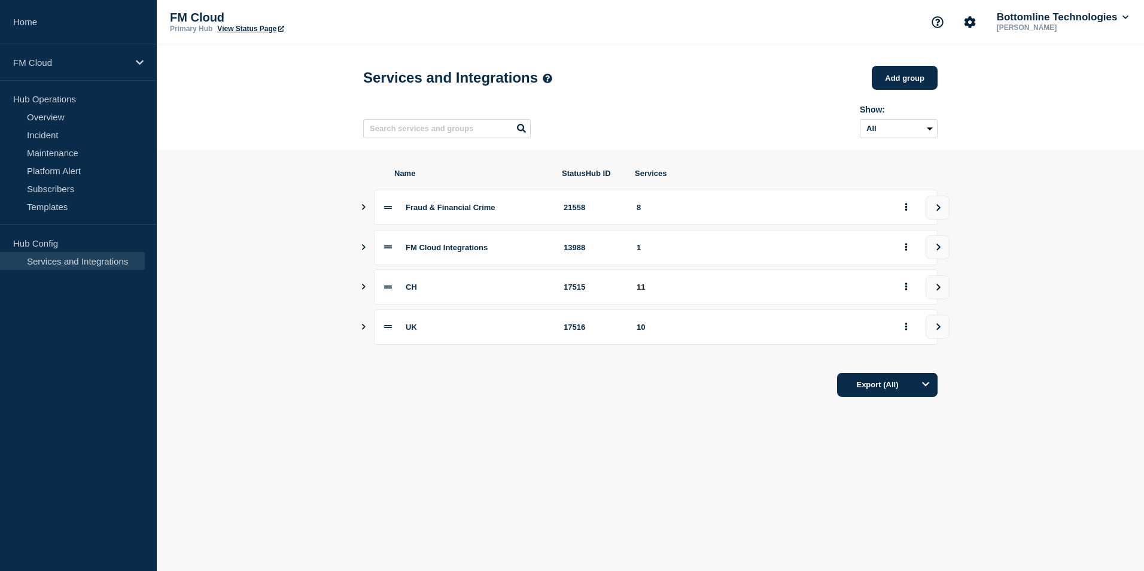
click at [362, 250] on icon "Show services" at bounding box center [364, 247] width 4 height 6
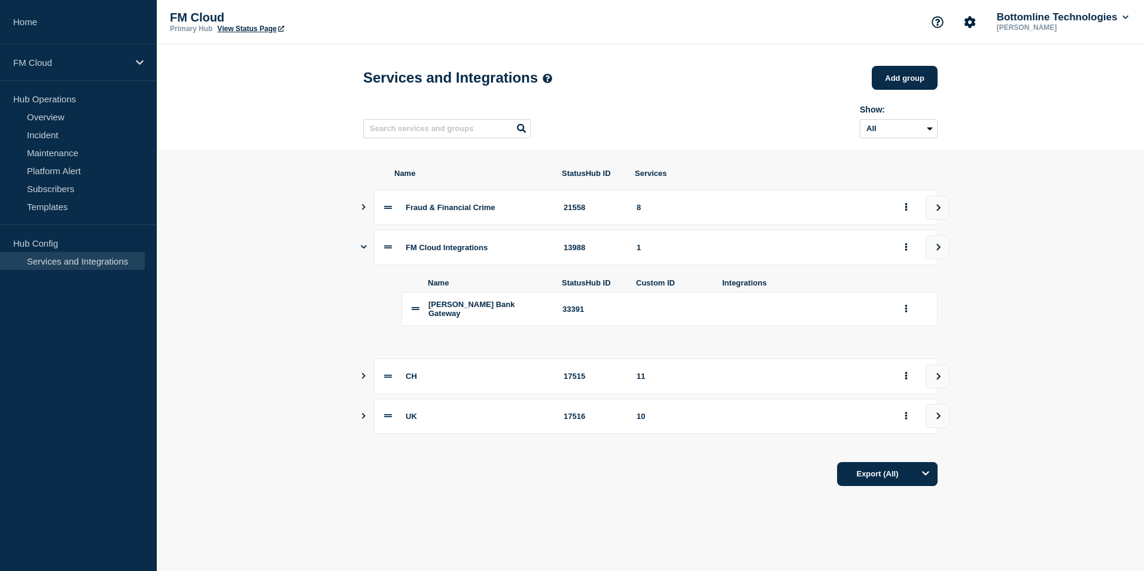
click at [362, 251] on icon "Show services" at bounding box center [364, 247] width 6 height 8
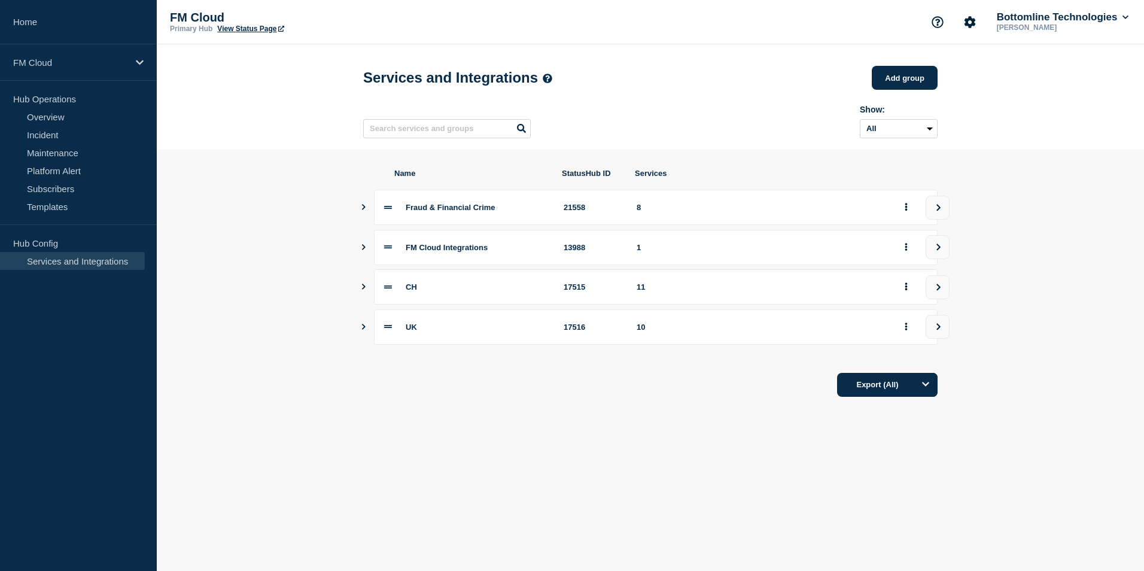
click at [364, 290] on icon "Show services" at bounding box center [364, 287] width 4 height 6
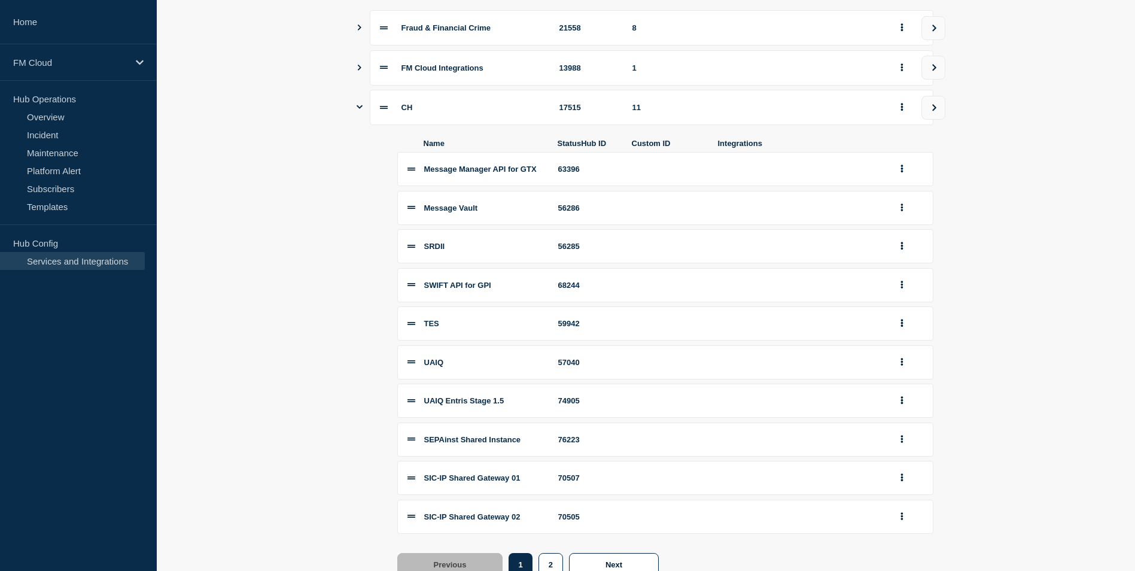
scroll to position [120, 0]
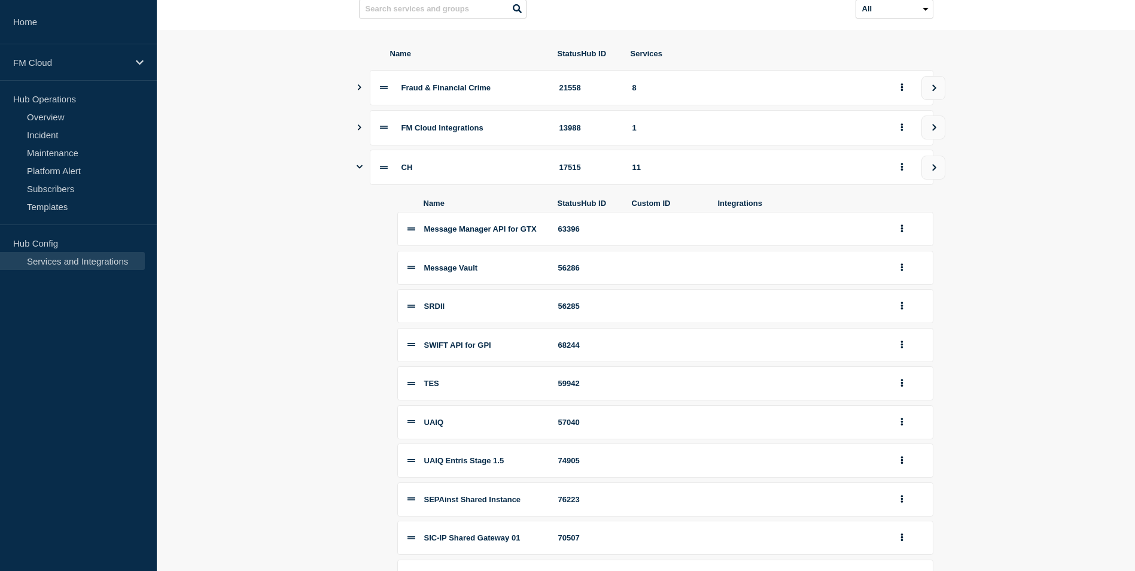
click at [358, 170] on icon "Show services" at bounding box center [360, 167] width 6 height 8
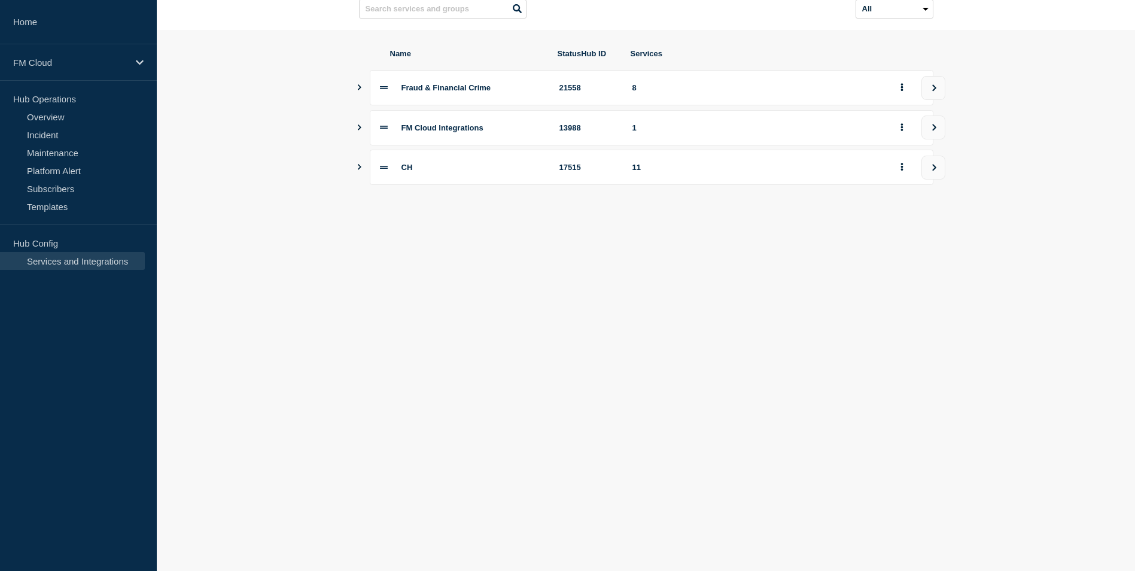
scroll to position [0, 0]
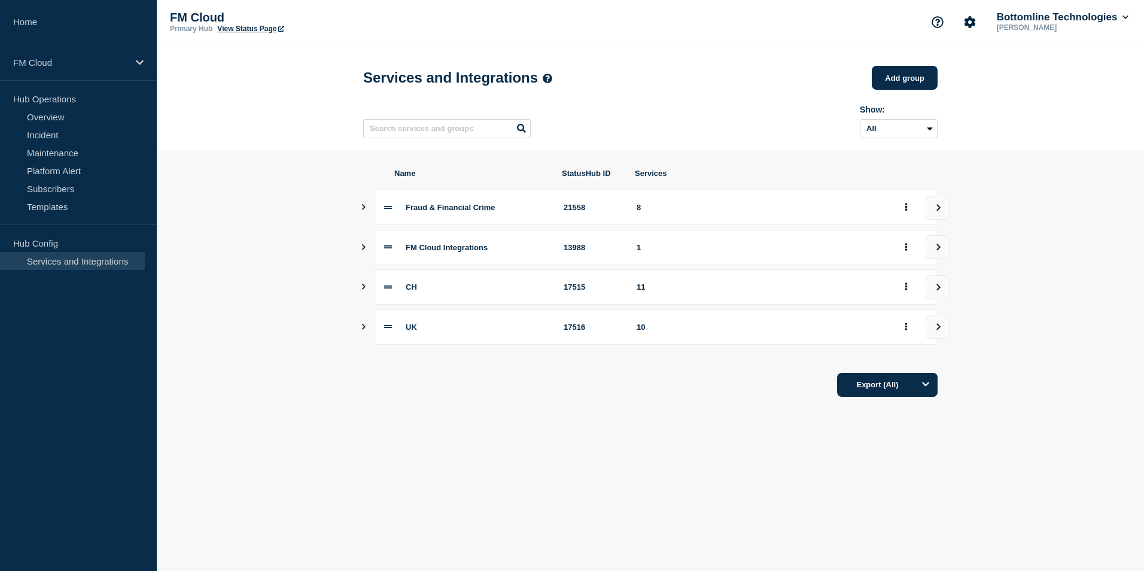
click at [361, 330] on icon "Show services" at bounding box center [363, 327] width 8 height 6
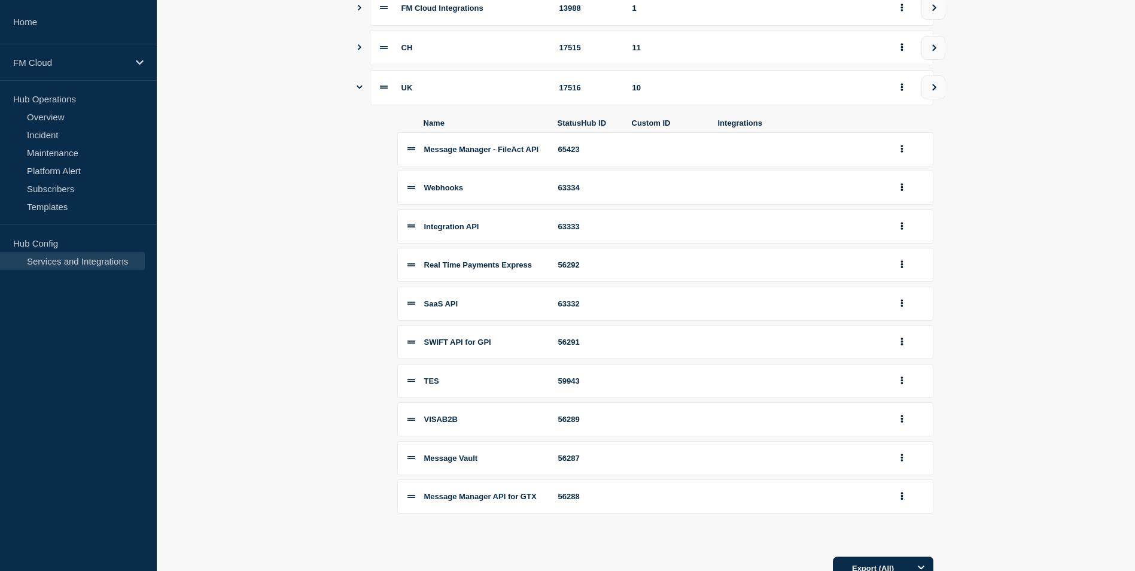
scroll to position [179, 0]
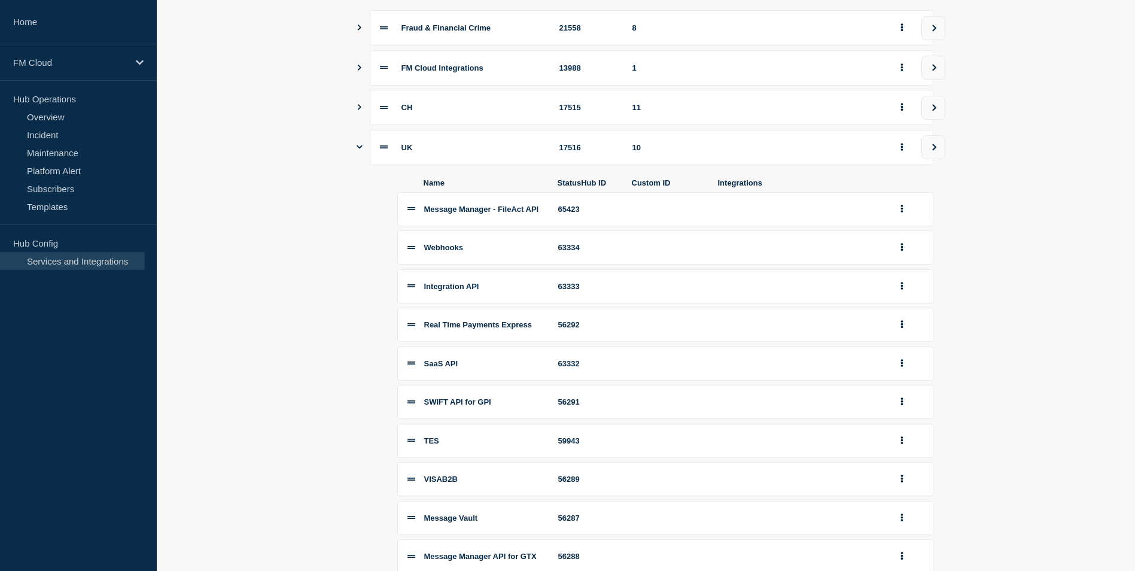
click at [357, 110] on icon "Show services" at bounding box center [359, 107] width 8 height 6
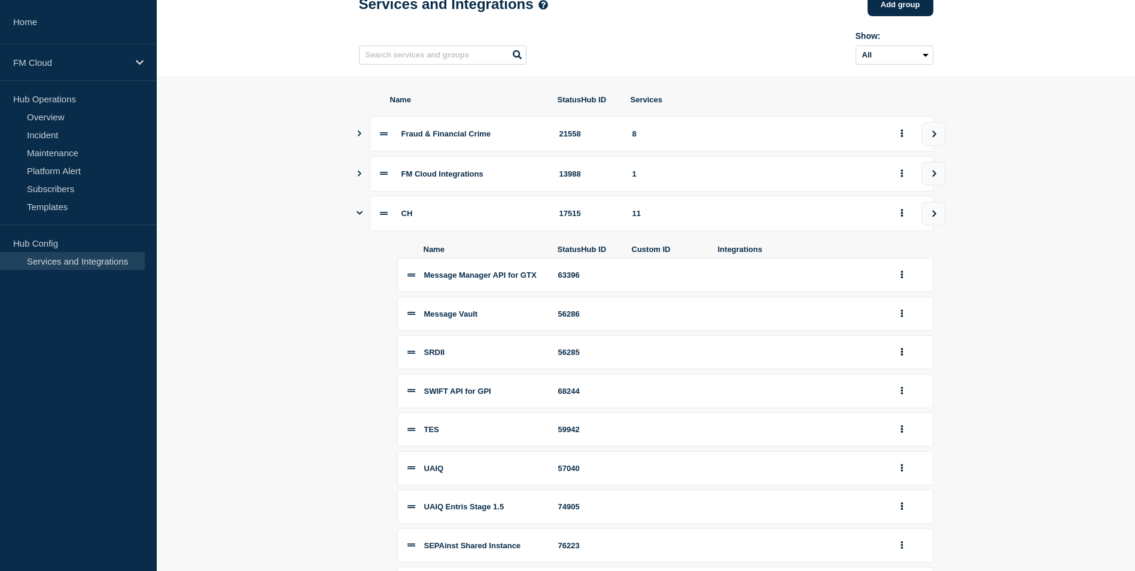
scroll to position [60, 0]
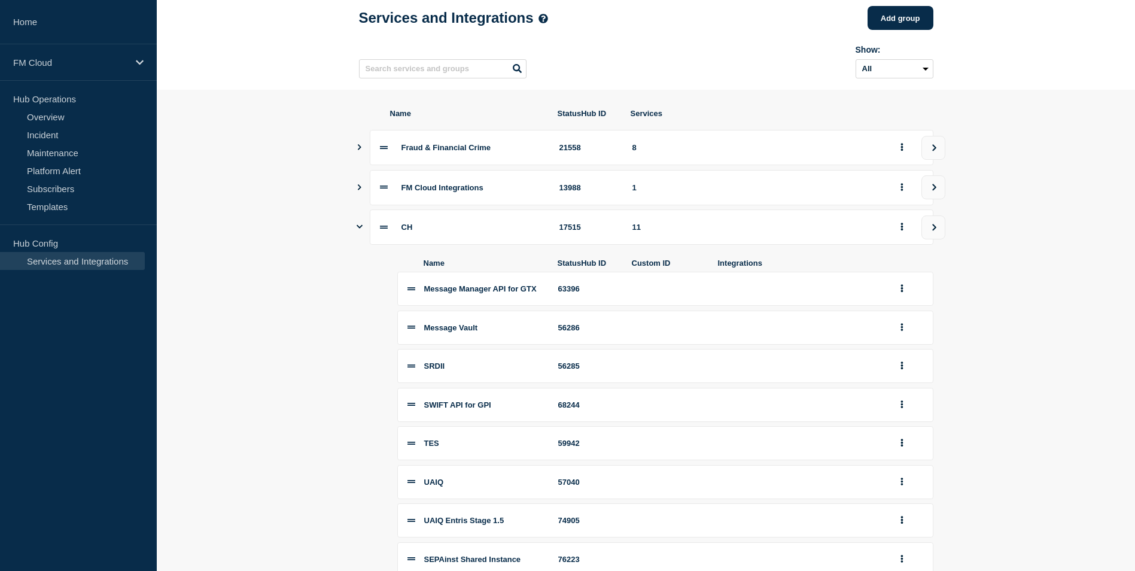
click at [358, 190] on icon "Show services" at bounding box center [360, 187] width 4 height 6
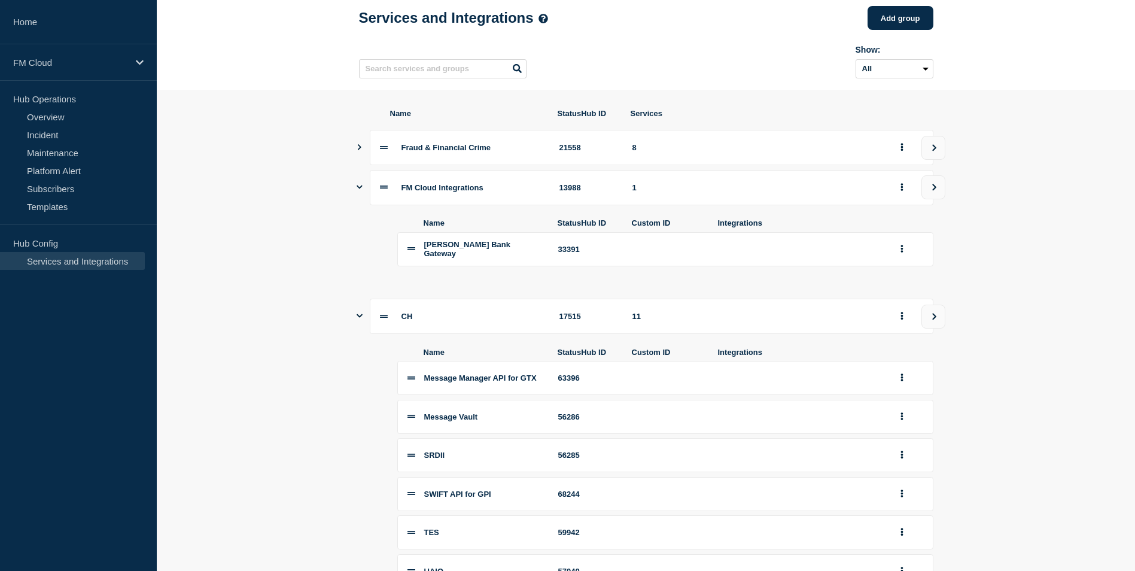
click at [358, 190] on icon "Show services" at bounding box center [360, 187] width 6 height 8
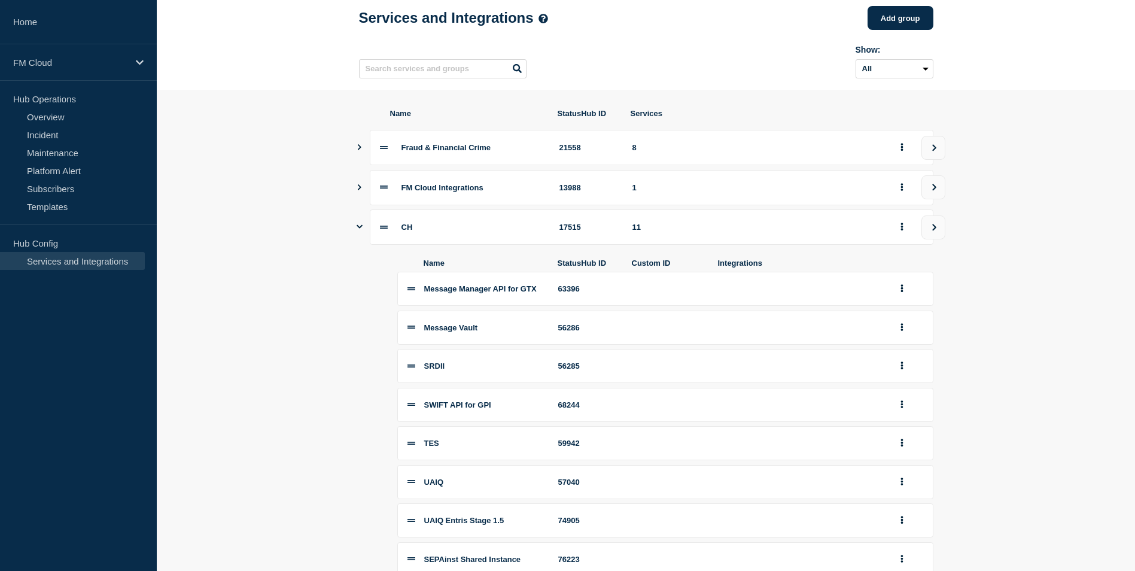
click at [359, 150] on icon "Show services" at bounding box center [359, 147] width 8 height 6
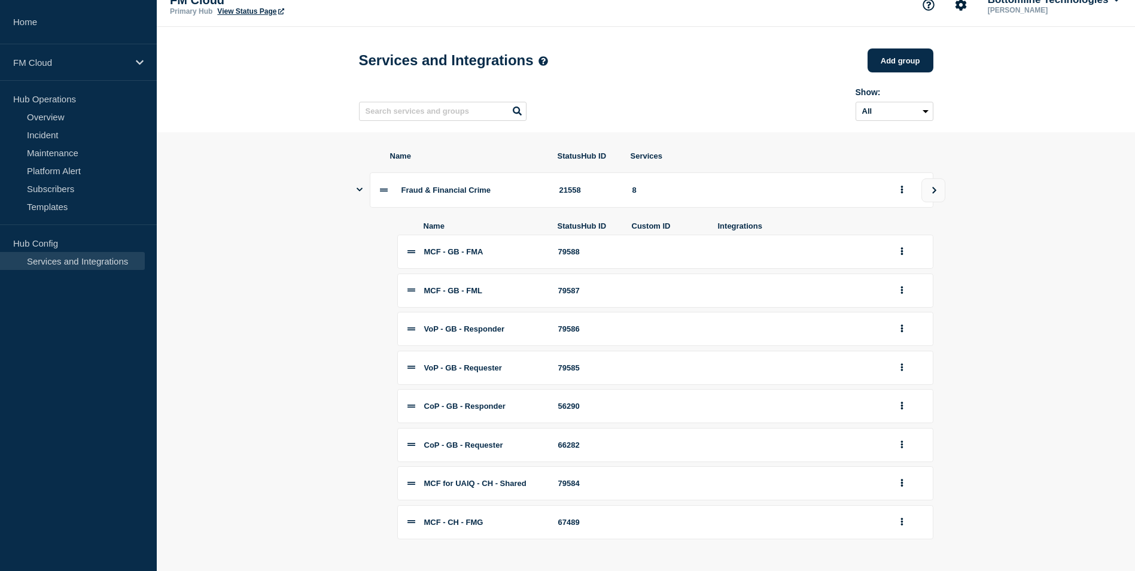
scroll to position [0, 0]
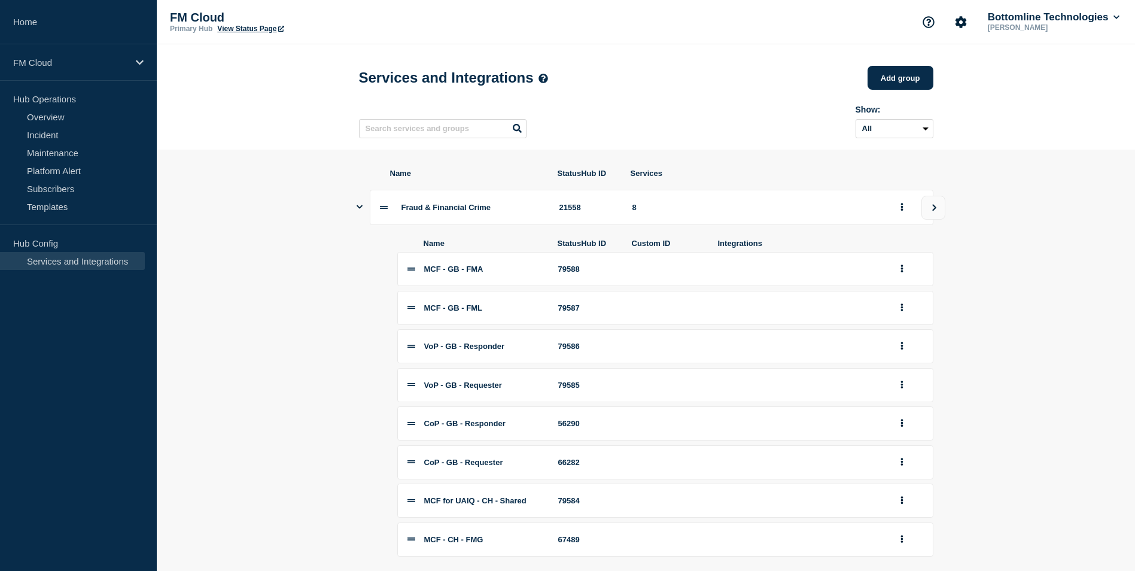
click at [239, 28] on link "View Status Page" at bounding box center [250, 29] width 66 height 8
